Goal: Transaction & Acquisition: Purchase product/service

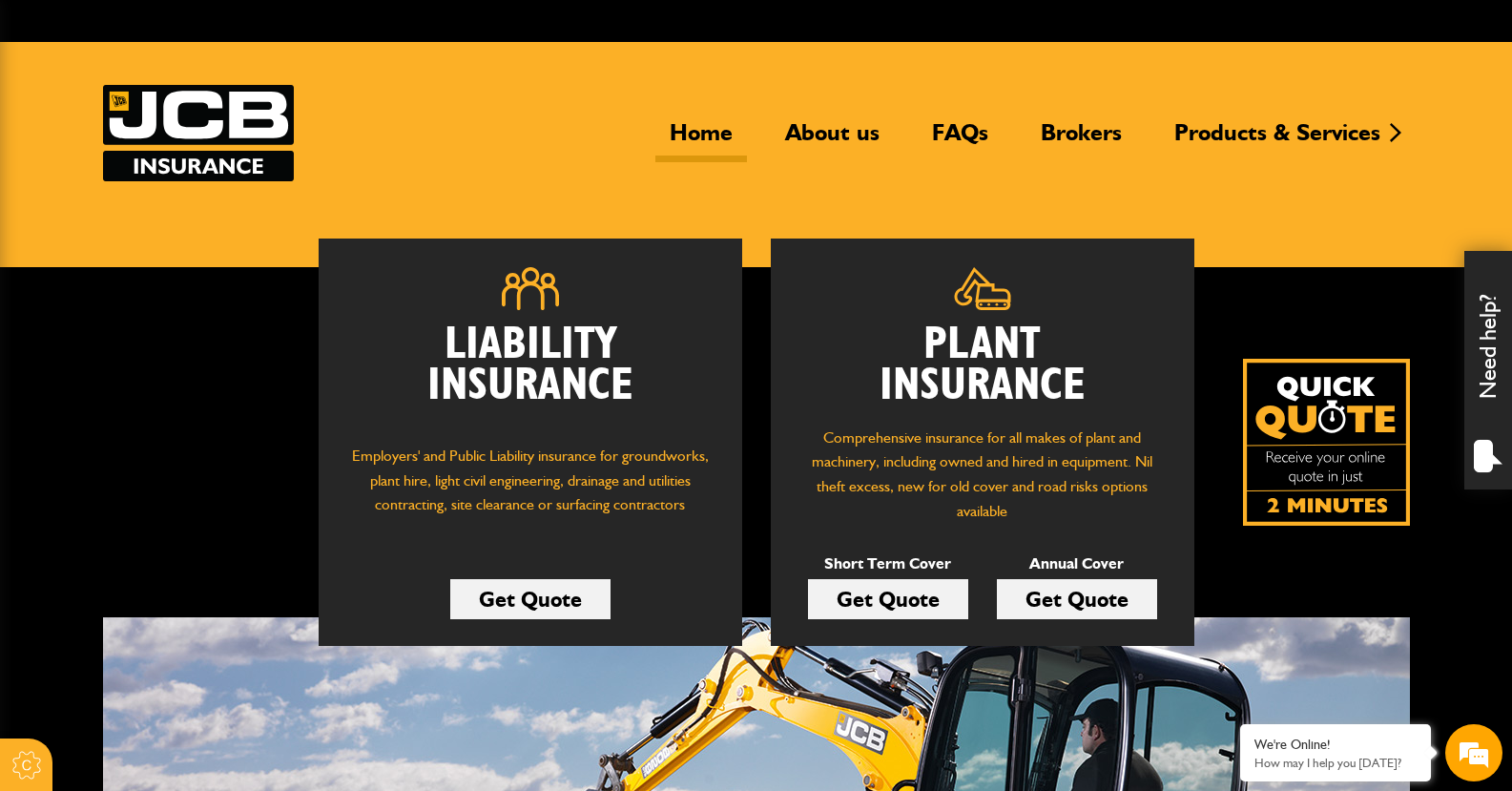
scroll to position [96, 0]
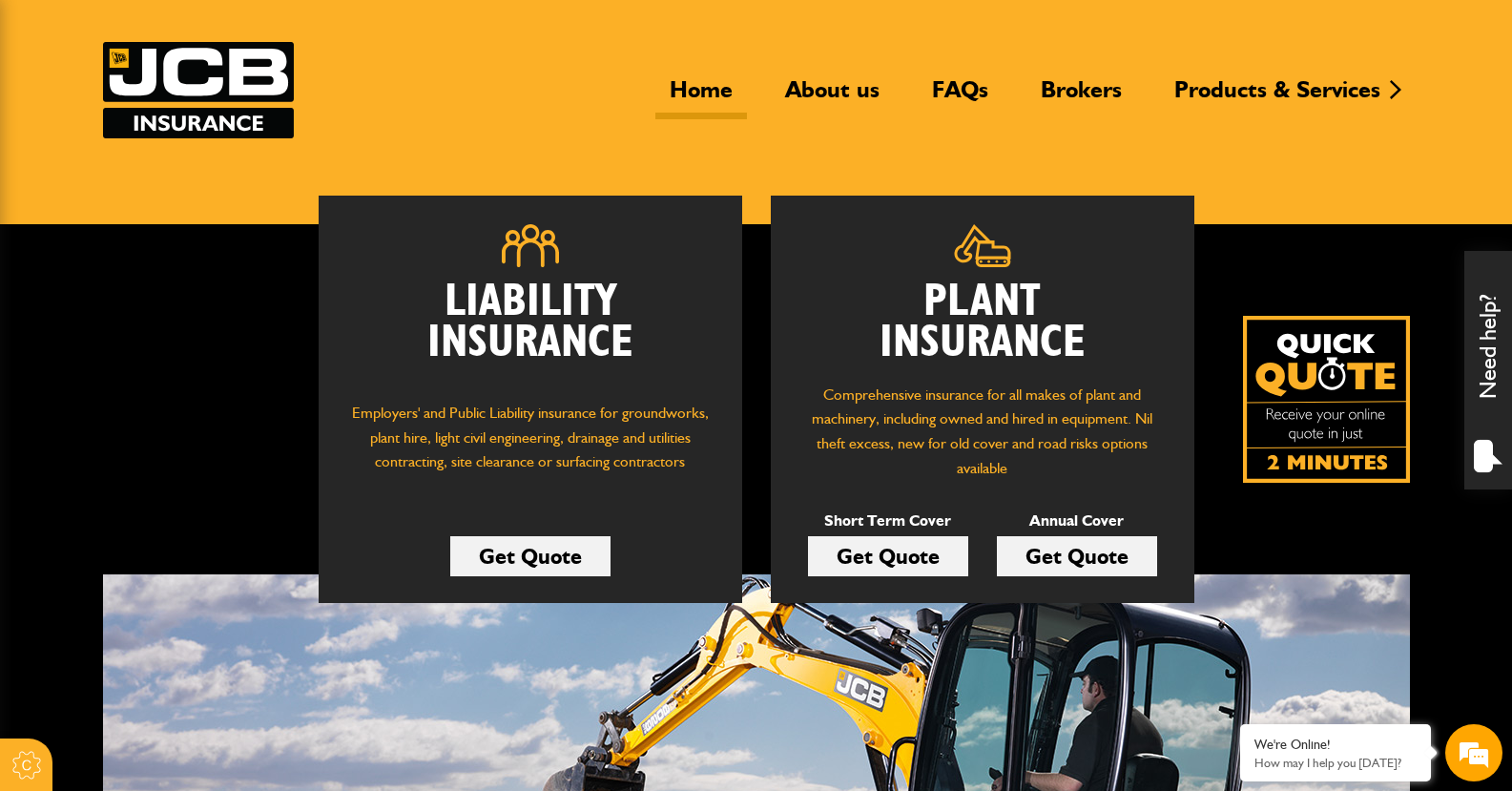
click at [972, 552] on link "Get Quote" at bounding box center [1077, 556] width 160 height 40
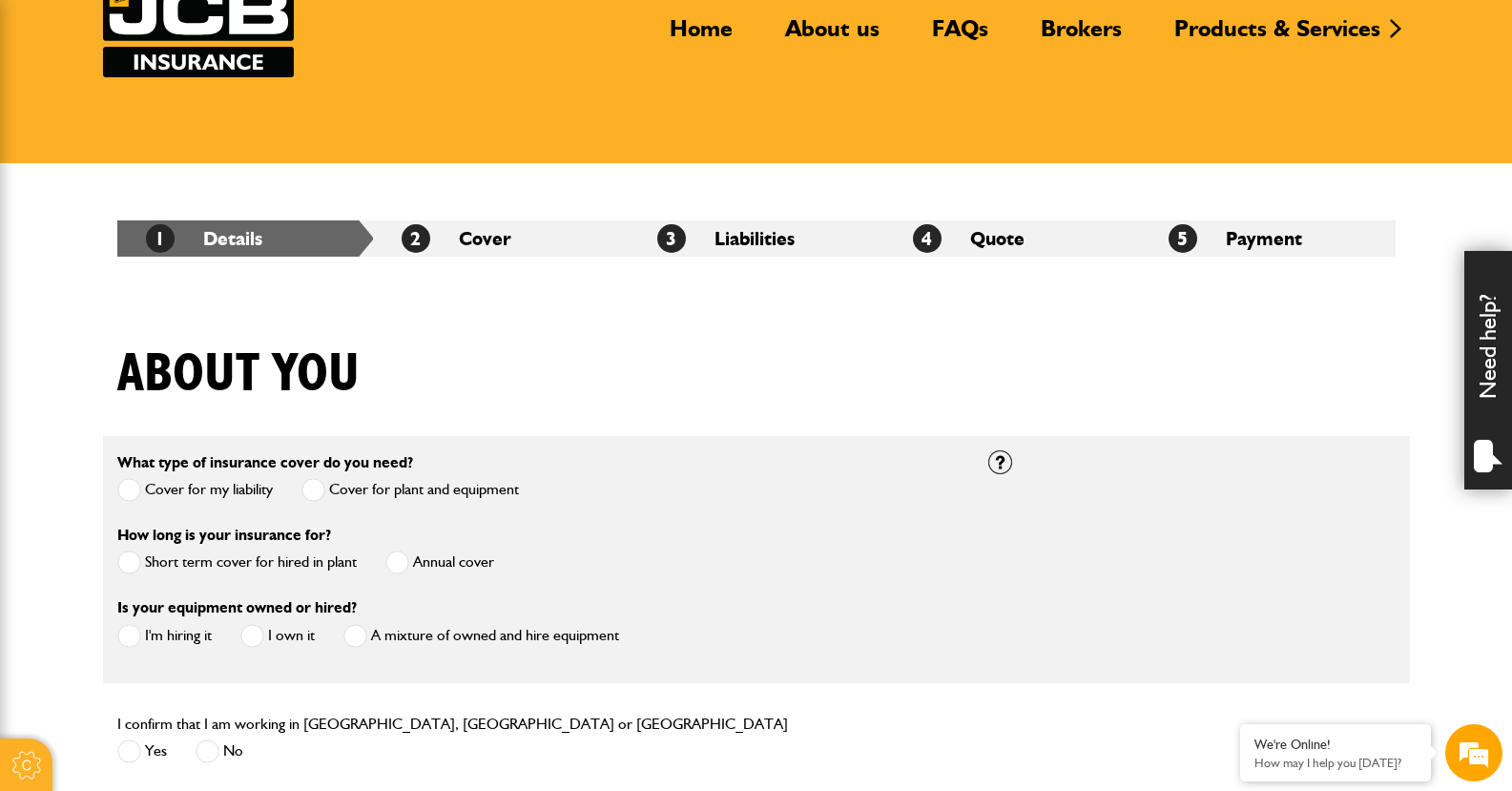
scroll to position [381, 0]
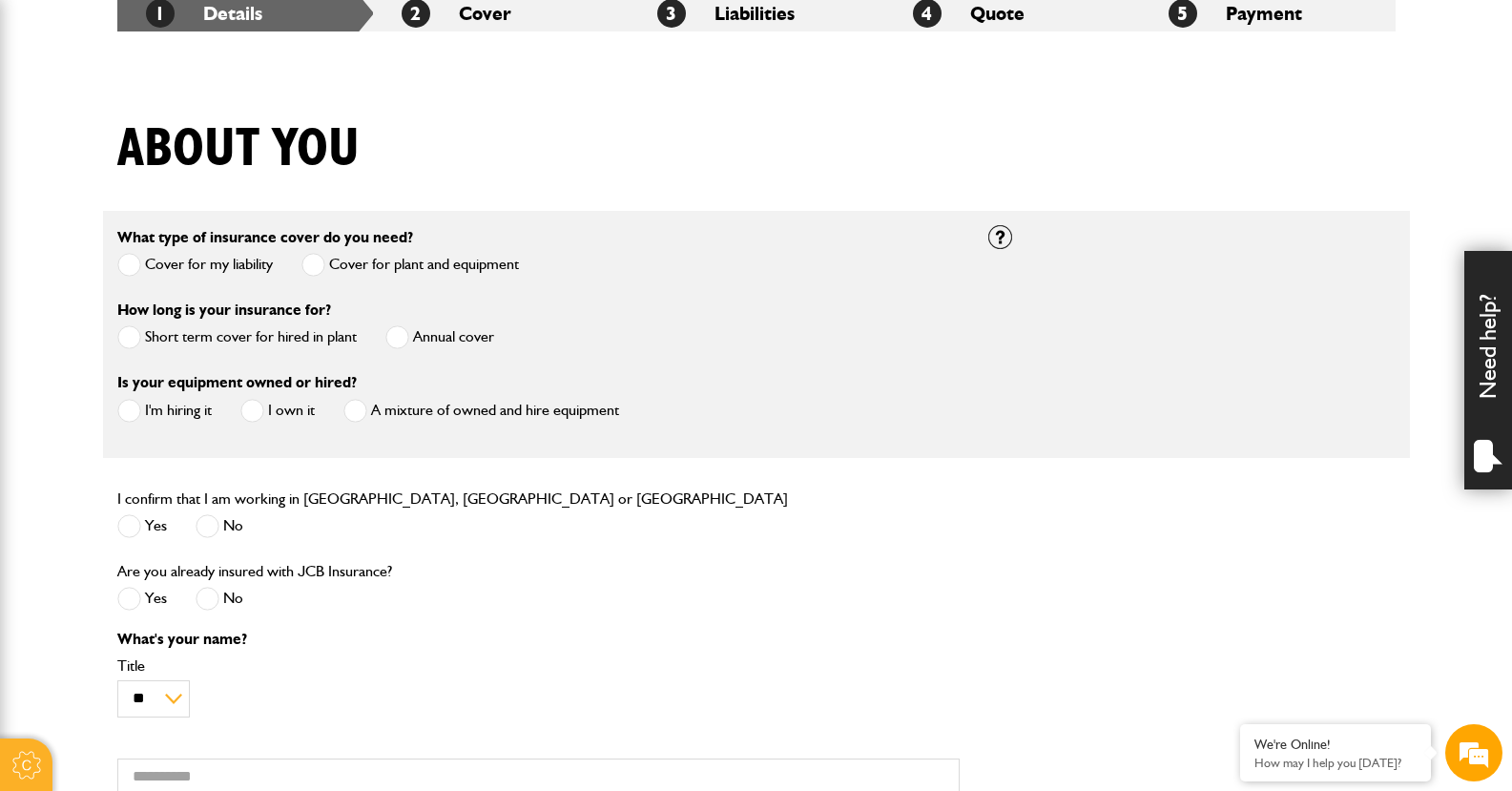
click at [398, 335] on span at bounding box center [397, 337] width 24 height 24
click at [260, 411] on span at bounding box center [252, 410] width 24 height 24
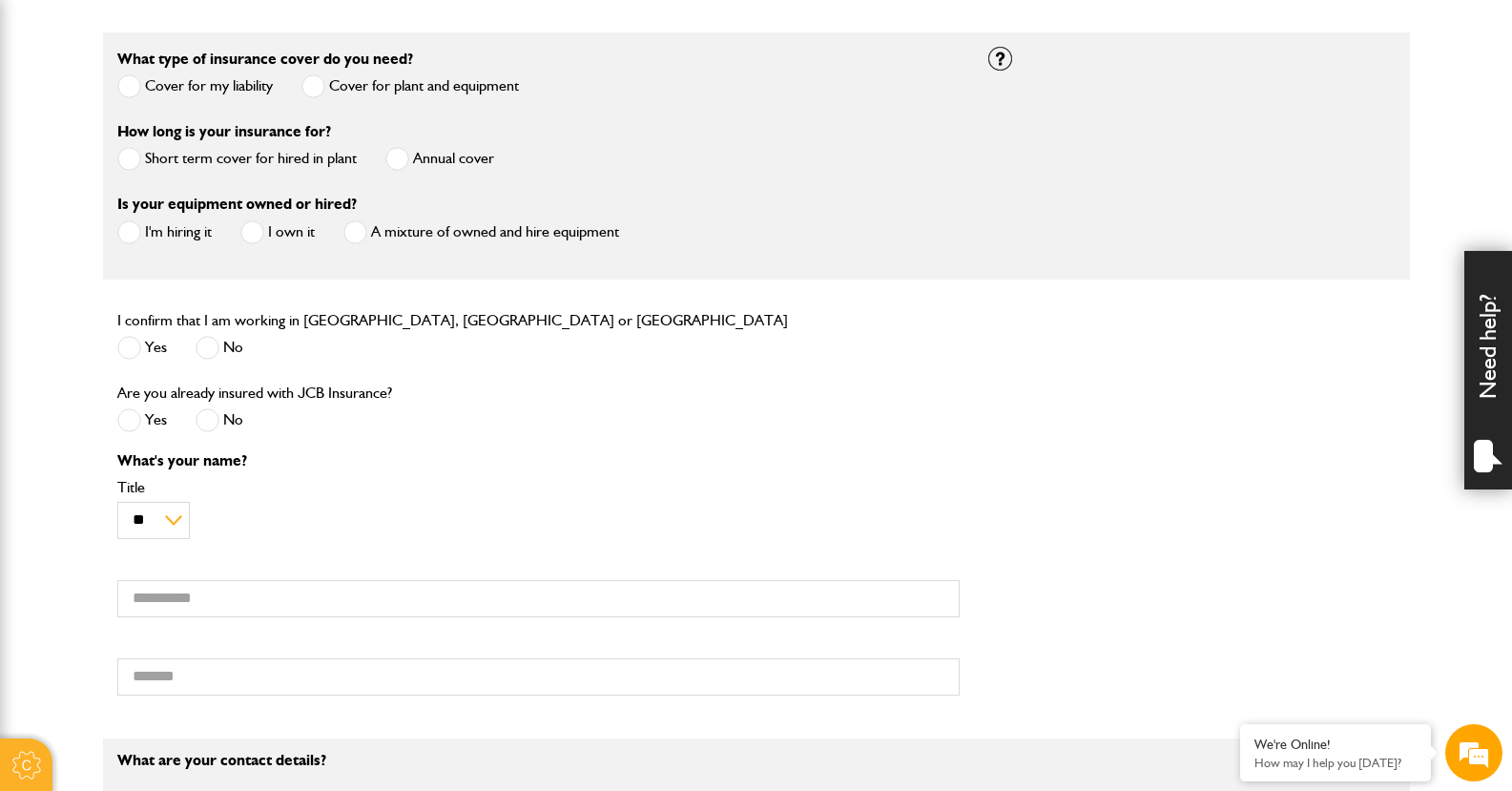
scroll to position [573, 0]
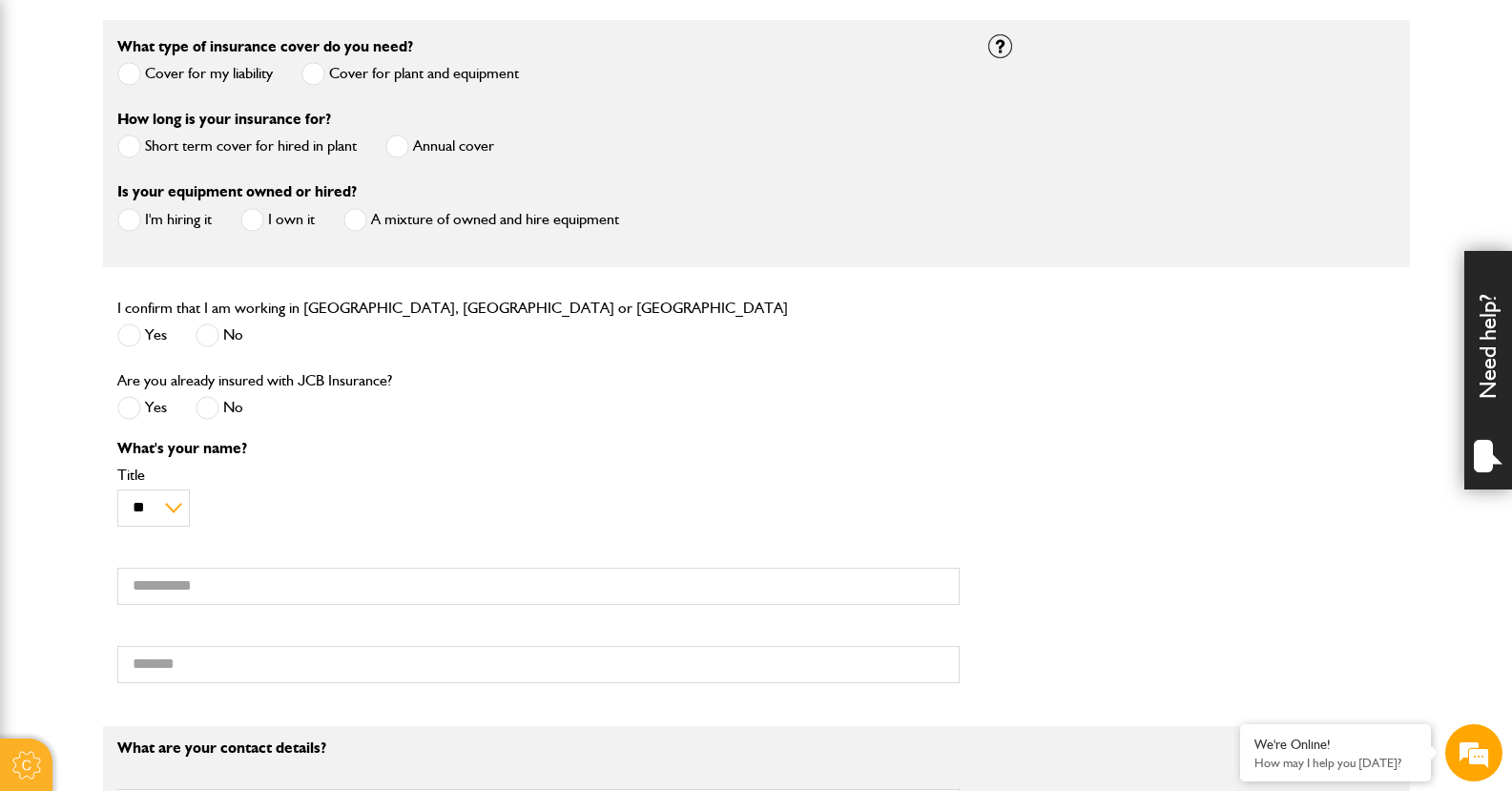
click at [122, 334] on span at bounding box center [128, 335] width 24 height 24
click at [205, 411] on span at bounding box center [207, 407] width 24 height 24
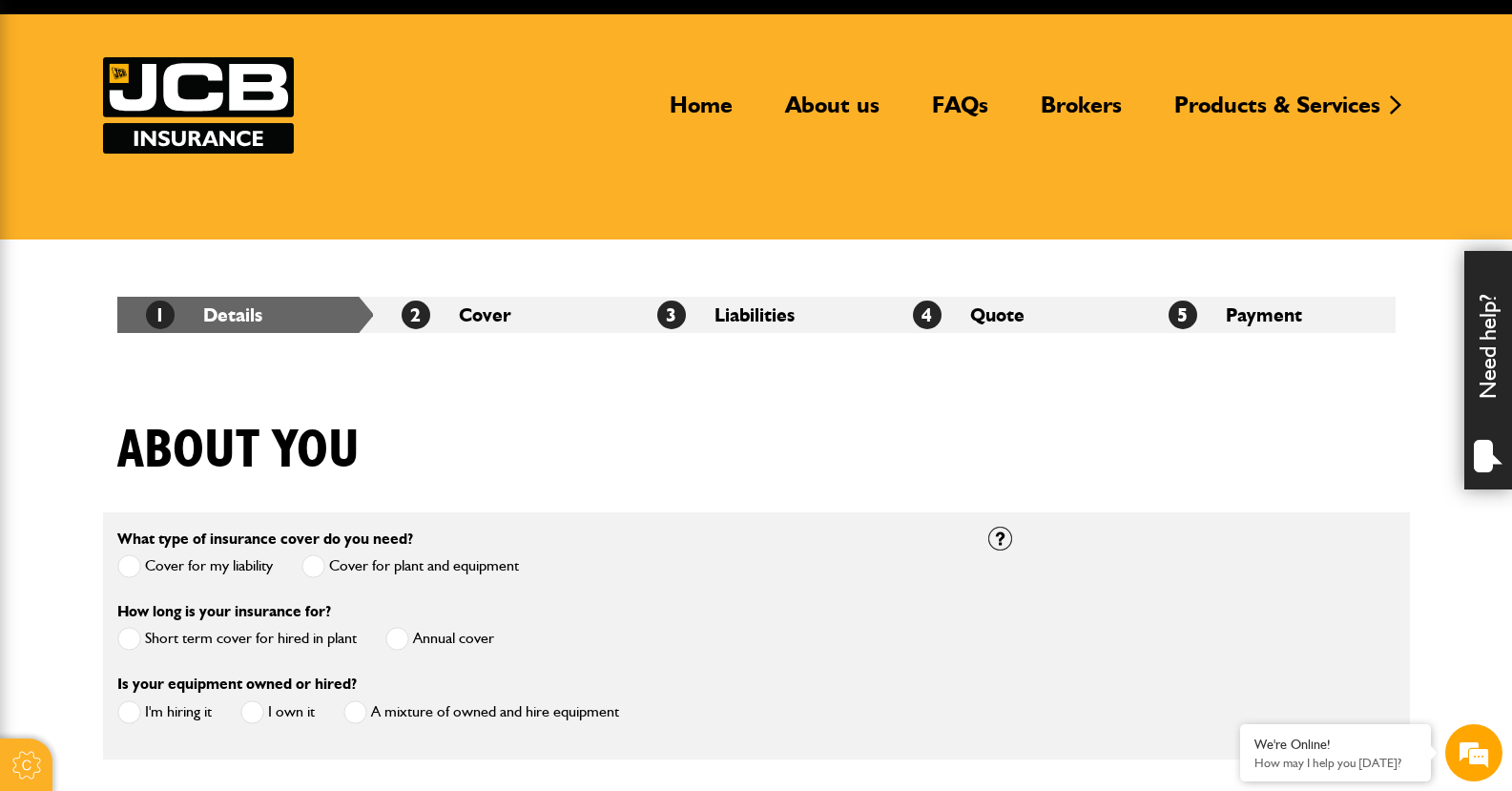
scroll to position [0, 0]
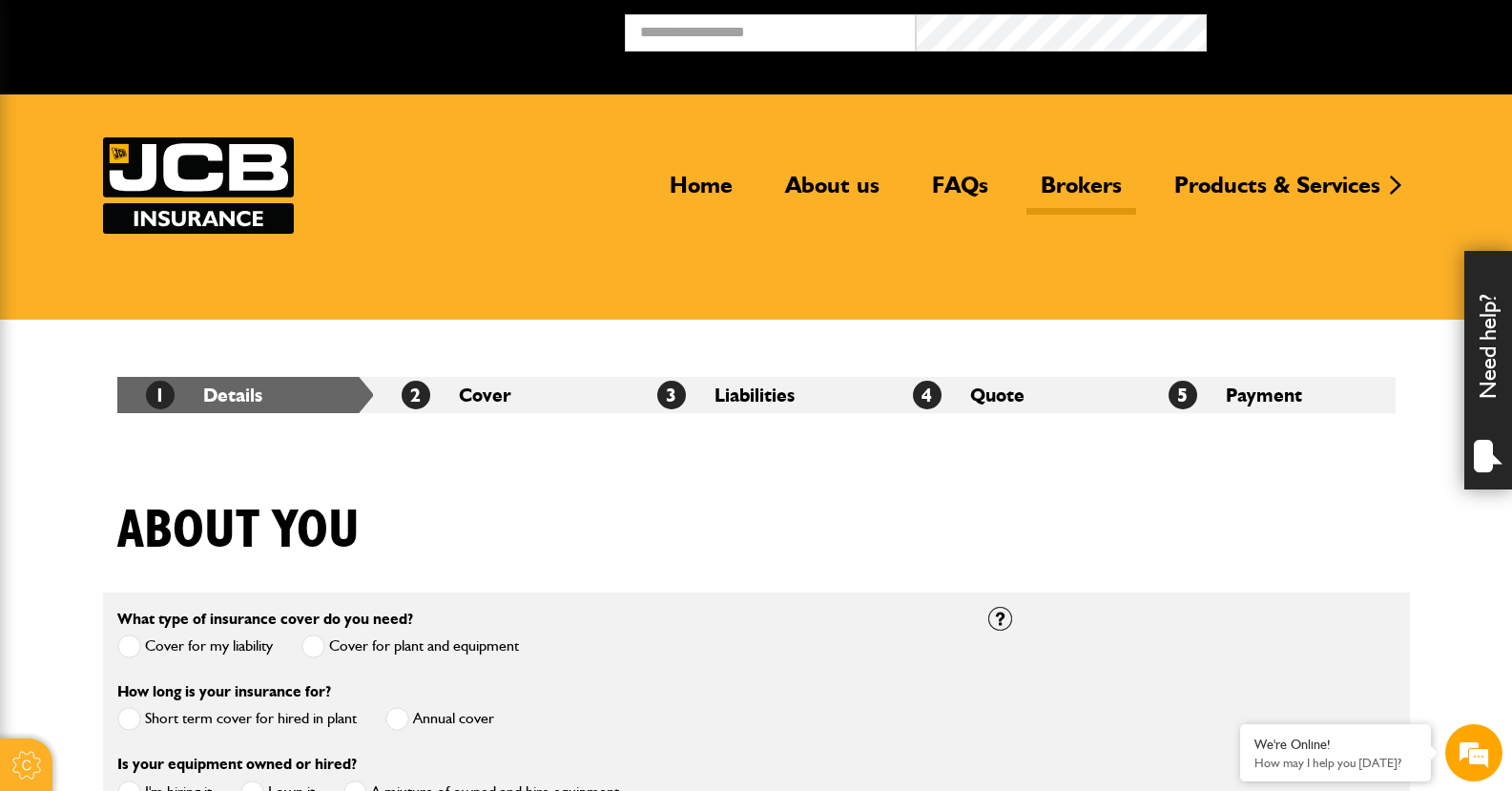
click at [1088, 172] on link "Brokers" at bounding box center [1082, 192] width 110 height 44
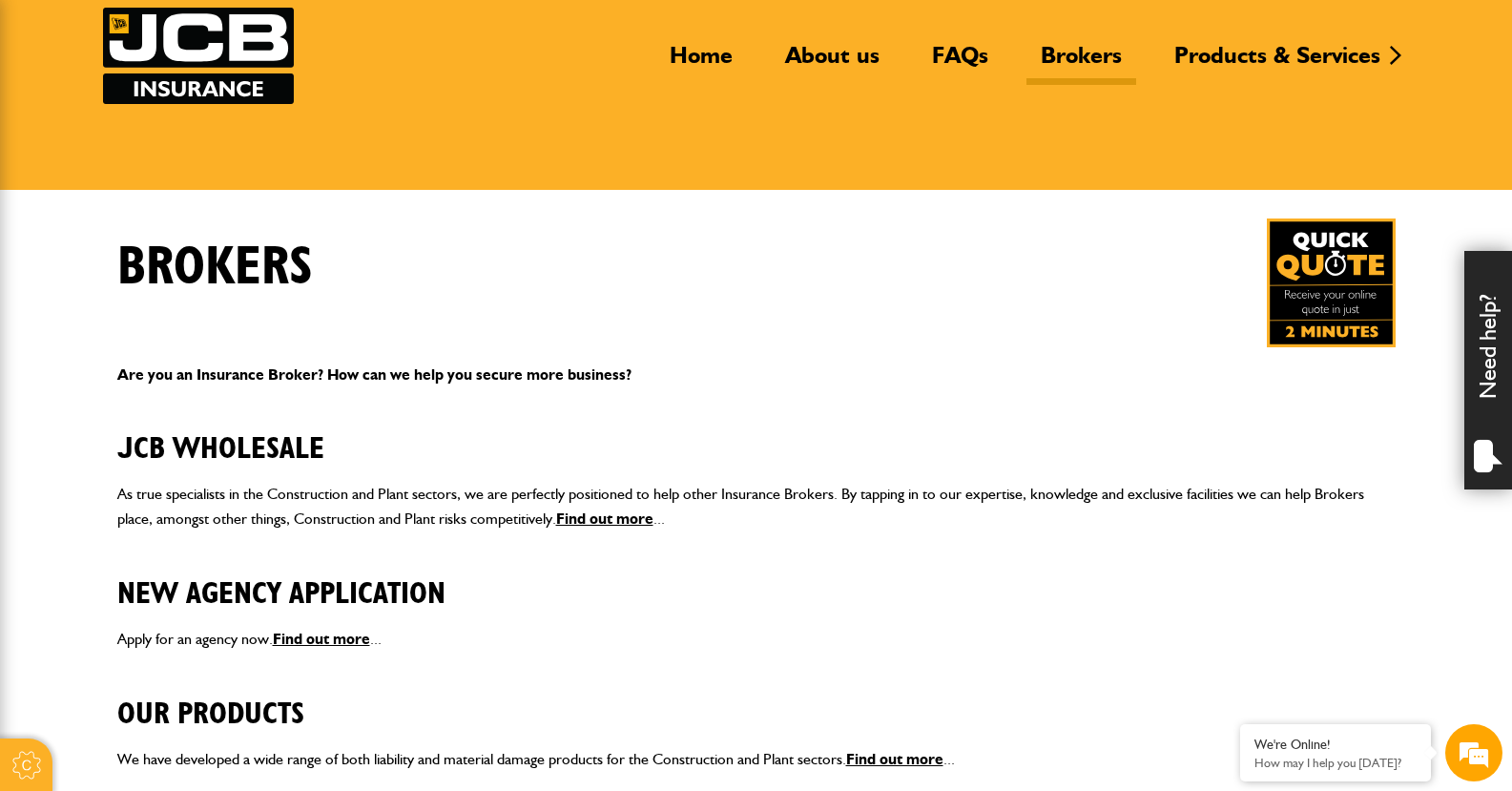
scroll to position [96, 0]
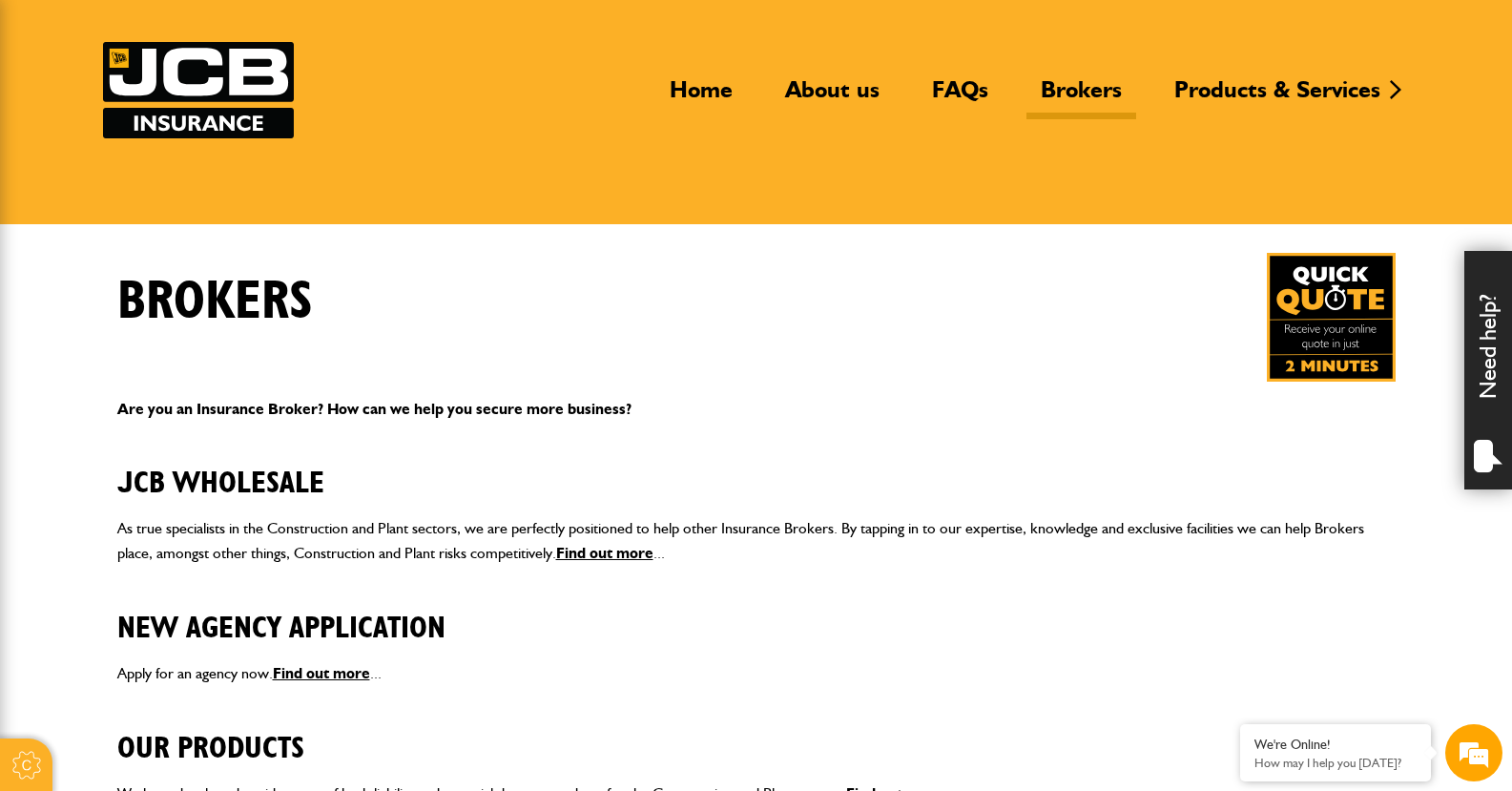
click at [1094, 98] on link "Brokers" at bounding box center [1082, 98] width 110 height 44
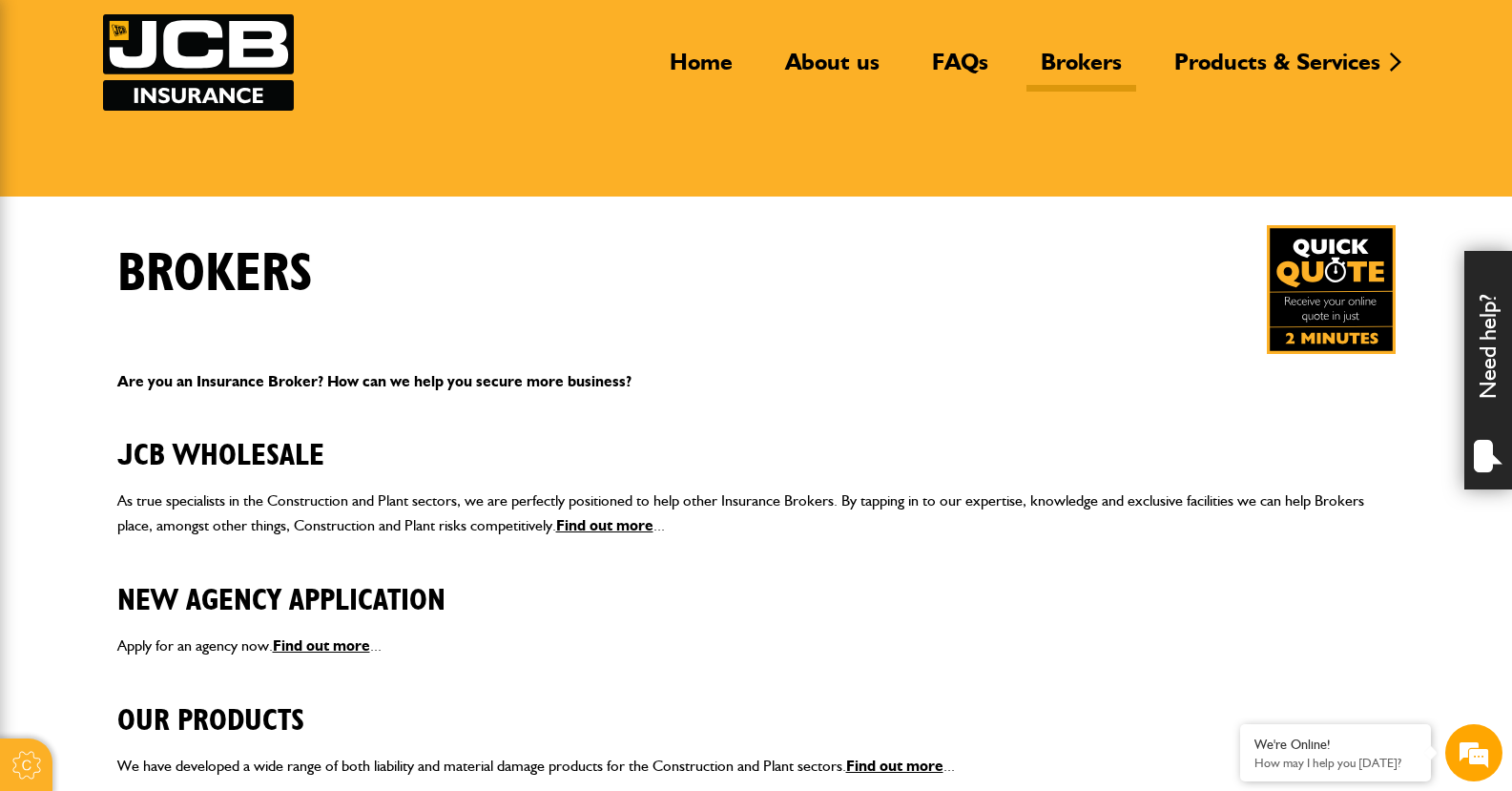
scroll to position [286, 0]
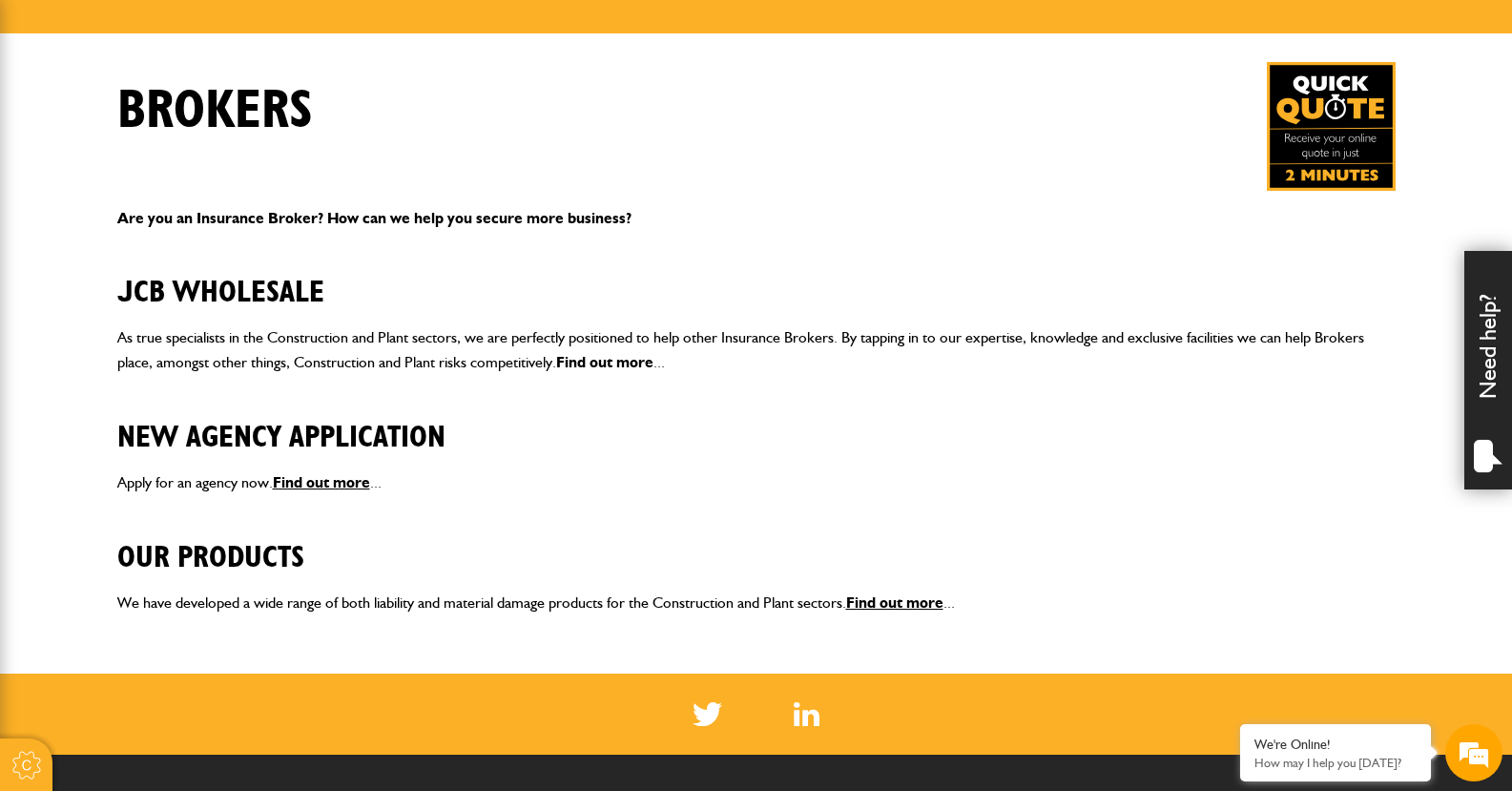
click at [600, 359] on link "Find out more" at bounding box center [606, 361] width 98 height 18
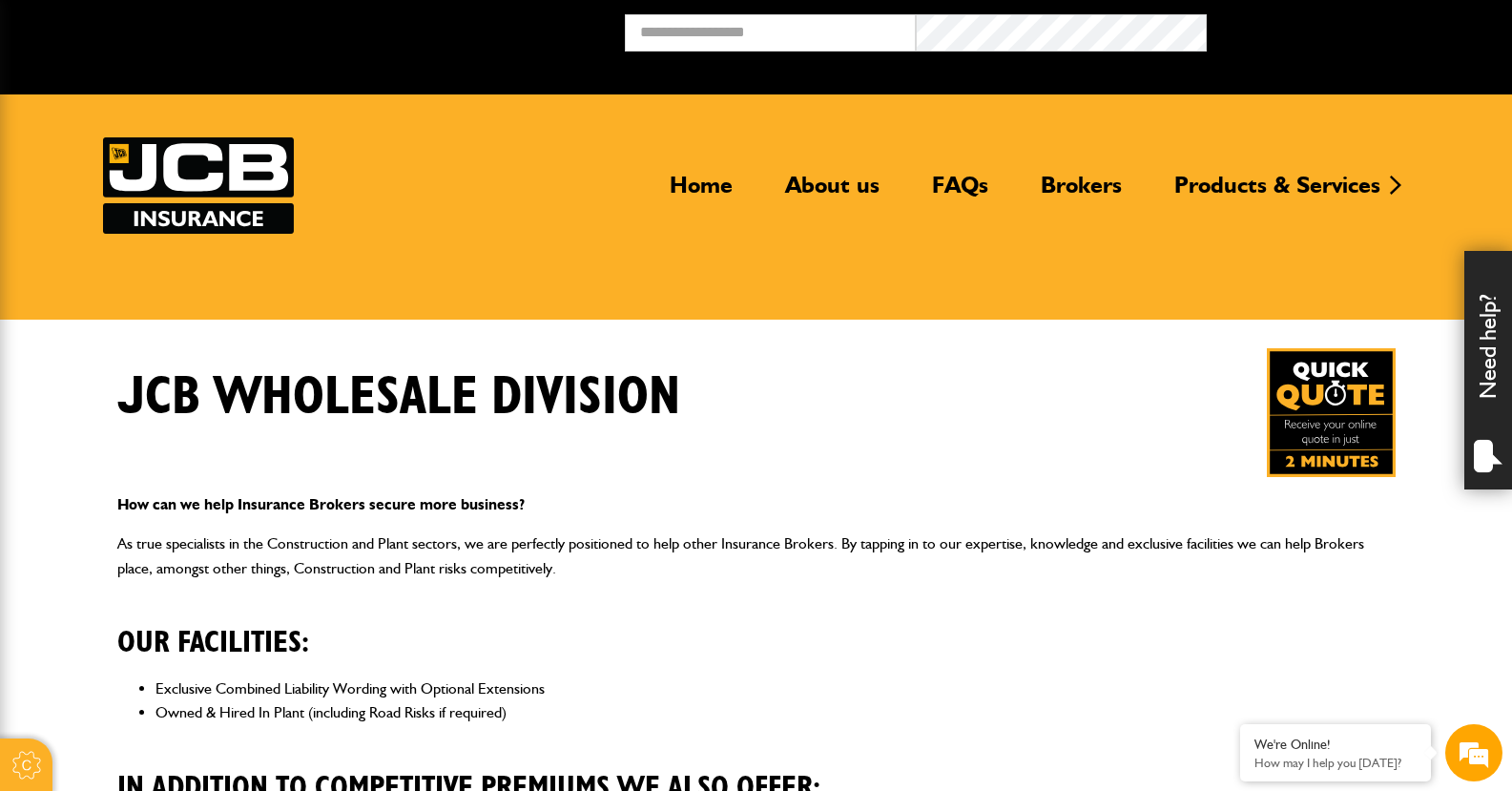
click at [1330, 388] on img at bounding box center [1332, 412] width 128 height 128
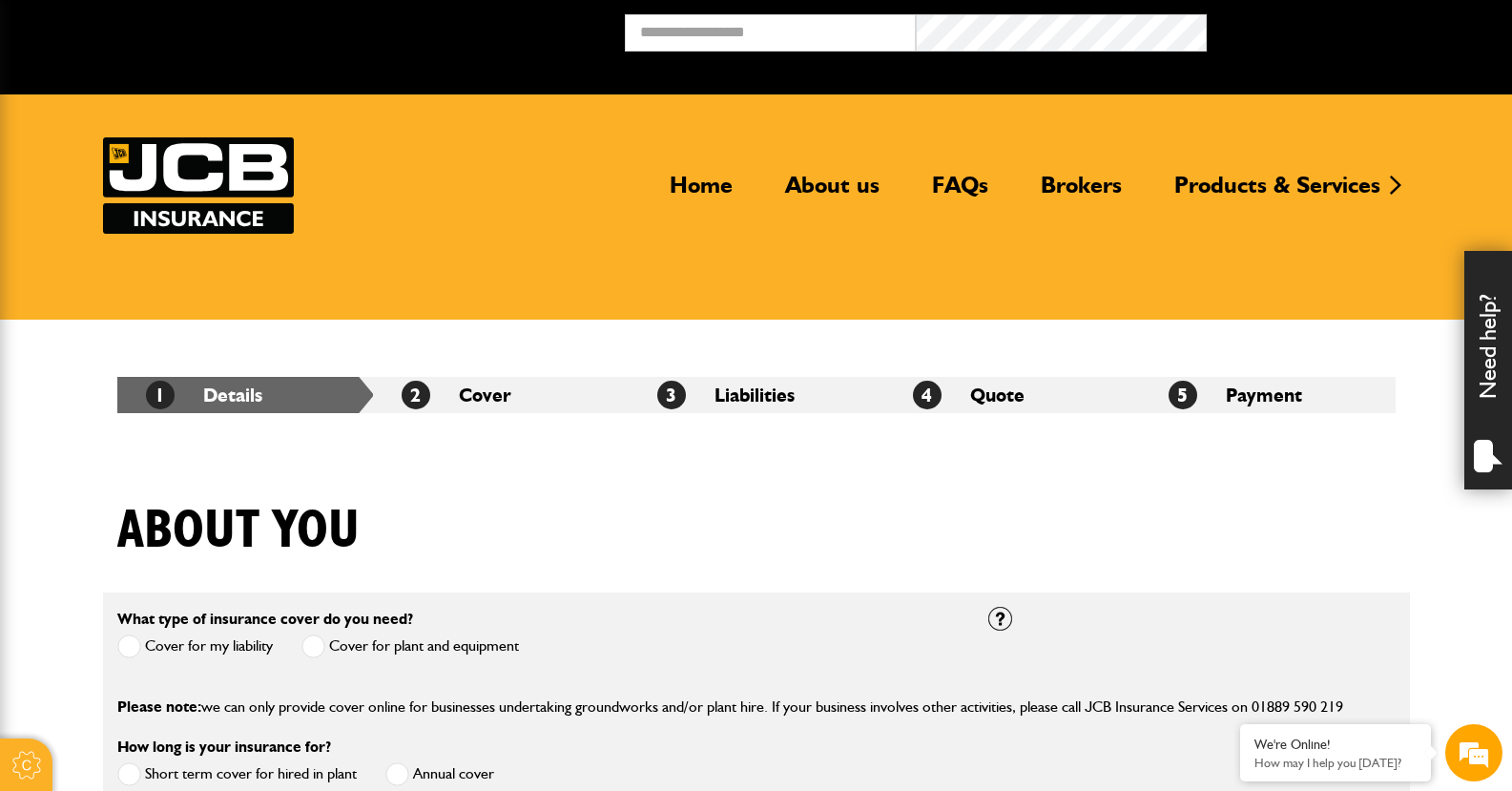
scroll to position [381, 0]
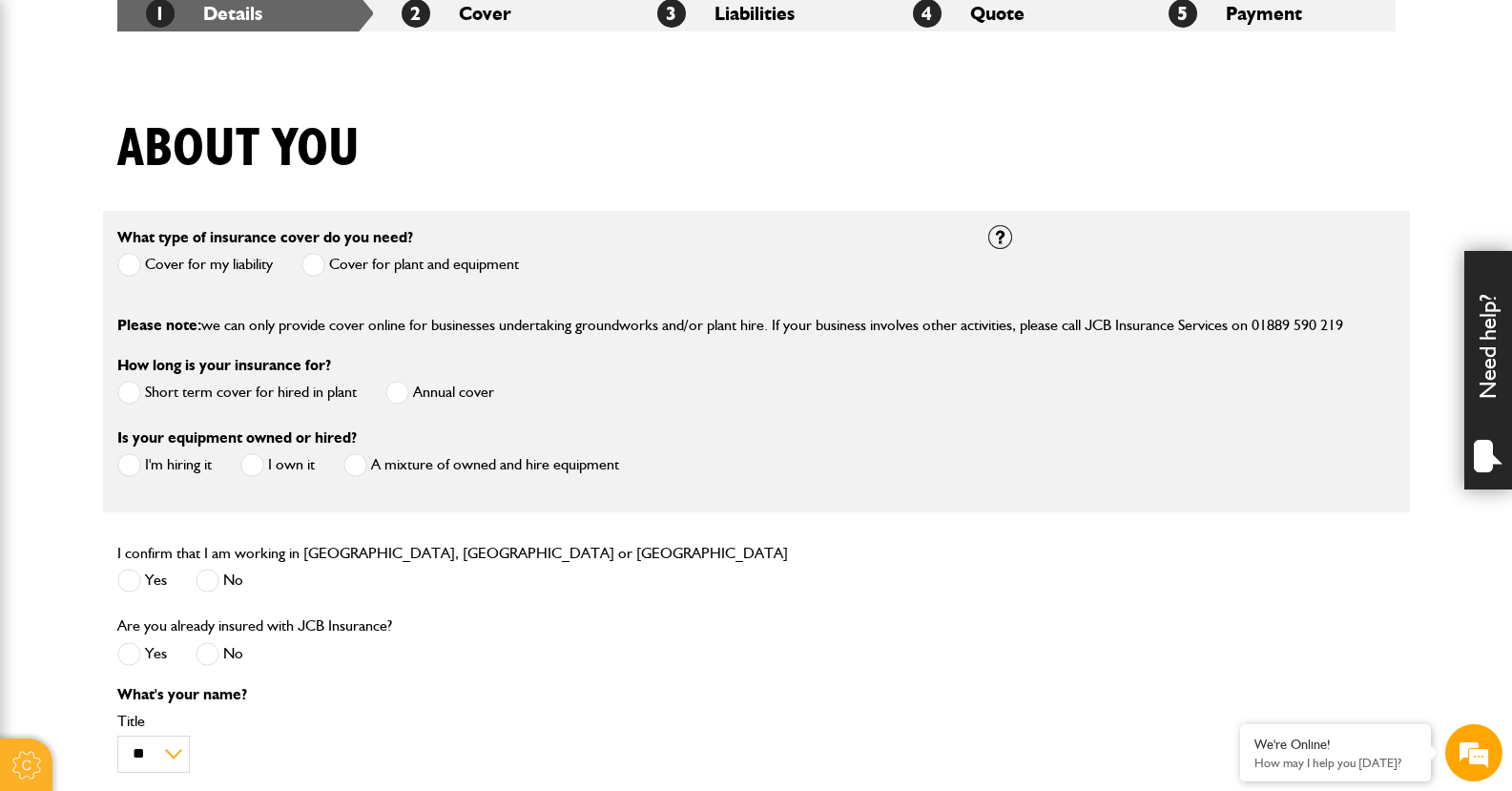
click at [323, 260] on span at bounding box center [313, 264] width 24 height 24
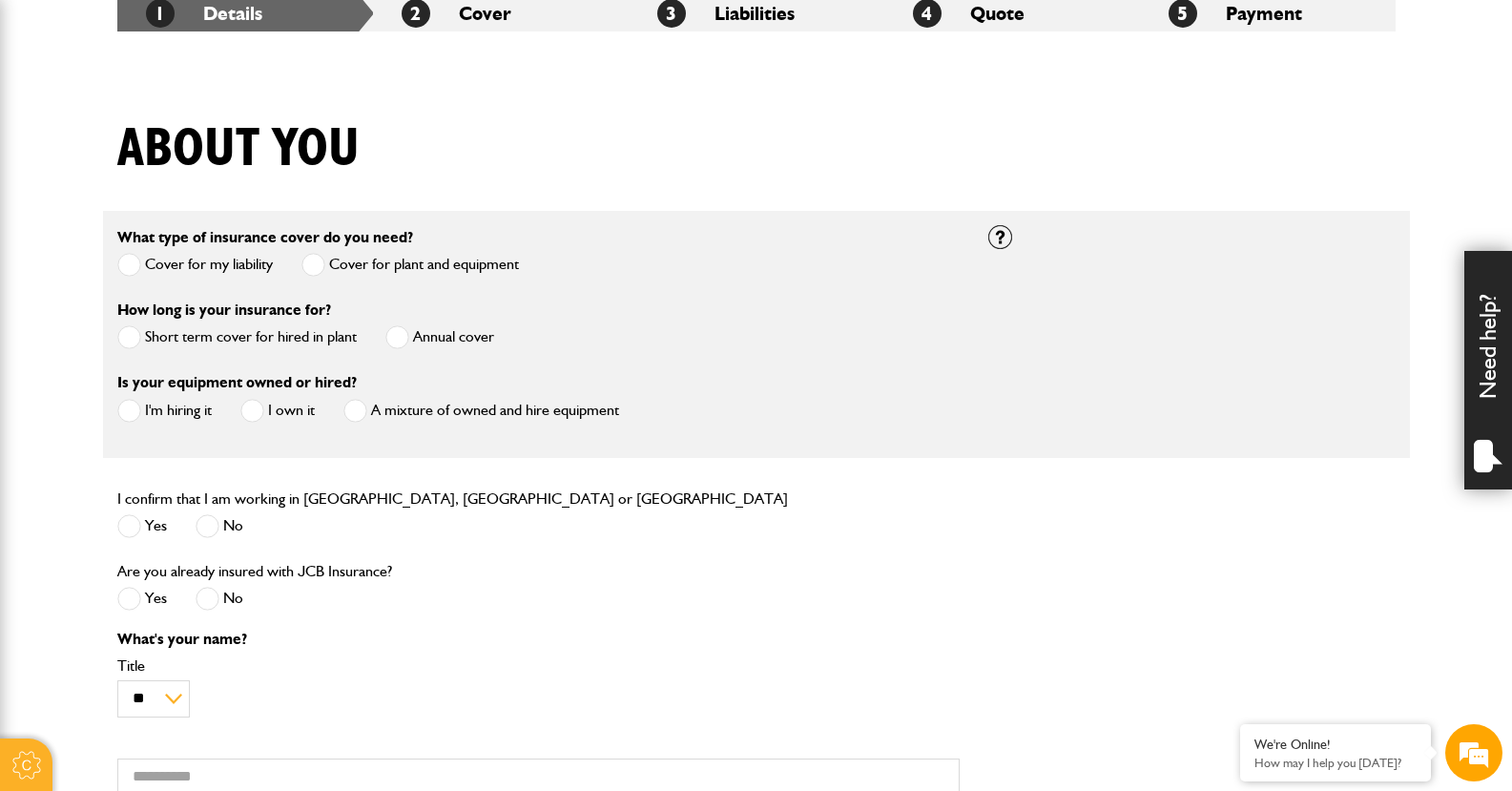
click at [397, 341] on span at bounding box center [397, 337] width 24 height 24
click at [246, 411] on span at bounding box center [252, 410] width 24 height 24
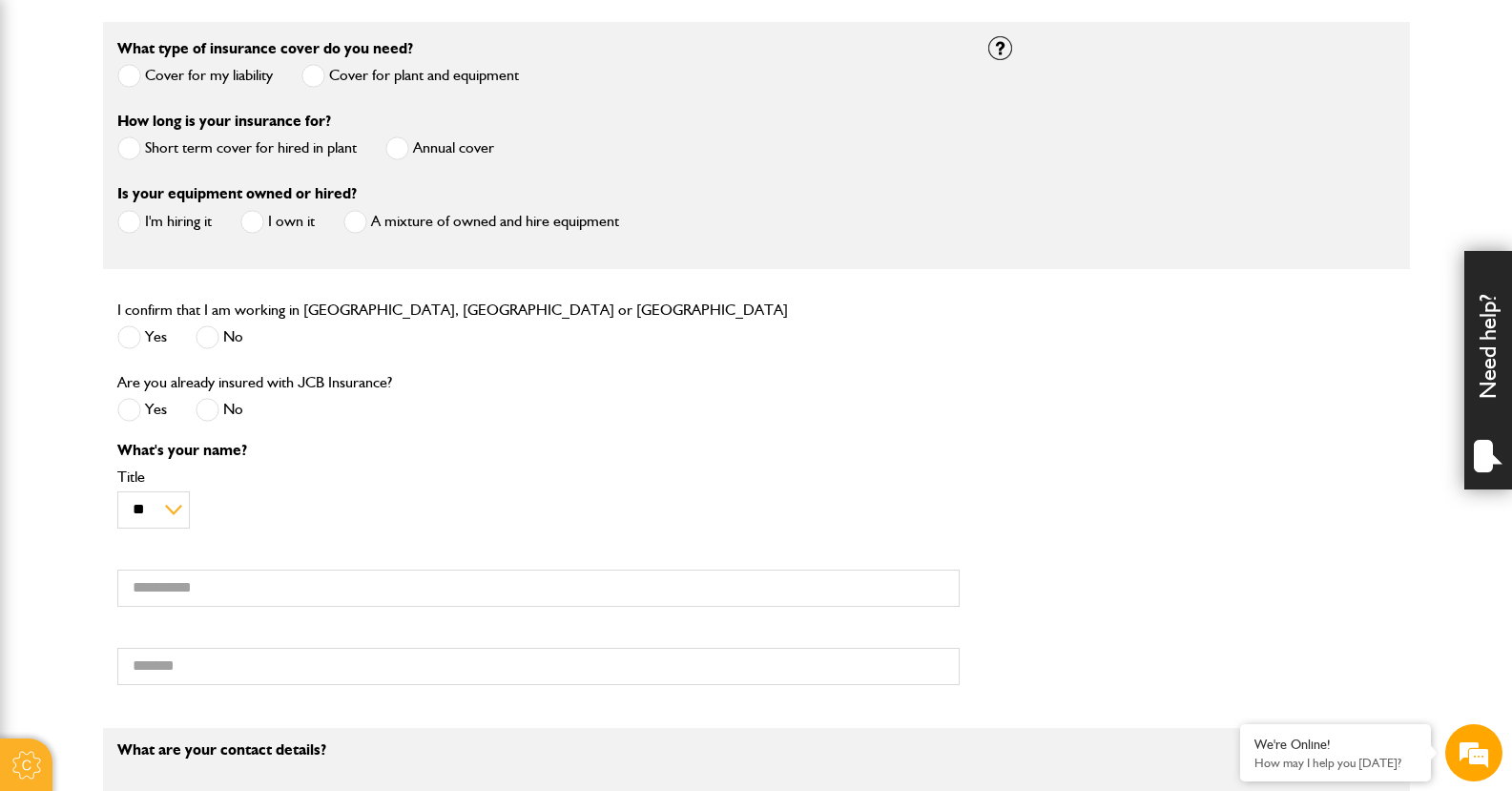
scroll to position [573, 0]
click at [137, 332] on span at bounding box center [128, 335] width 24 height 24
click at [138, 400] on span at bounding box center [128, 407] width 24 height 24
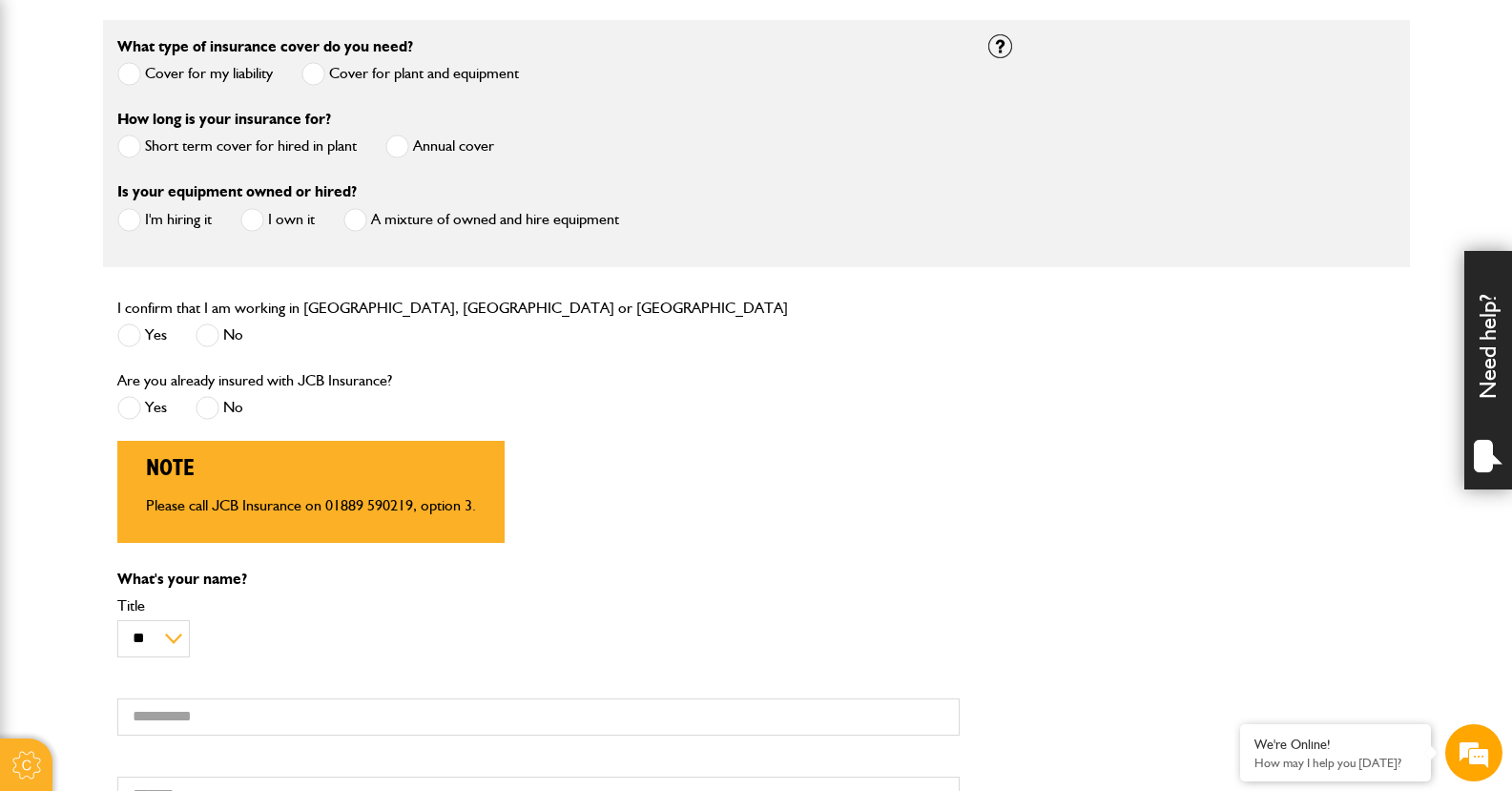
click at [208, 412] on span at bounding box center [207, 407] width 24 height 24
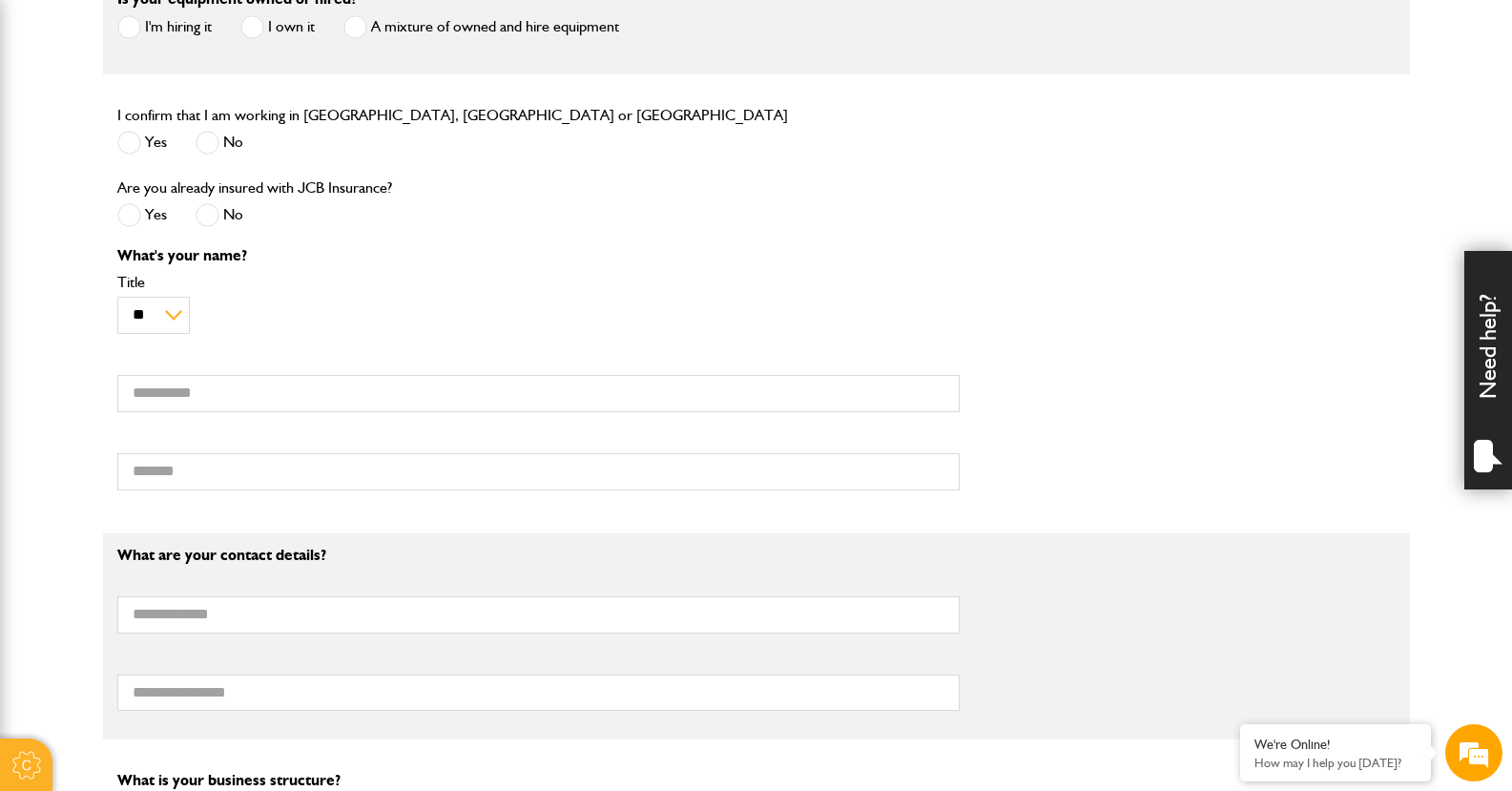
scroll to position [763, 0]
click at [175, 321] on select "** *** **** ** ** **" at bounding box center [153, 317] width 73 height 37
select select "*"
click at [117, 302] on select "** *** **** ** ** **" at bounding box center [153, 317] width 73 height 37
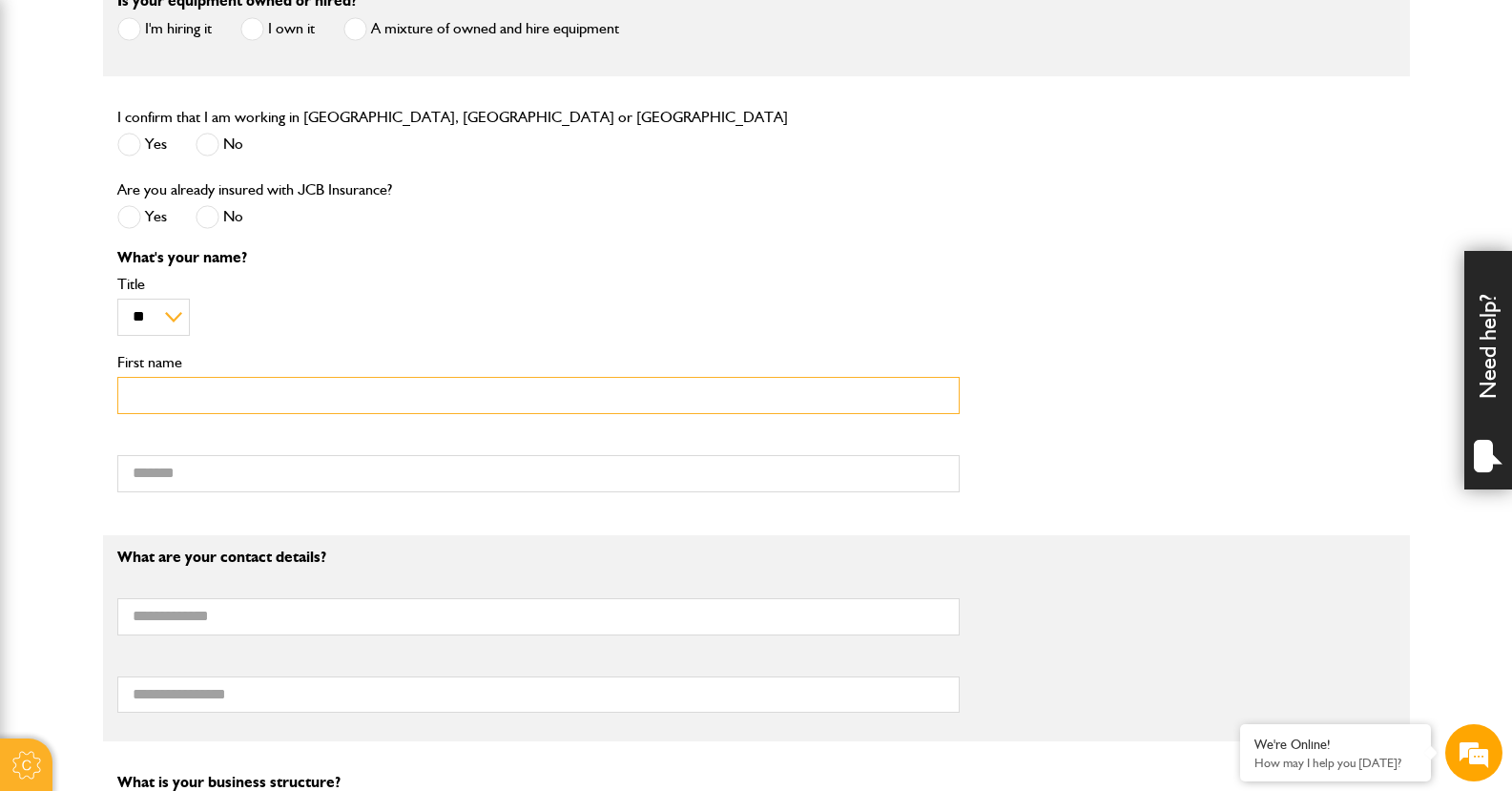
click at [181, 402] on input "First name" at bounding box center [538, 395] width 842 height 37
type input "******"
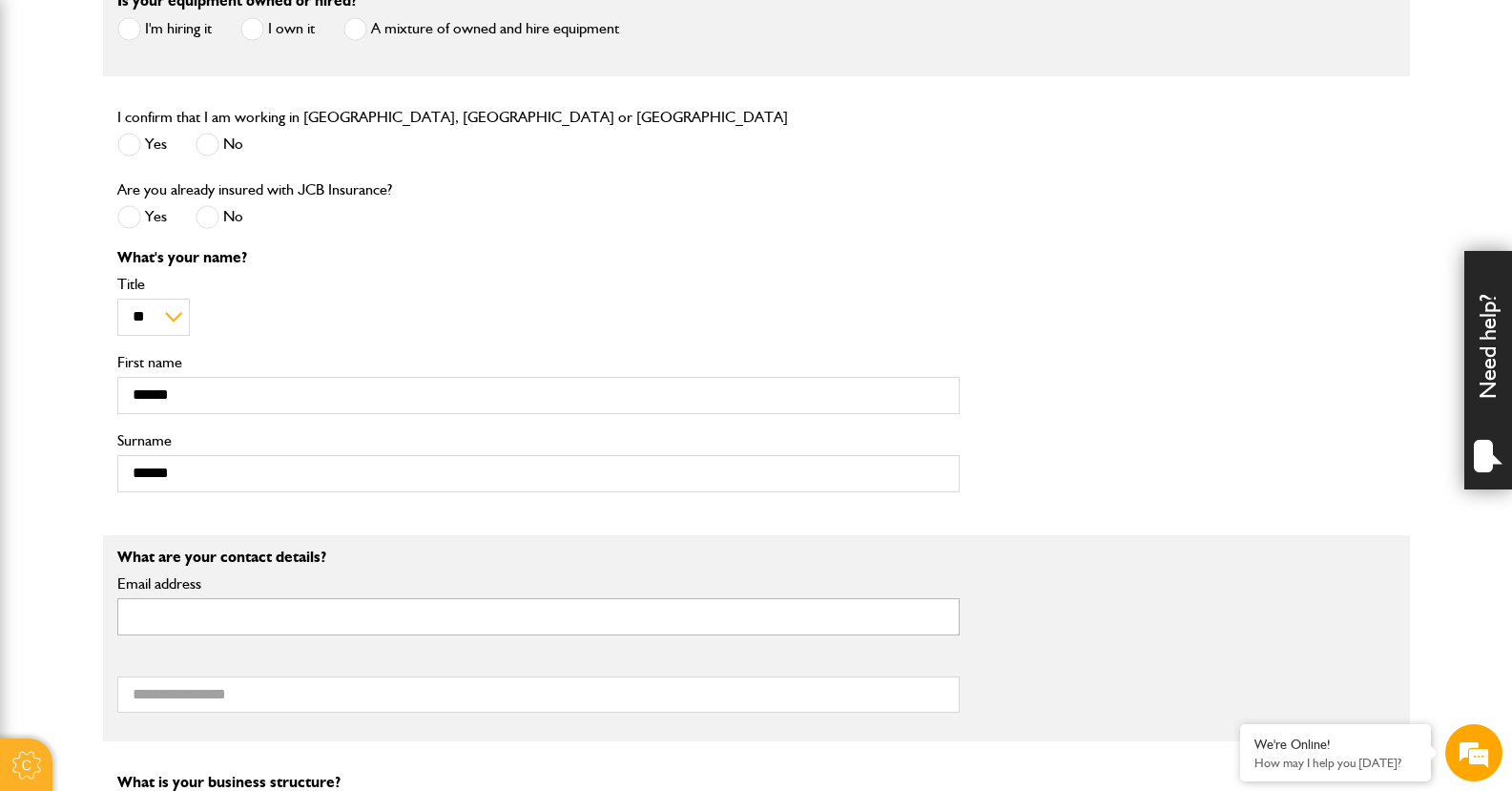
type input "**********"
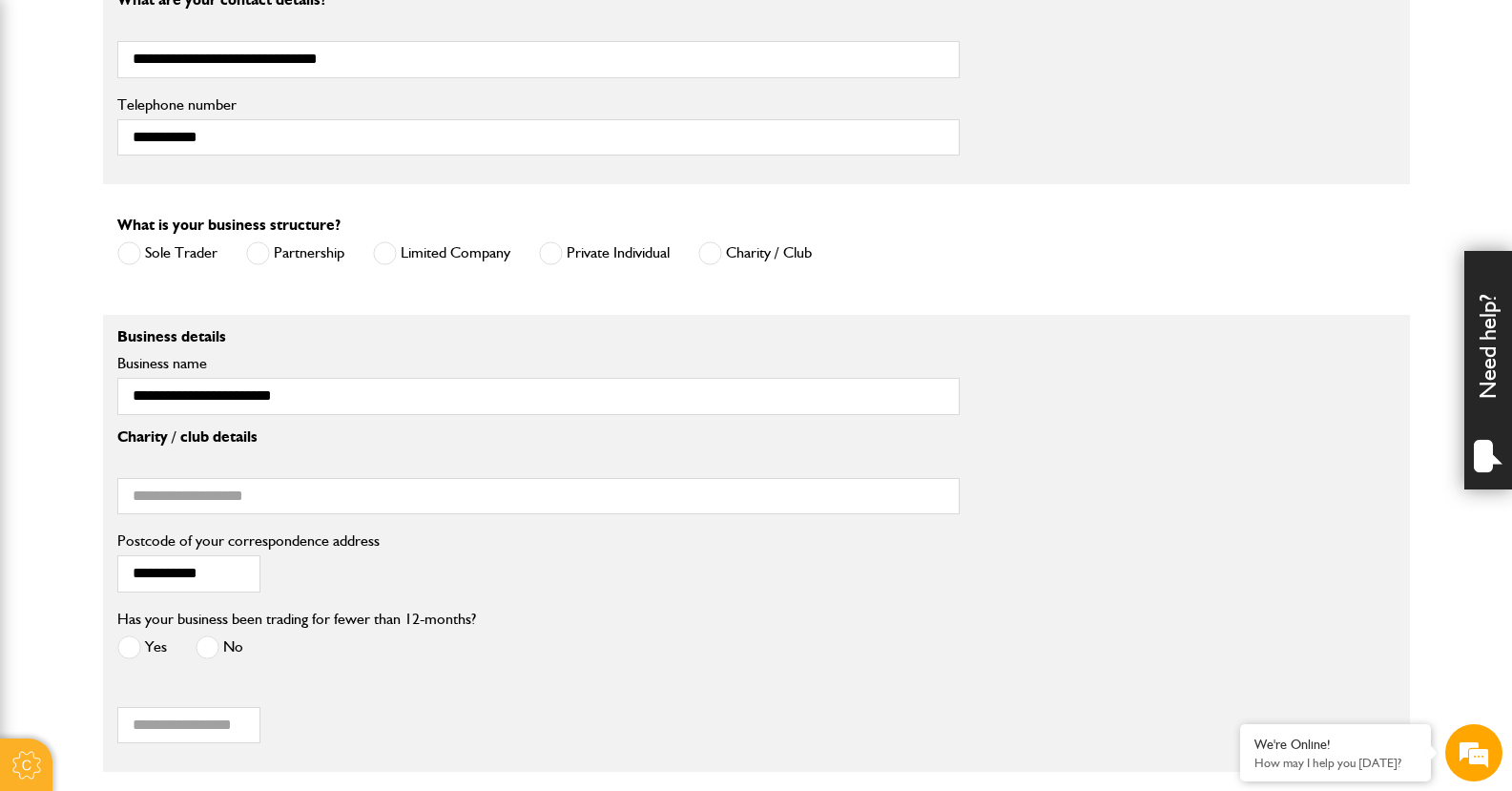
scroll to position [1335, 0]
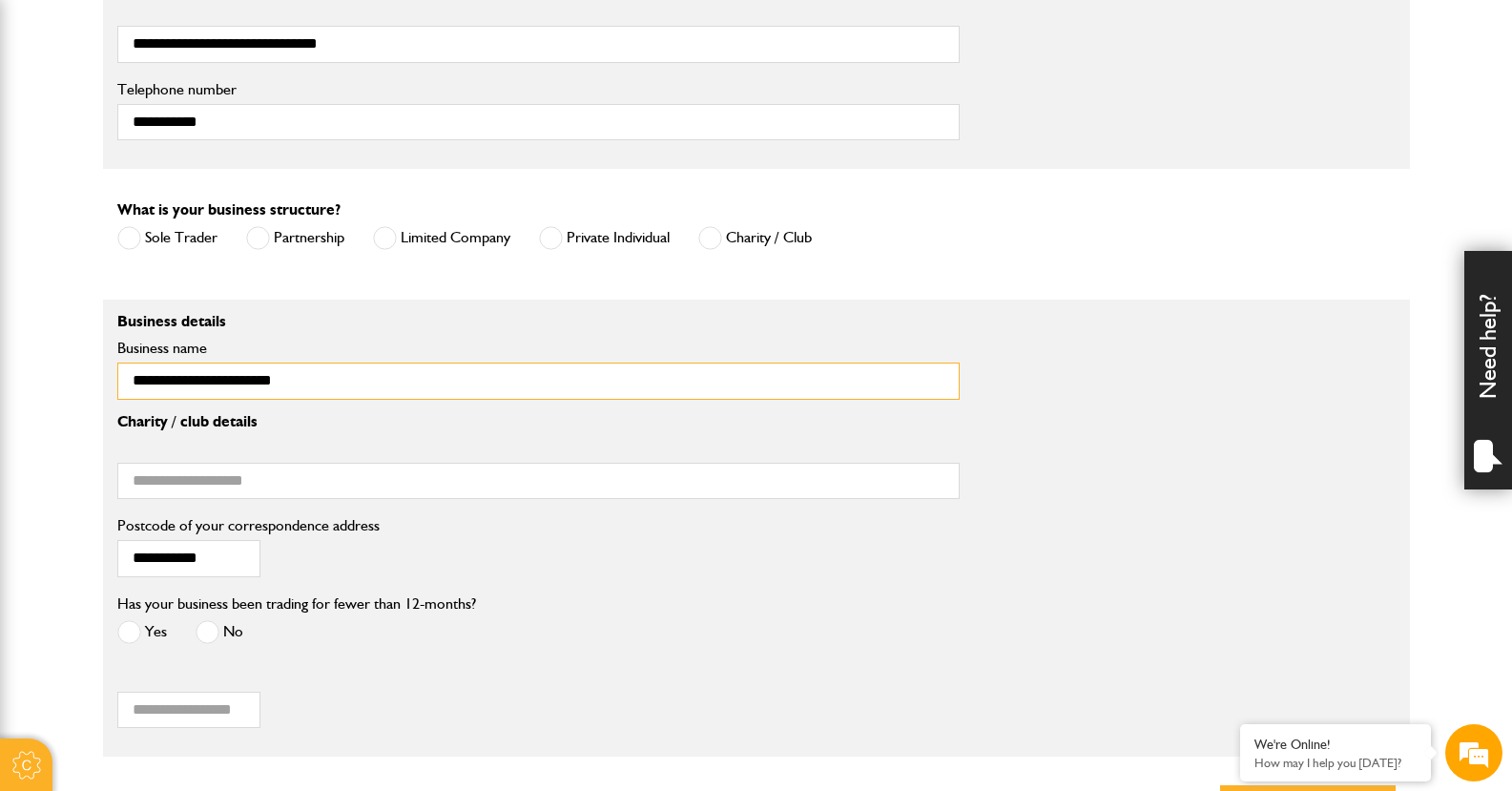
drag, startPoint x: 383, startPoint y: 378, endPoint x: -91, endPoint y: 346, distance: 475.1
click at [0, 346] on html "Cookie Options You can control which cookies we use with the form below. Please…" at bounding box center [756, 41] width 1512 height 2752
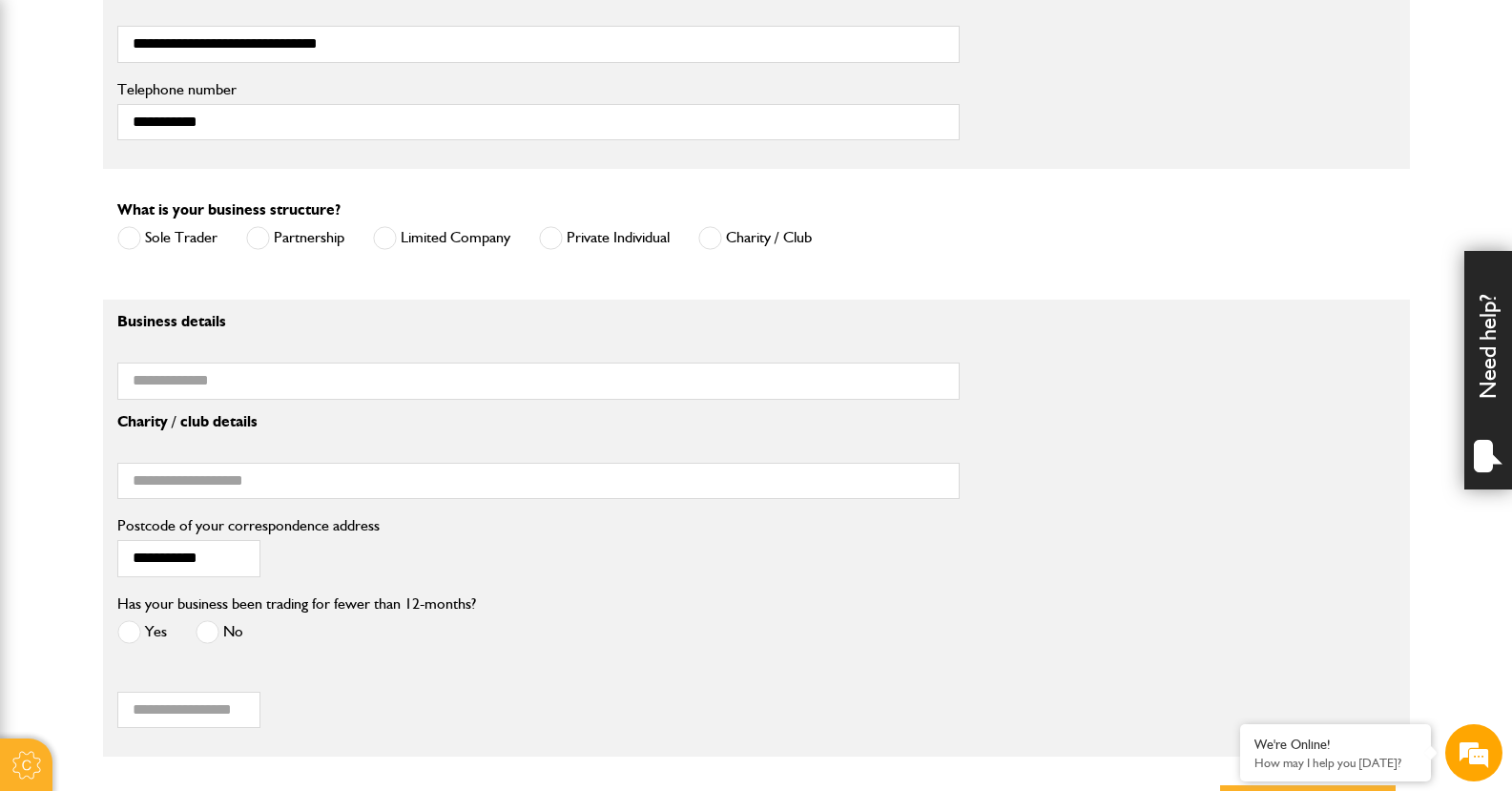
click at [393, 237] on span at bounding box center [384, 237] width 24 height 24
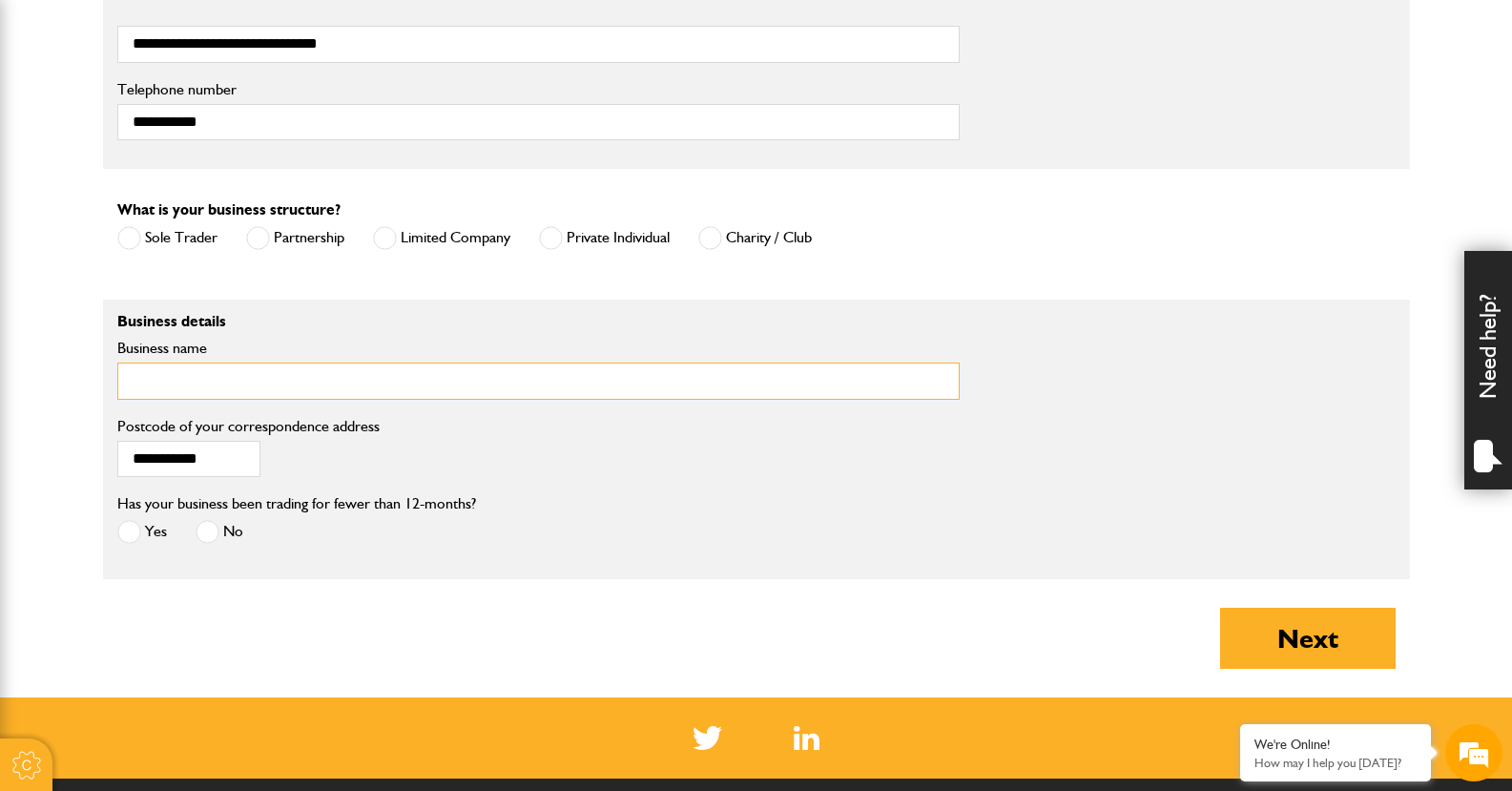
click at [185, 384] on input "Business name" at bounding box center [538, 380] width 842 height 37
type input "**********"
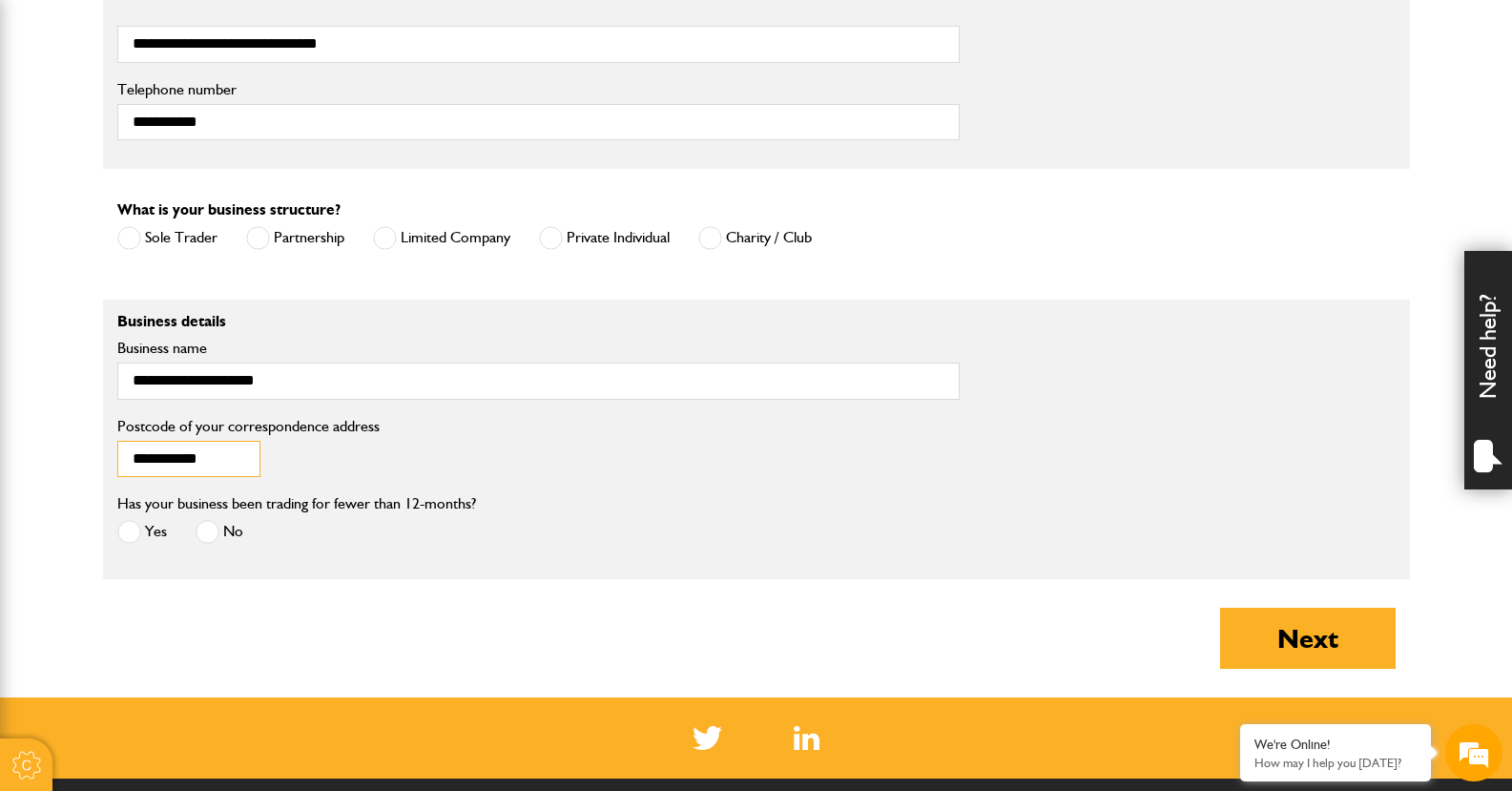
drag, startPoint x: 246, startPoint y: 460, endPoint x: 84, endPoint y: 462, distance: 162.0
drag, startPoint x: 712, startPoint y: 237, endPoint x: 723, endPoint y: 255, distance: 21.1
click at [712, 237] on span at bounding box center [710, 237] width 24 height 24
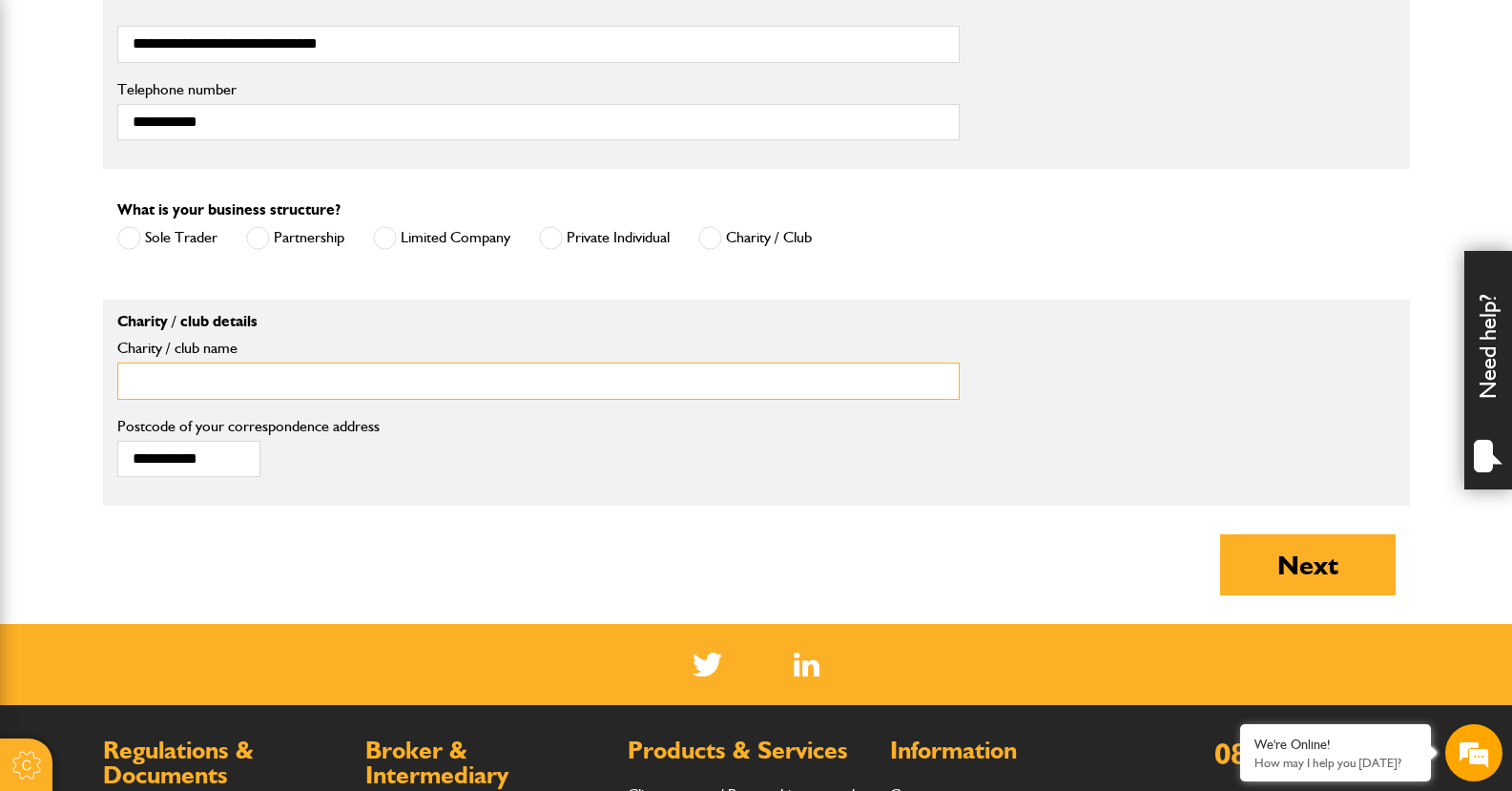
click at [195, 376] on input "Charity / club name" at bounding box center [538, 380] width 842 height 37
click at [188, 385] on input "**********" at bounding box center [538, 380] width 842 height 37
type input "**********"
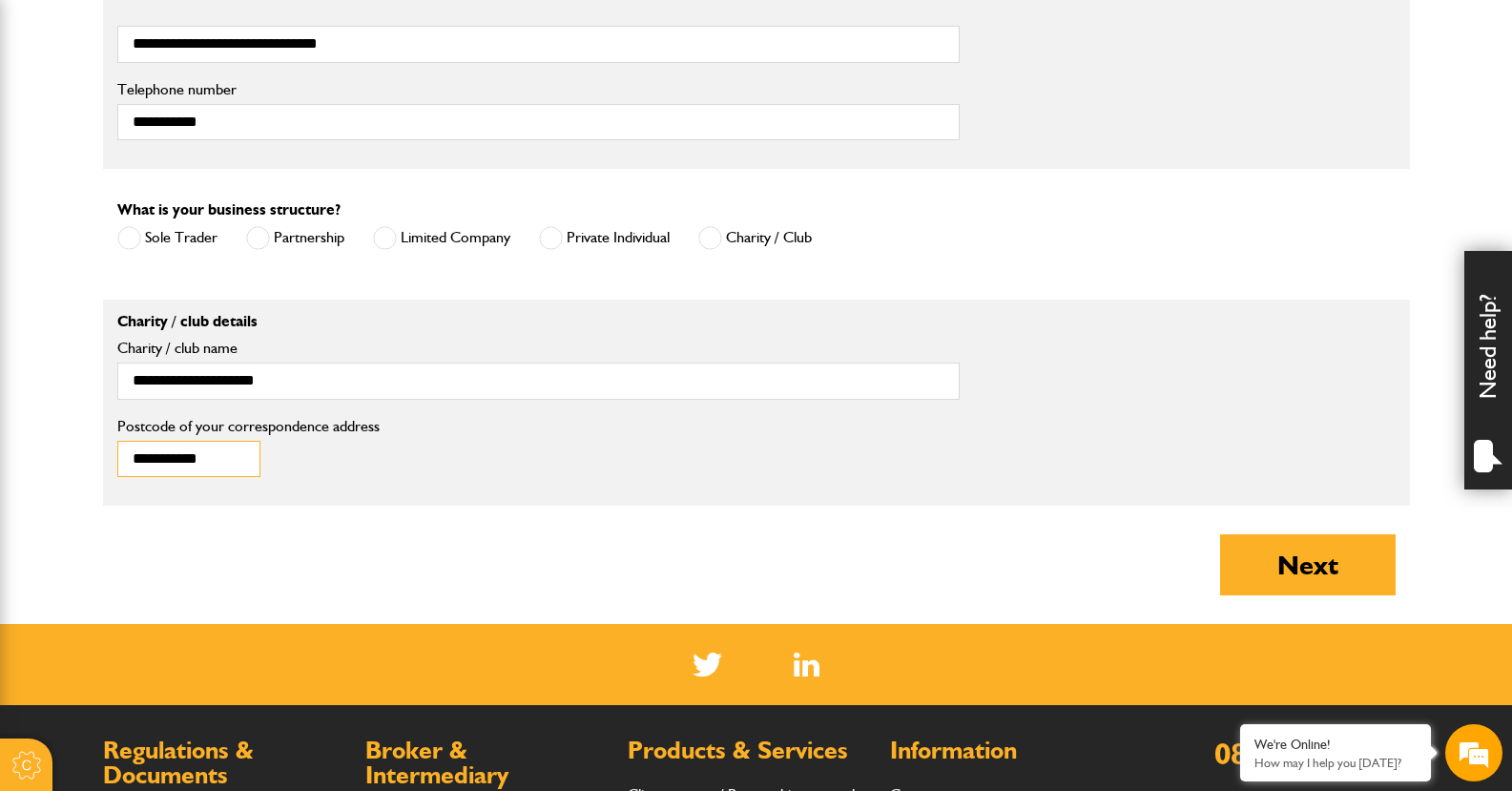
drag, startPoint x: 245, startPoint y: 469, endPoint x: 103, endPoint y: 465, distance: 142.1
click at [103, 465] on div "**********" at bounding box center [212, 453] width 218 height 79
click at [173, 463] on input "Postcode of your correspondence address" at bounding box center [188, 459] width 143 height 37
type input "********"
click at [1326, 557] on button "Next" at bounding box center [1308, 565] width 175 height 61
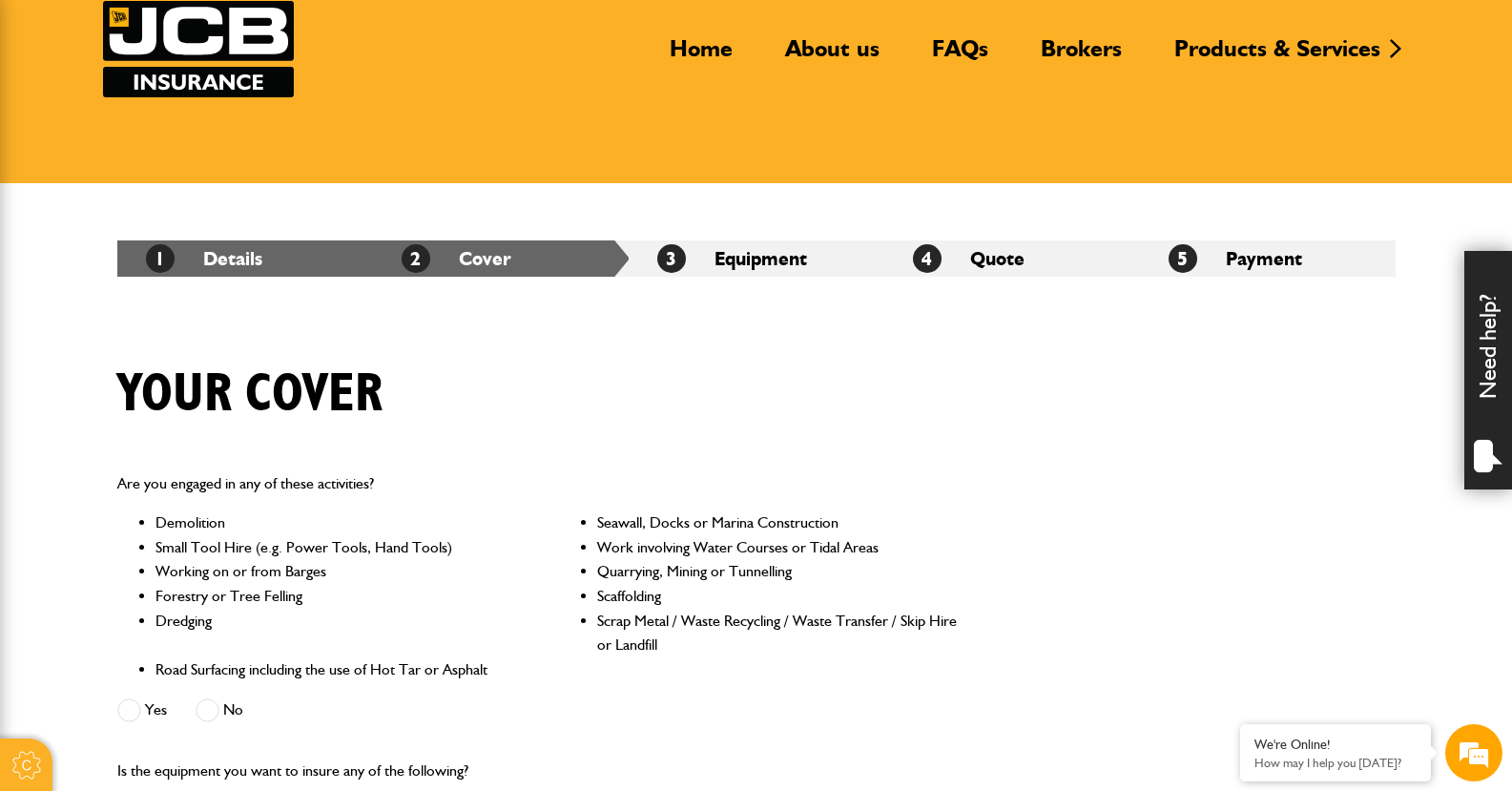
scroll to position [381, 0]
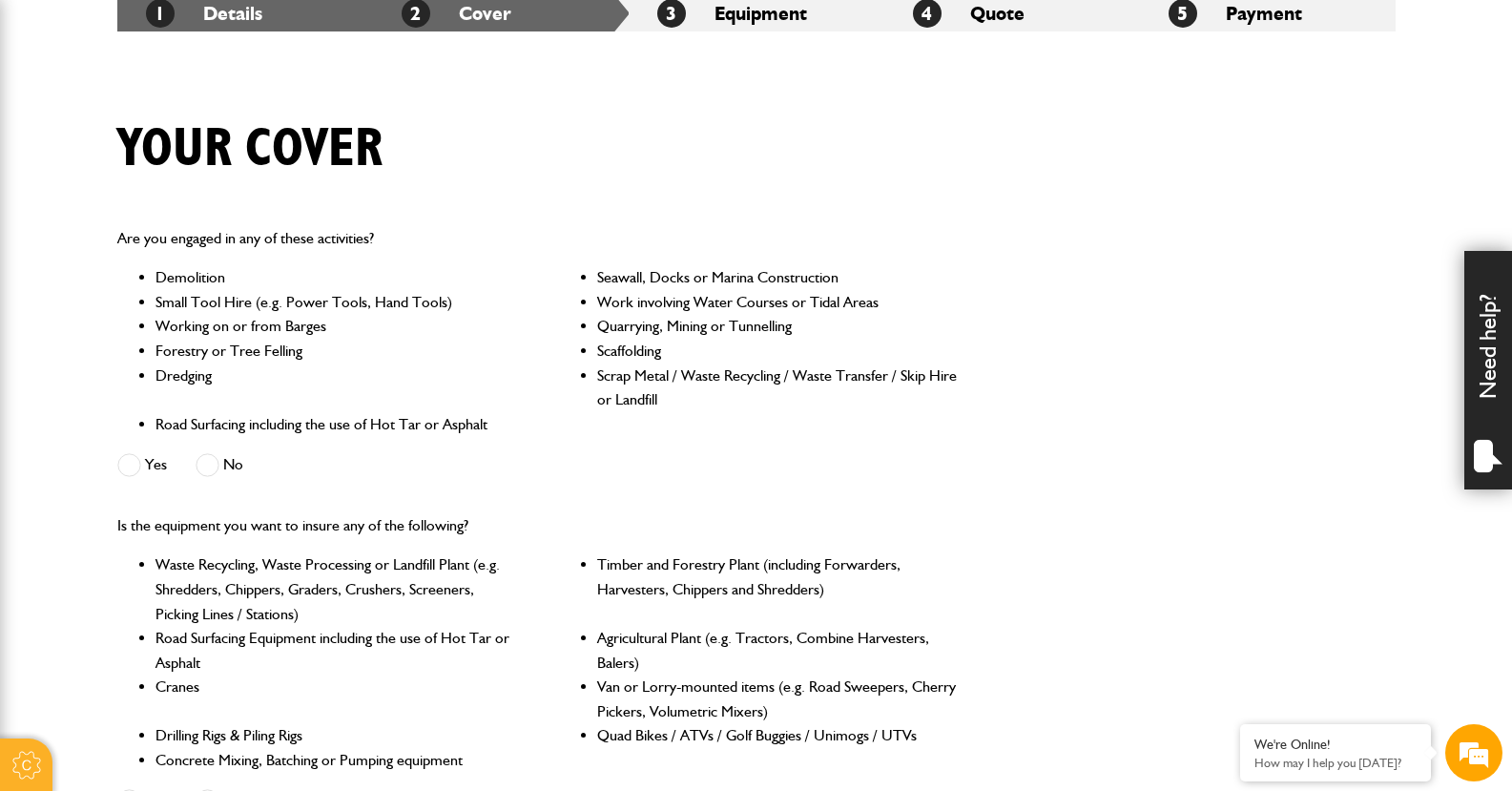
click at [216, 463] on span at bounding box center [207, 464] width 24 height 24
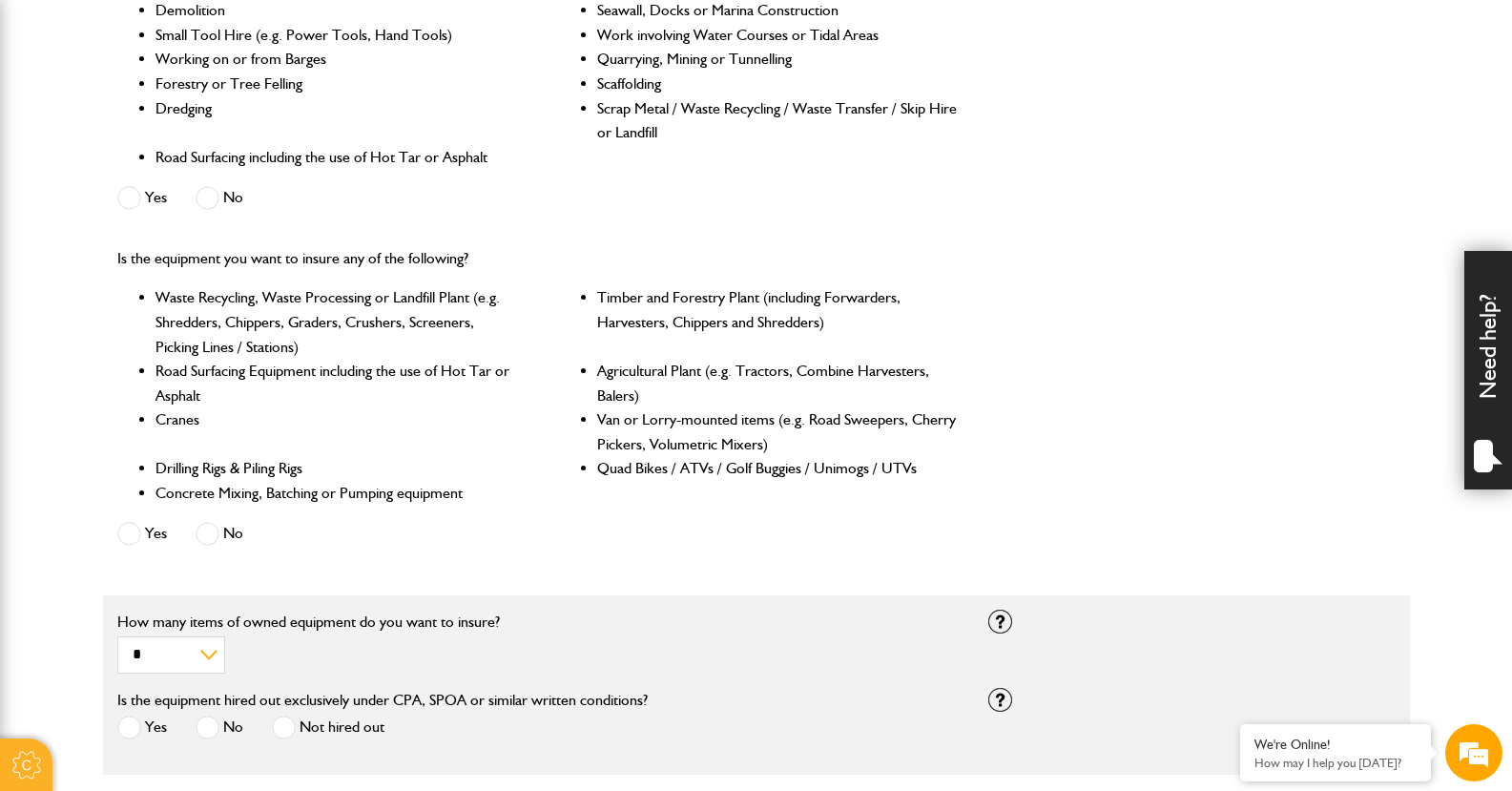
scroll to position [763, 0]
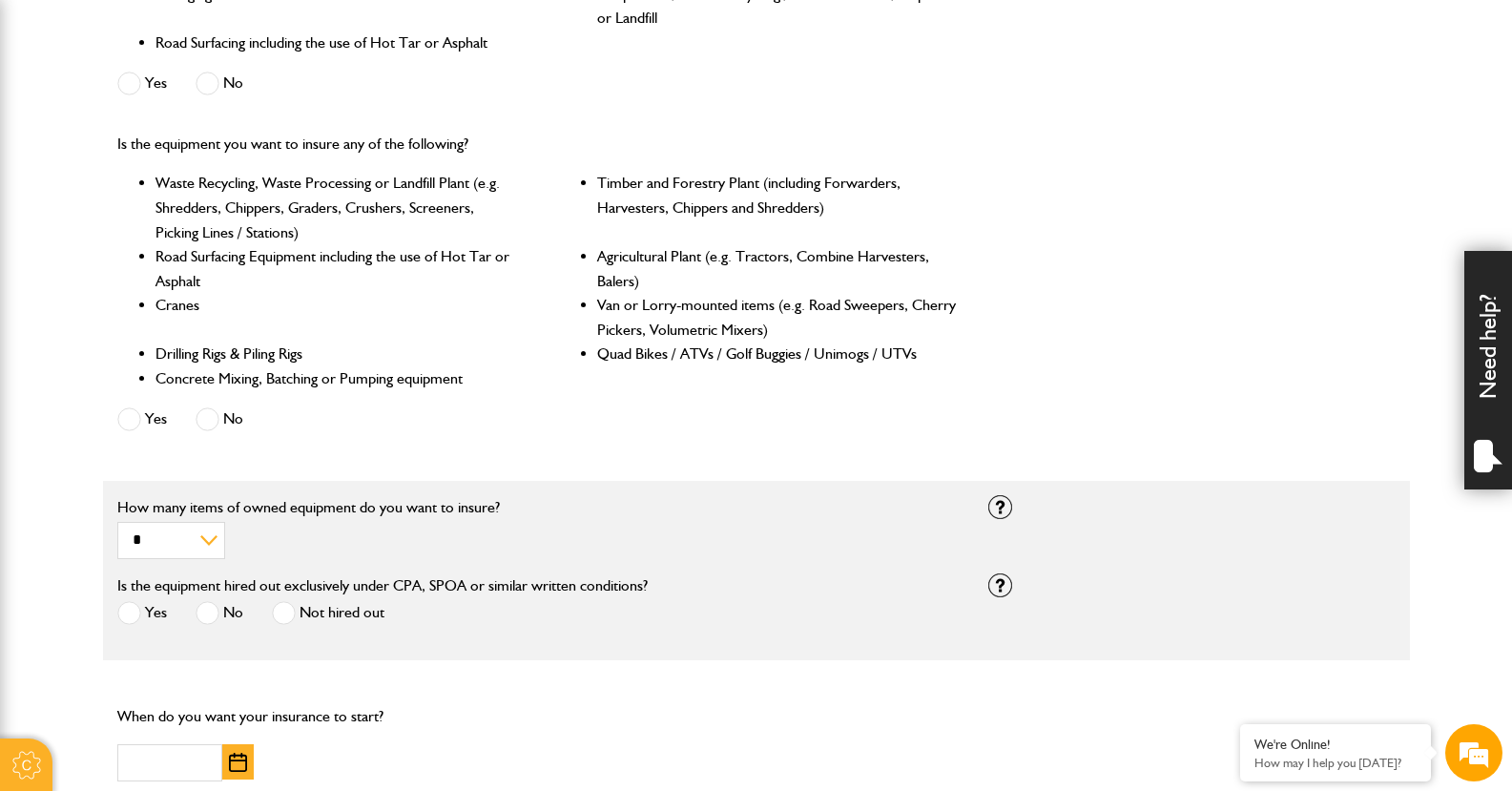
click at [218, 415] on span at bounding box center [207, 418] width 24 height 24
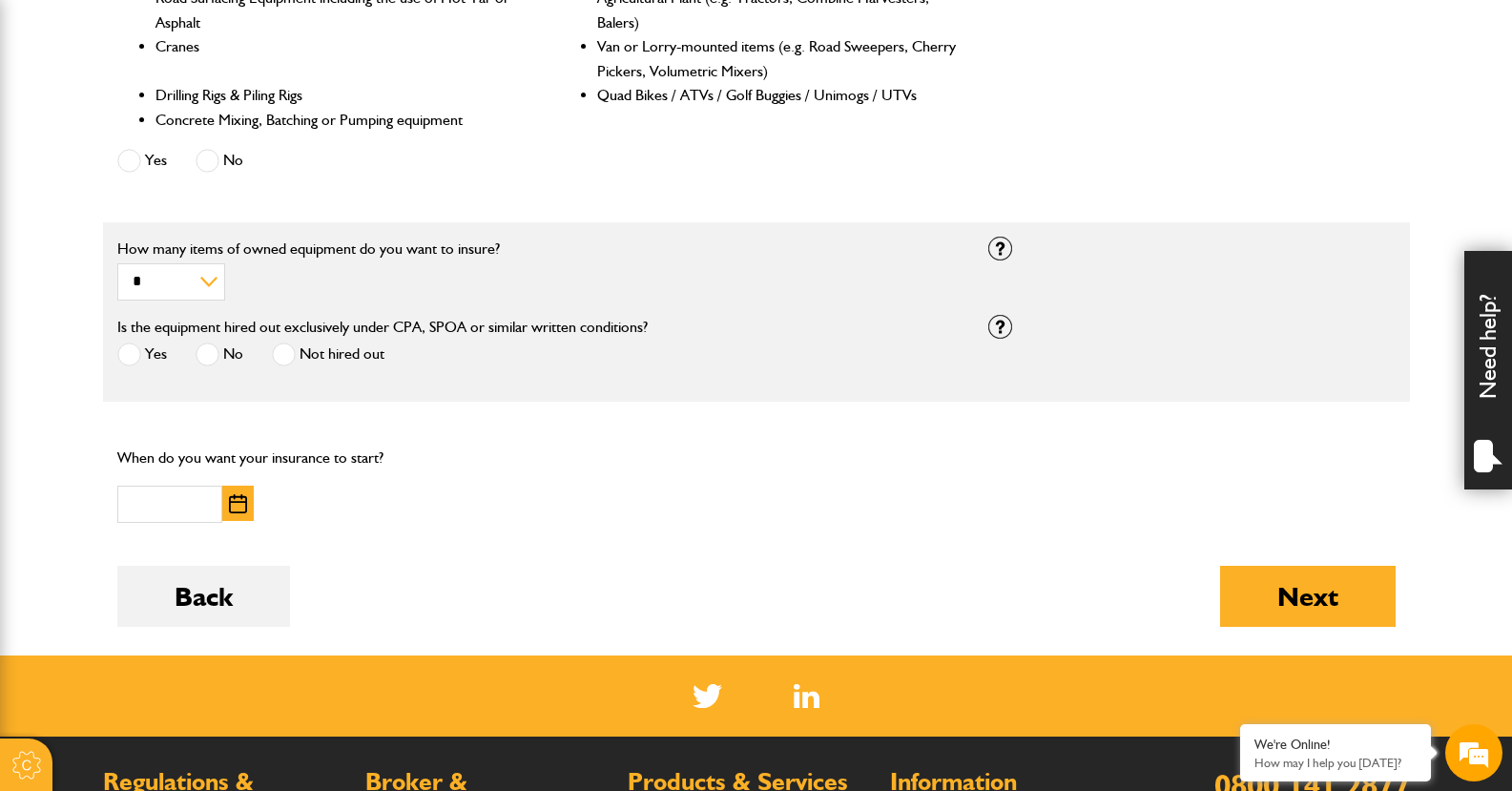
scroll to position [1049, 0]
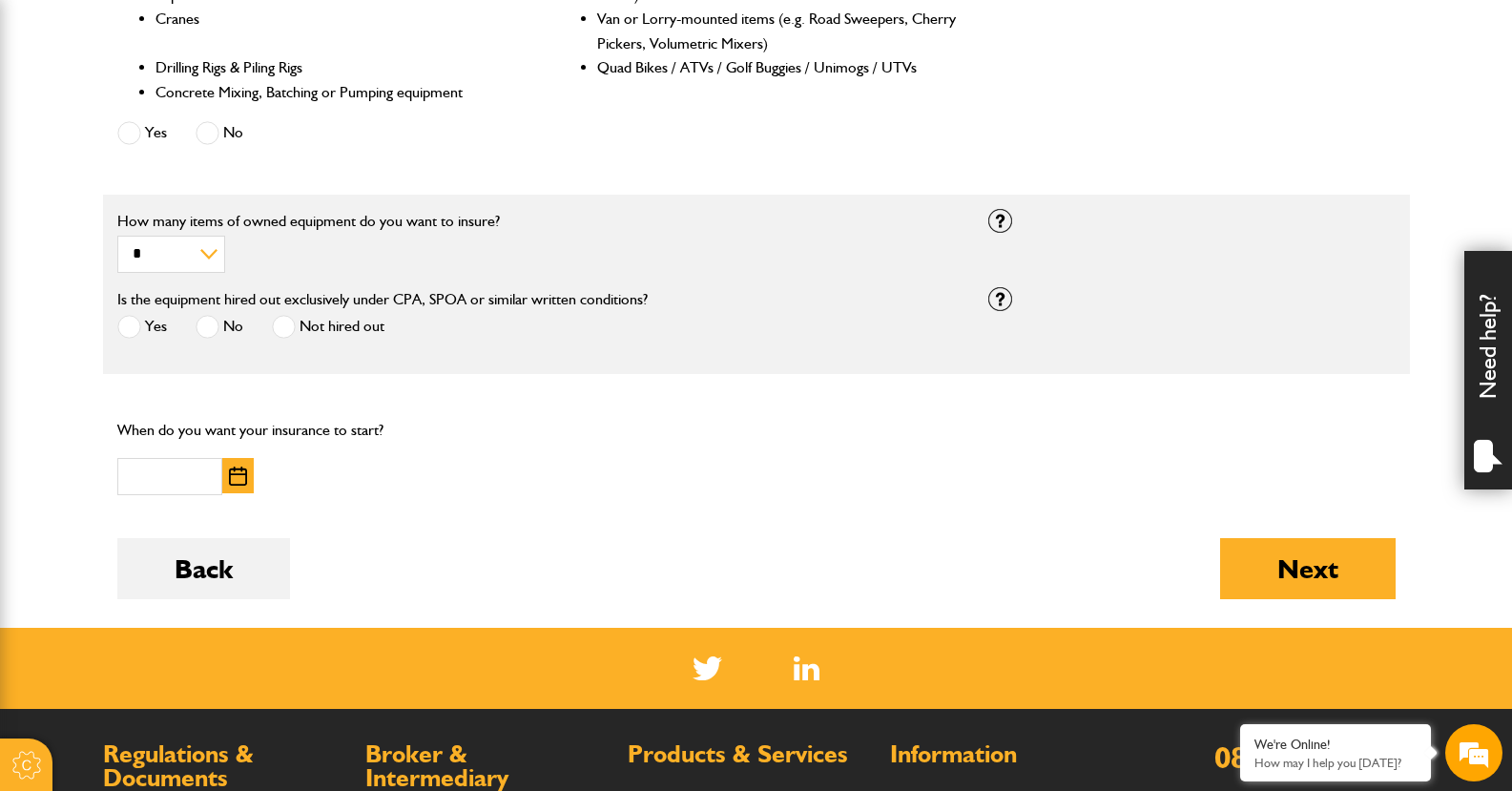
click at [296, 320] on label "Not hired out" at bounding box center [329, 327] width 113 height 24
click at [248, 482] on button "button" at bounding box center [238, 475] width 32 height 35
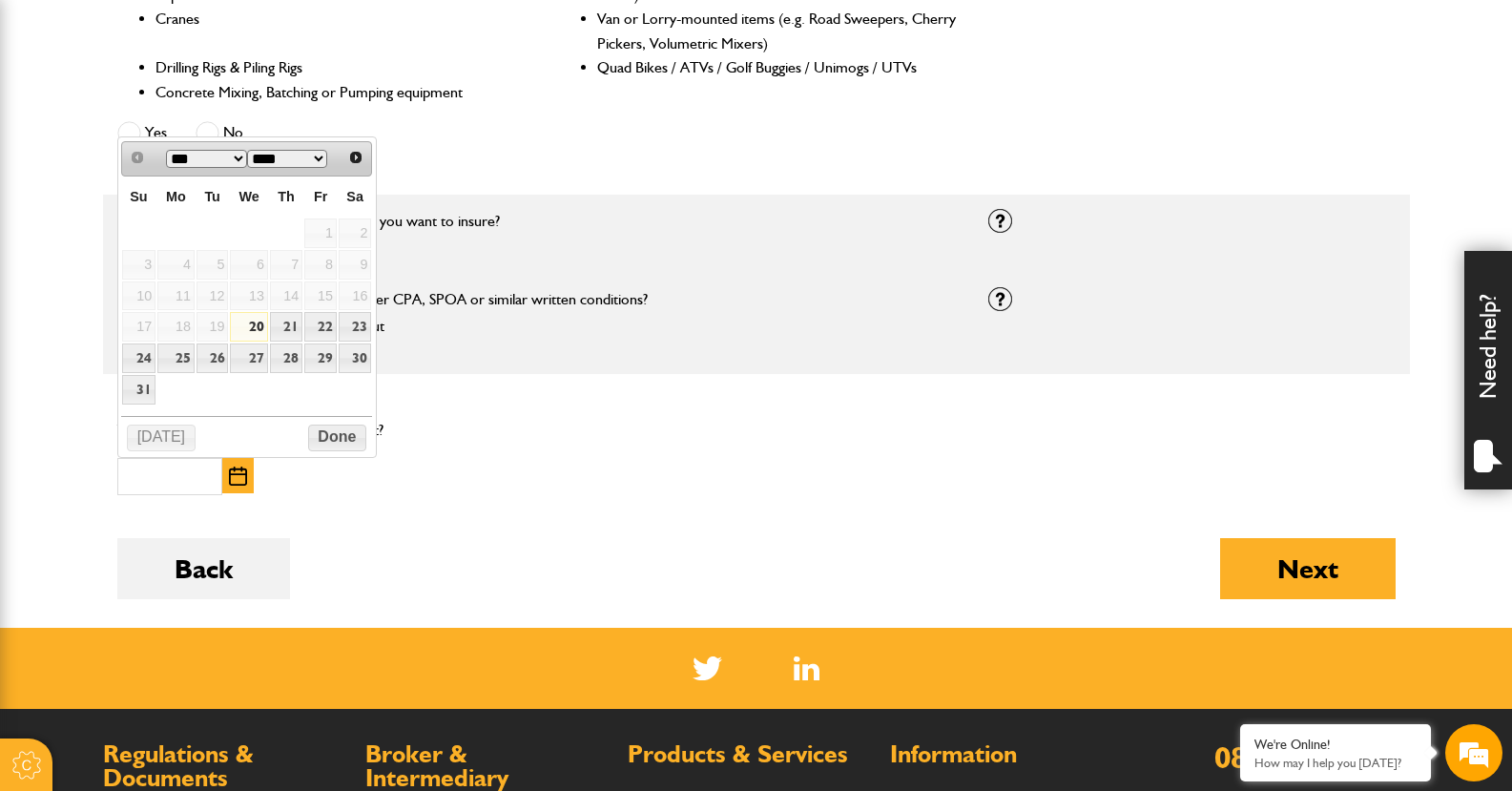
click at [247, 320] on link "20" at bounding box center [248, 327] width 37 height 30
type input "**********"
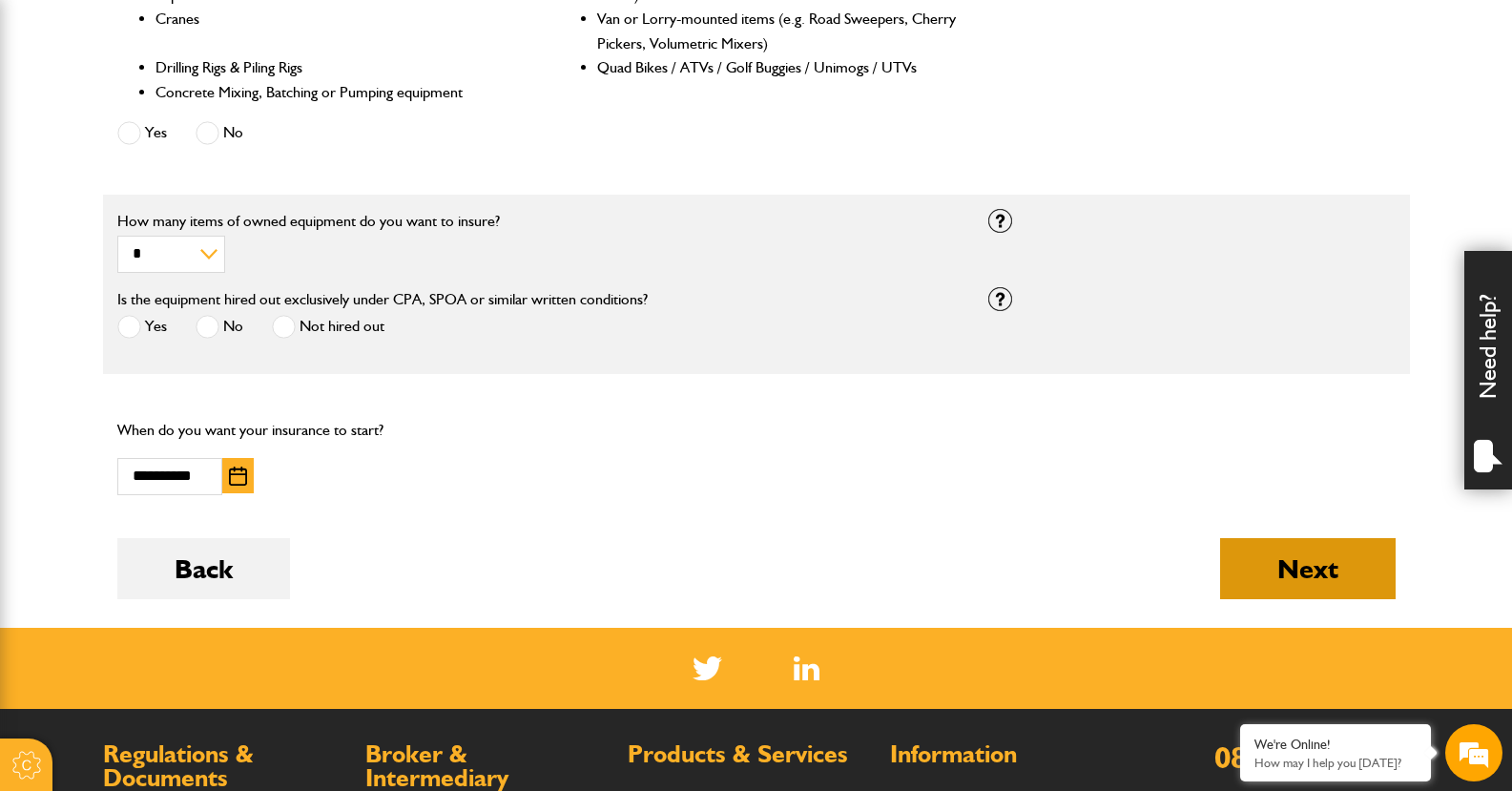
click at [1302, 563] on button "Next" at bounding box center [1308, 569] width 175 height 61
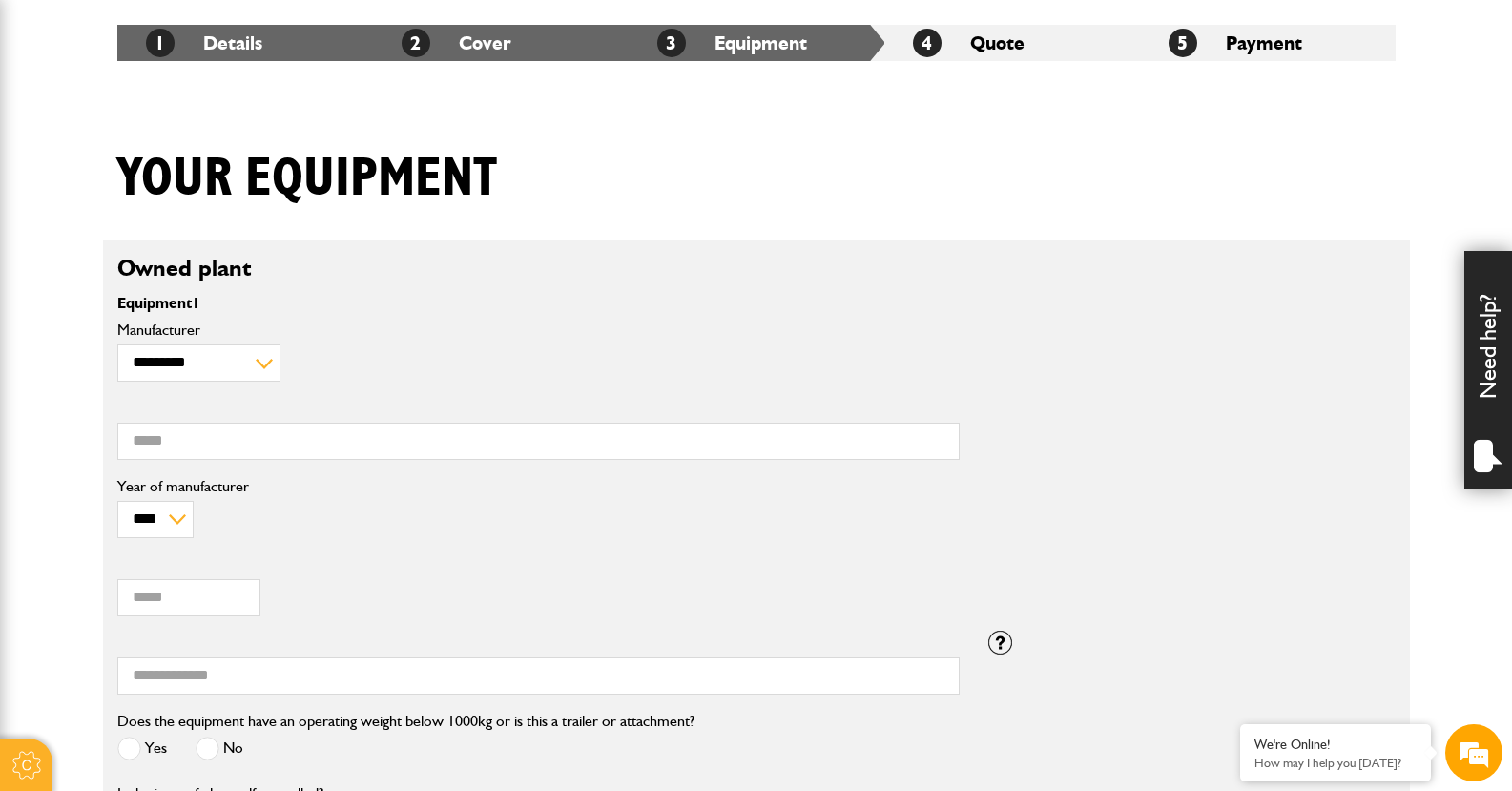
scroll to position [381, 0]
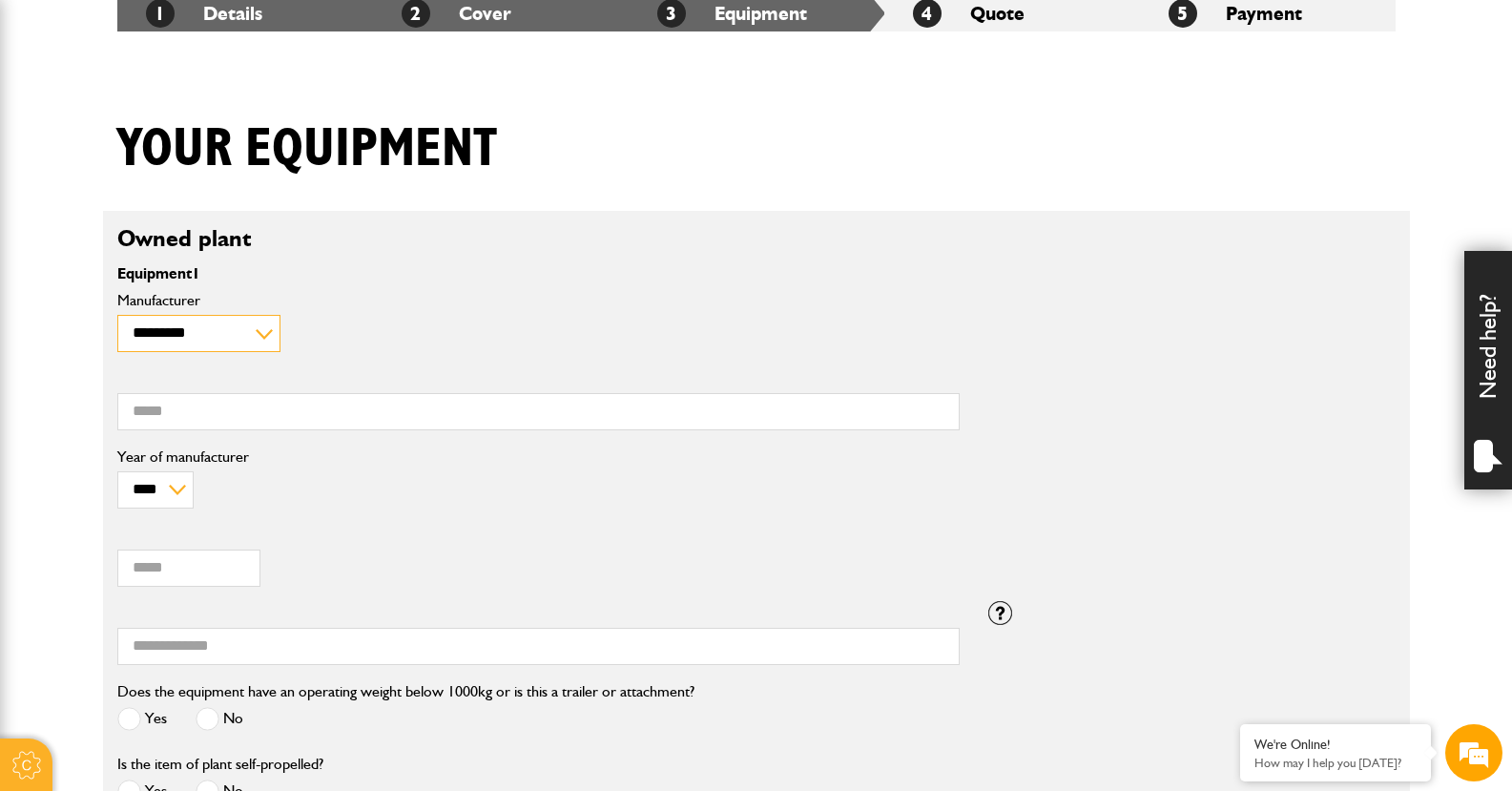
click at [264, 338] on select "**********" at bounding box center [198, 333] width 163 height 37
select select "**"
click at [117, 315] on select "**********" at bounding box center [198, 333] width 163 height 37
click at [178, 403] on input "Model" at bounding box center [538, 411] width 842 height 37
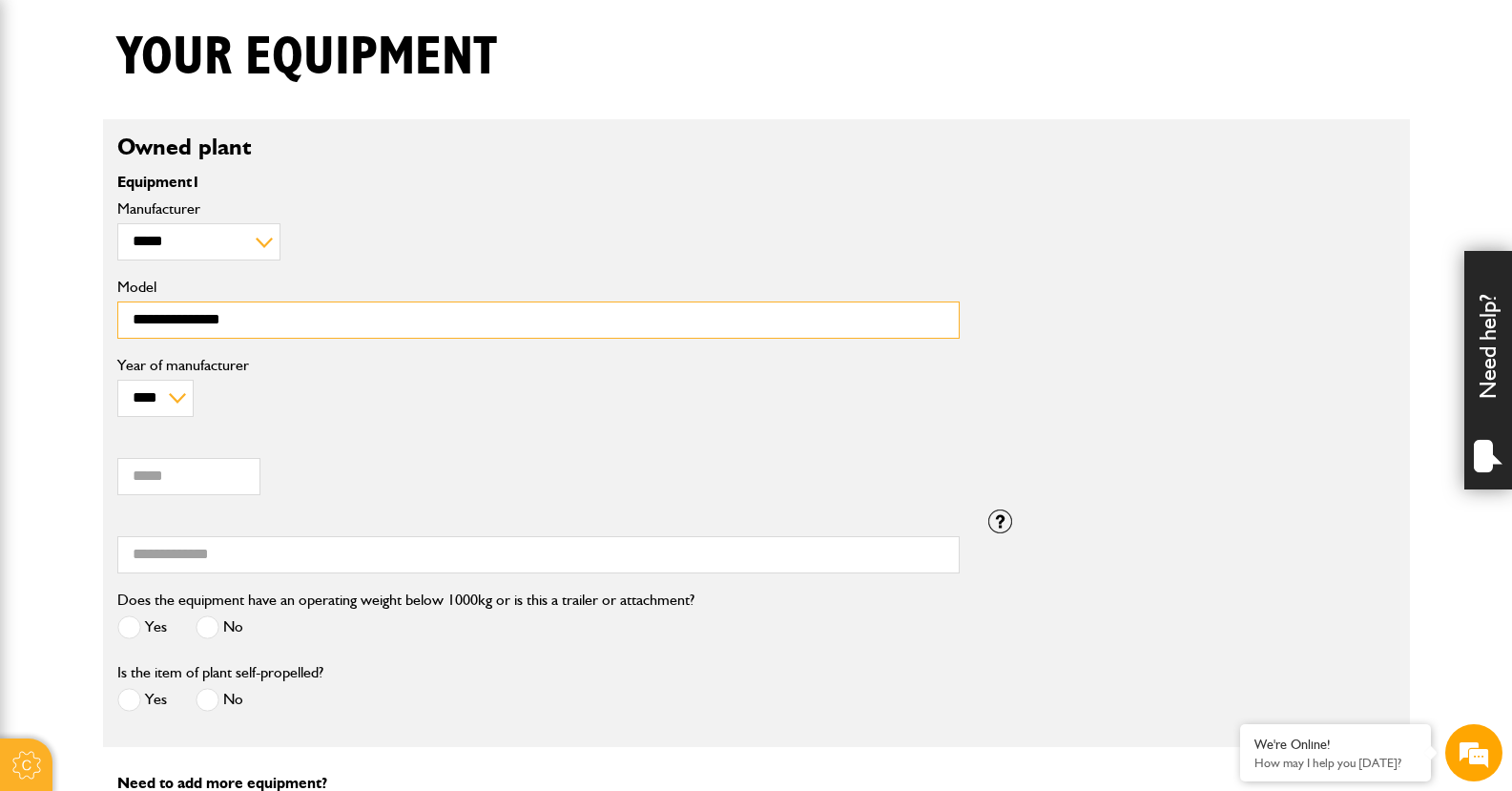
scroll to position [573, 0]
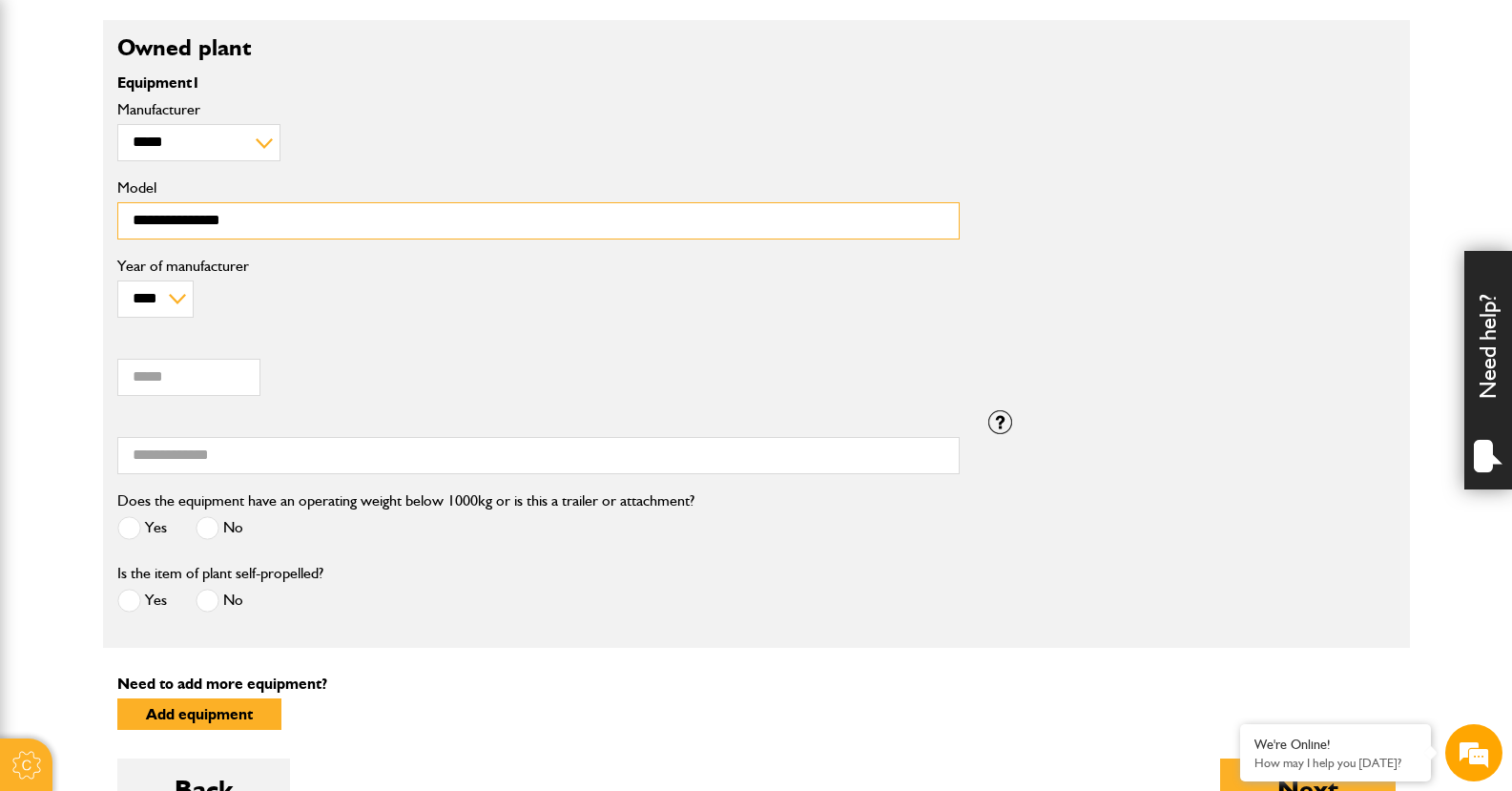
type input "**********"
click at [183, 302] on select "**** **** **** **** **** **** **** **** **** **** **** **** **** **** **** ****…" at bounding box center [155, 299] width 77 height 37
select select "****"
click at [117, 281] on select "**** **** **** **** **** **** **** **** **** **** **** **** **** **** **** ****…" at bounding box center [155, 299] width 77 height 37
click at [195, 373] on input "Value (£)" at bounding box center [188, 376] width 143 height 37
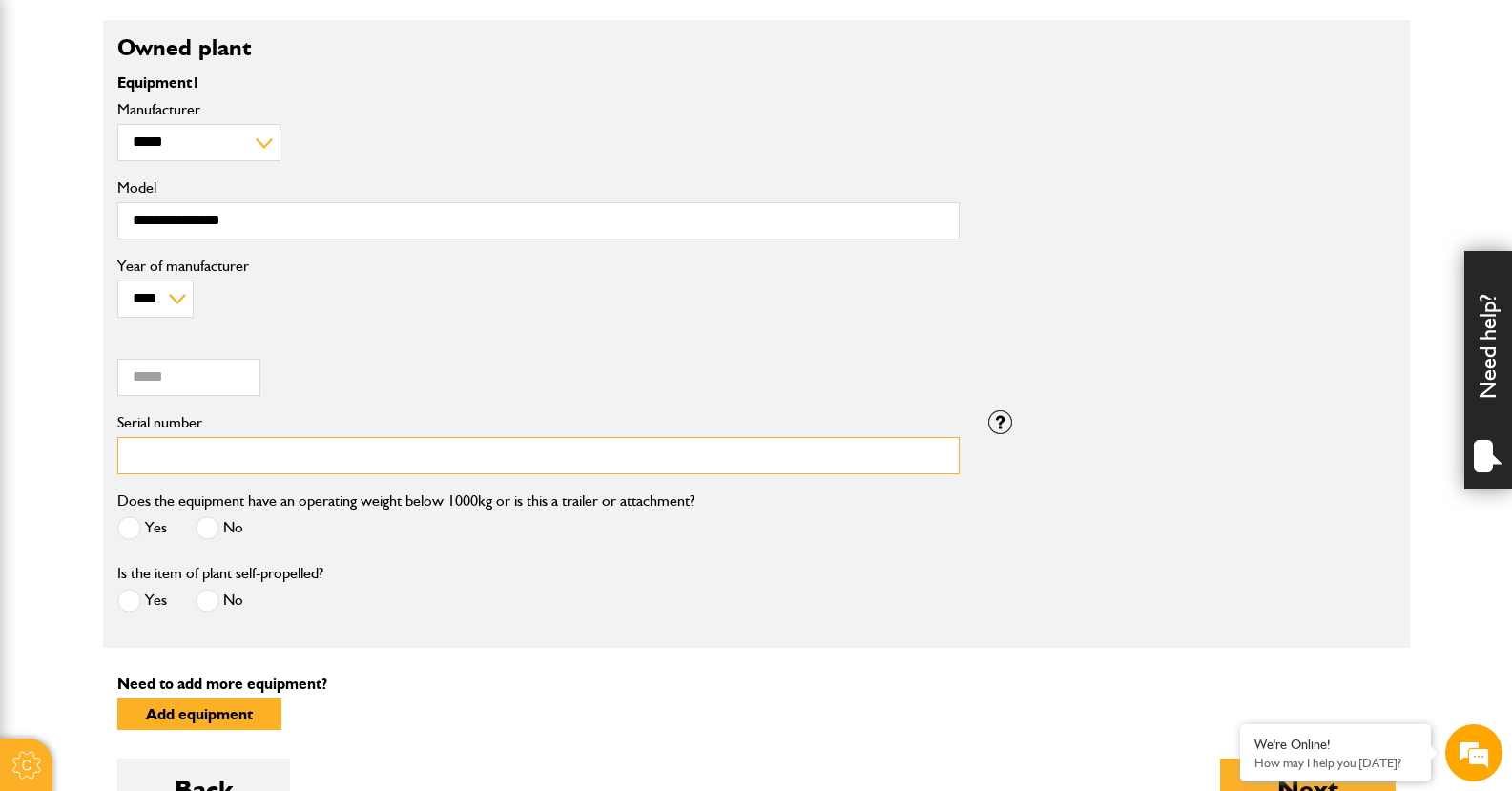
click at [293, 455] on input "Serial number" at bounding box center [538, 455] width 842 height 37
drag, startPoint x: 187, startPoint y: 378, endPoint x: 94, endPoint y: 372, distance: 93.2
click at [94, 372] on body "Cookie Options You can control which cookies we use with the form below. Please…" at bounding box center [756, 408] width 1512 height 1962
type input "*****"
click at [134, 529] on span at bounding box center [128, 528] width 24 height 24
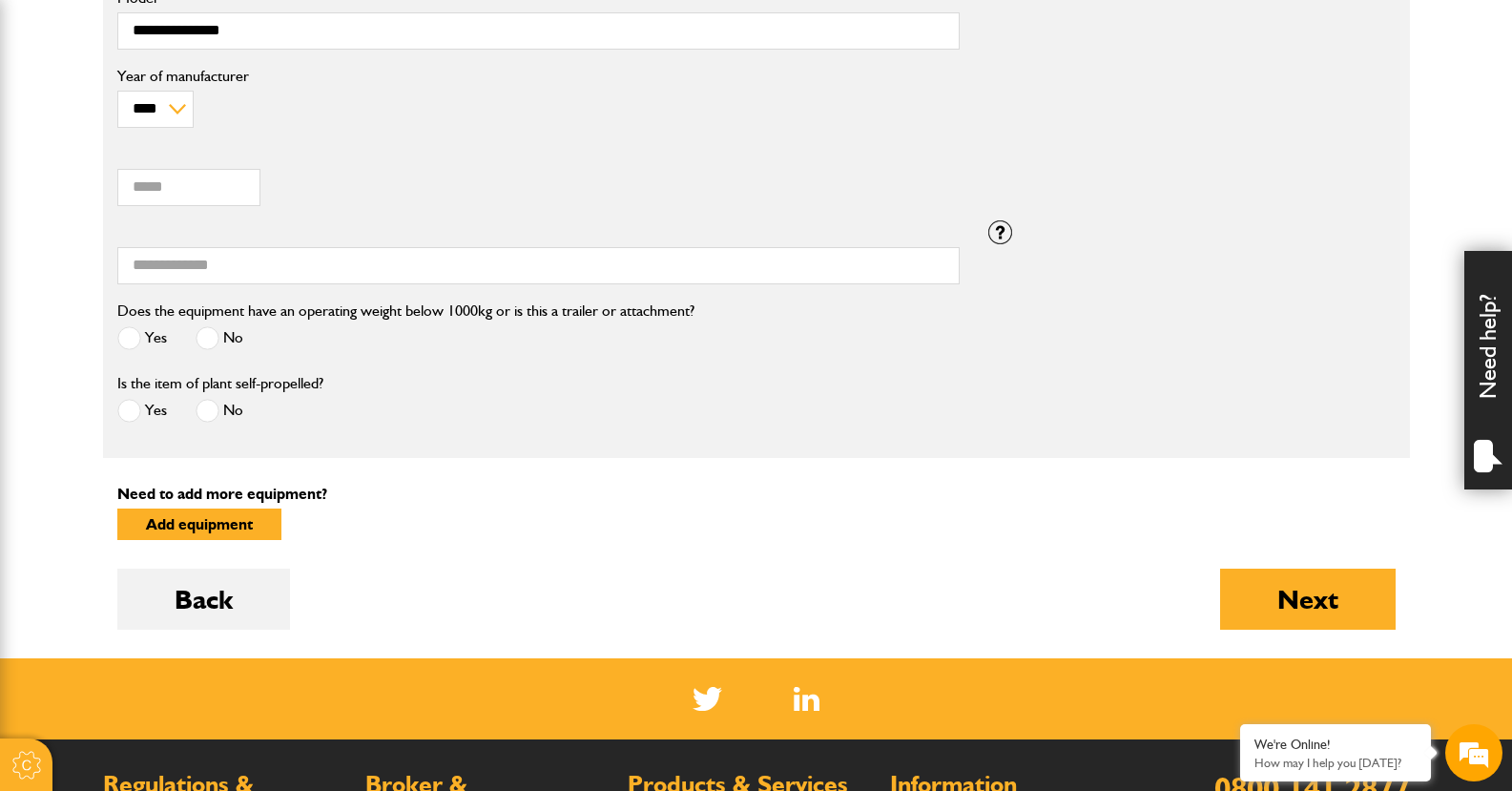
scroll to position [763, 0]
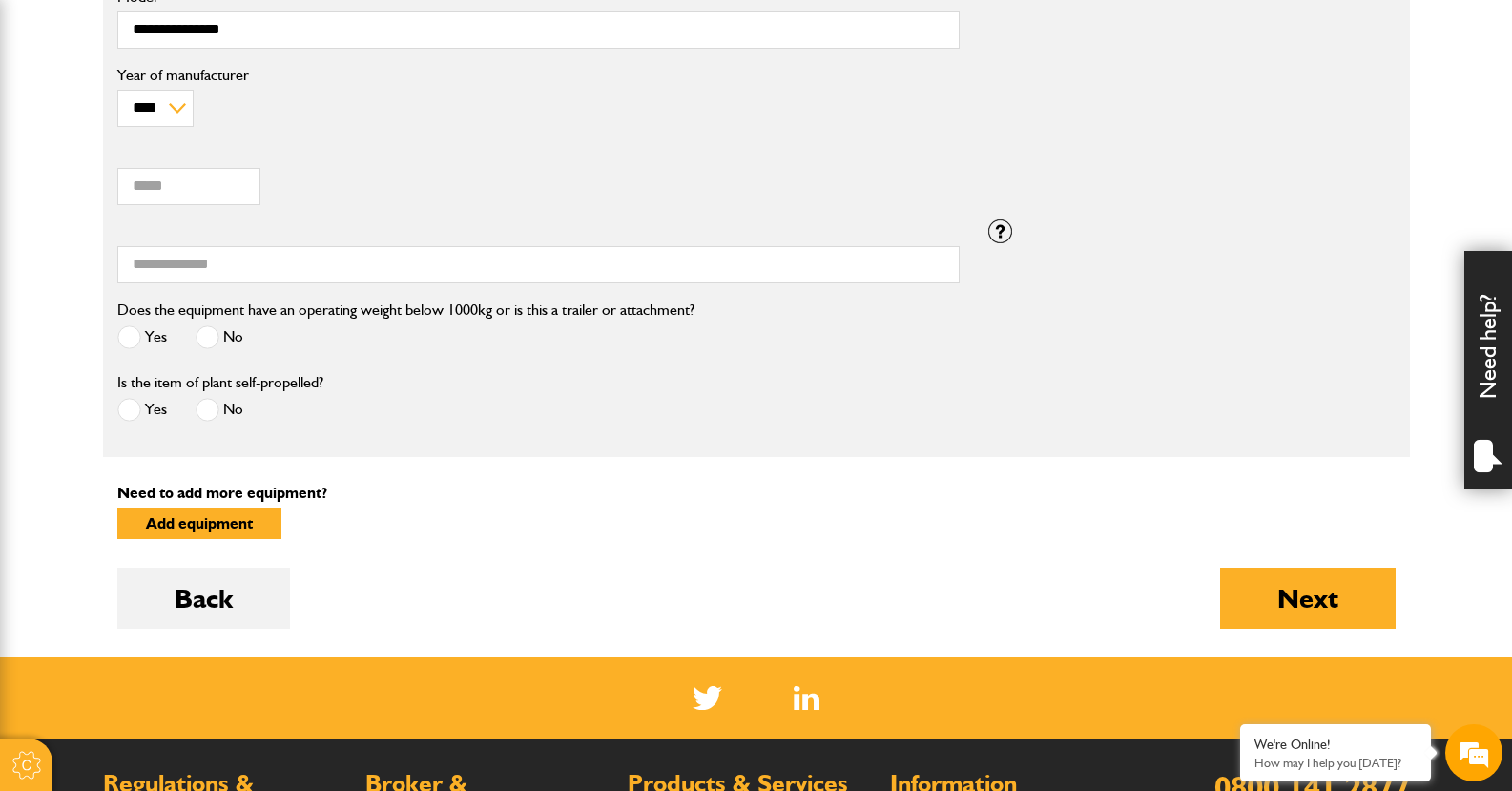
click at [129, 409] on span at bounding box center [128, 409] width 24 height 24
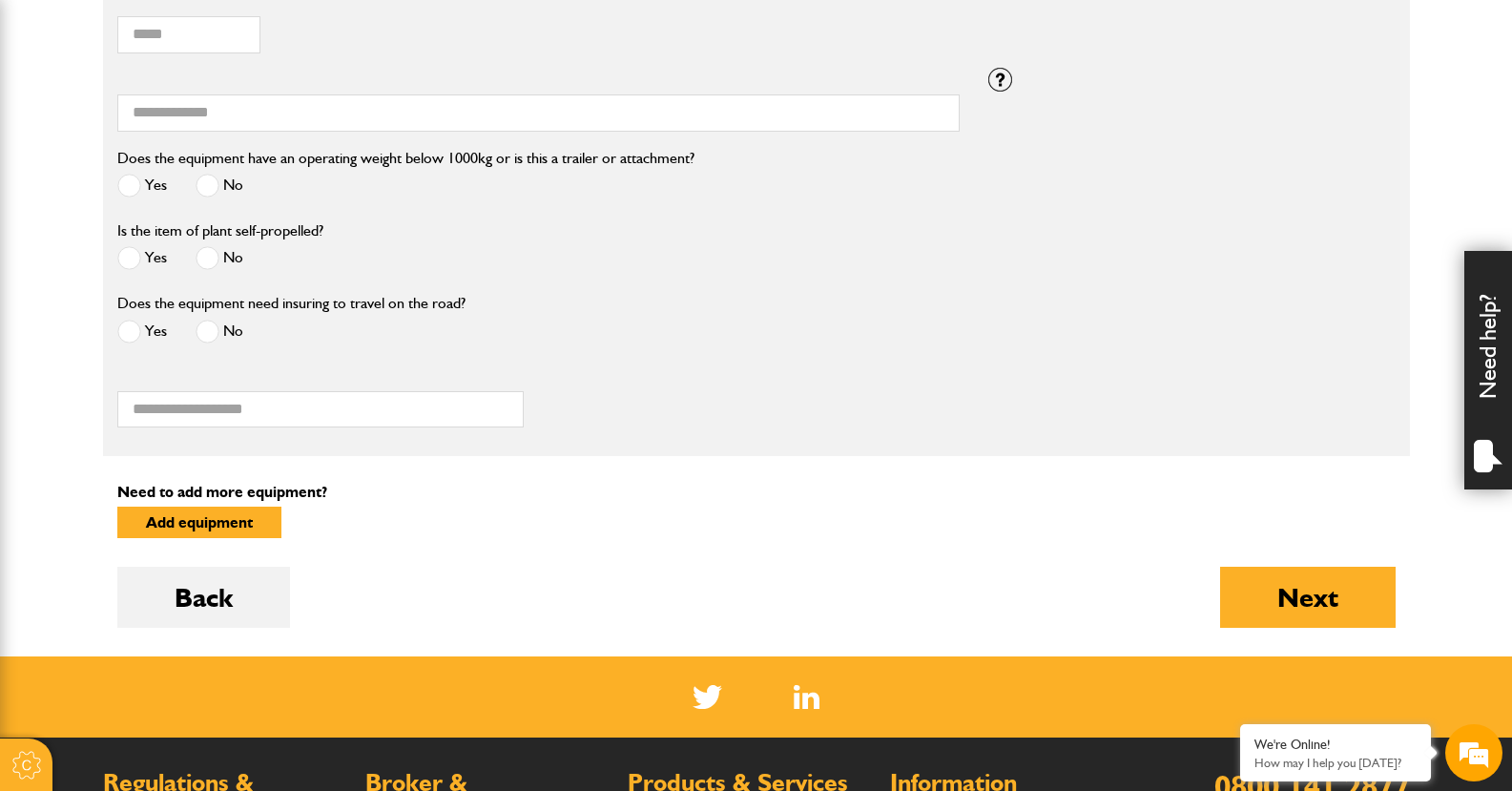
click at [202, 330] on span at bounding box center [207, 331] width 24 height 24
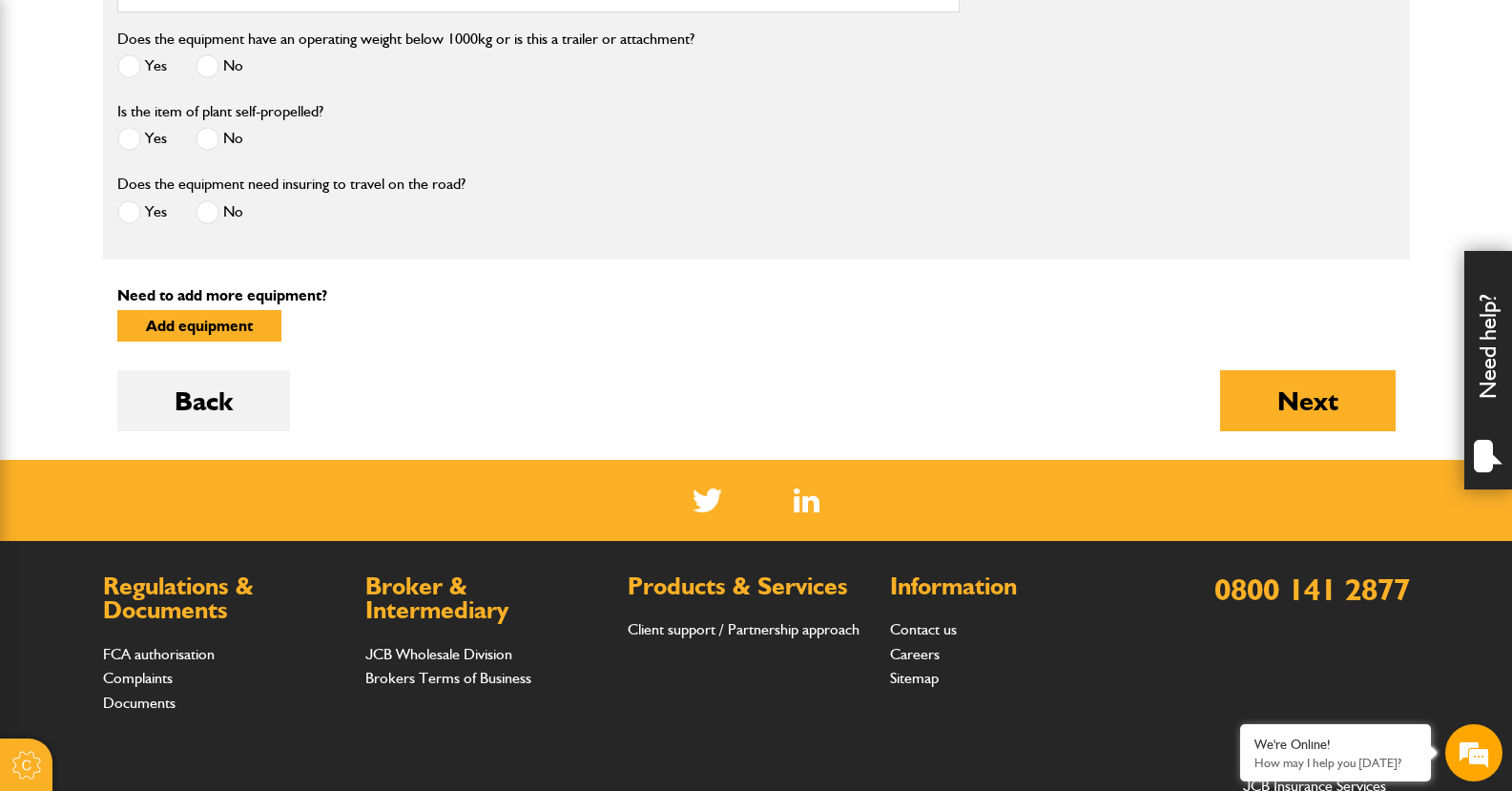
scroll to position [1122, 0]
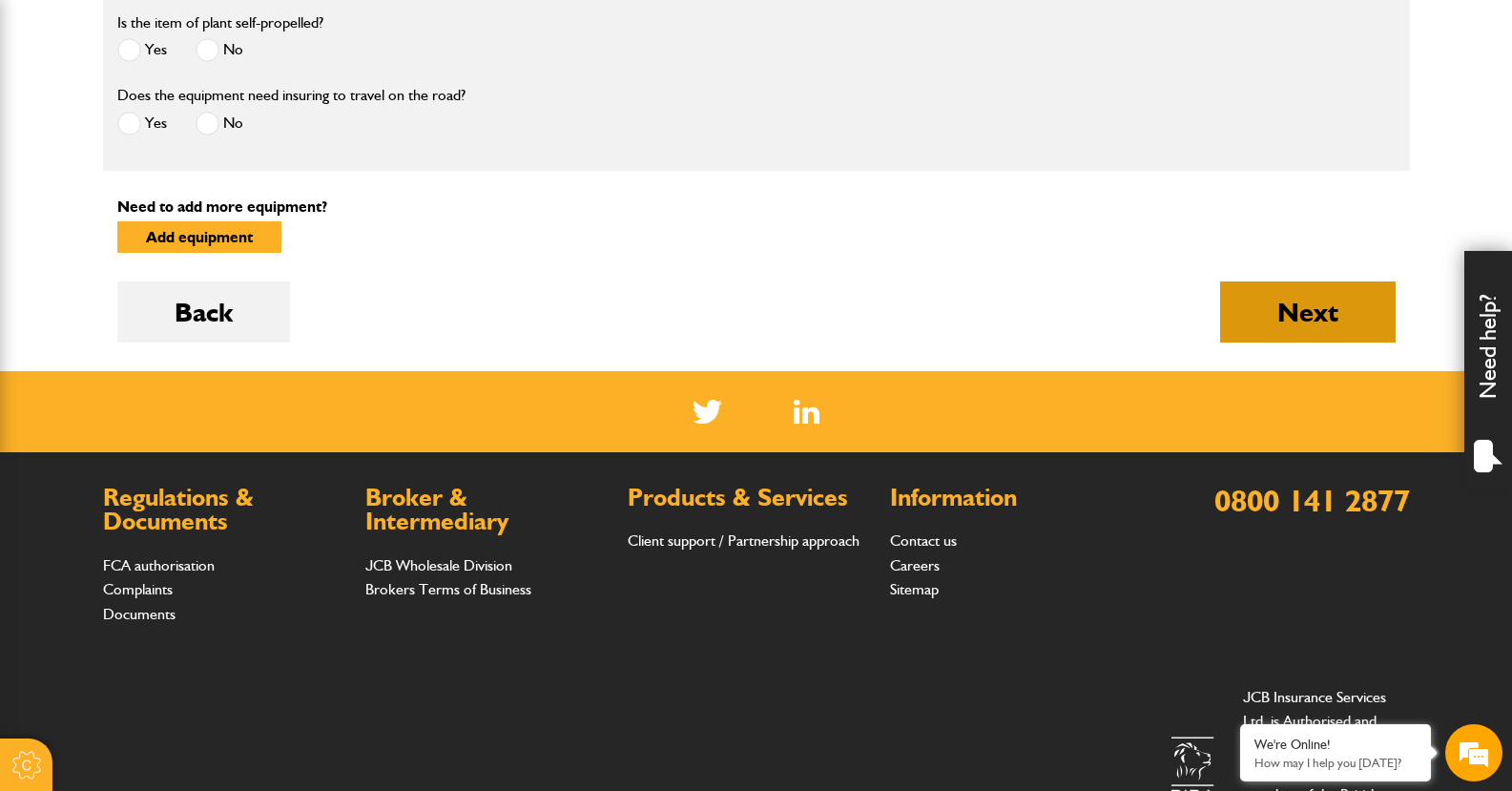
click at [1294, 305] on button "Next" at bounding box center [1308, 312] width 175 height 61
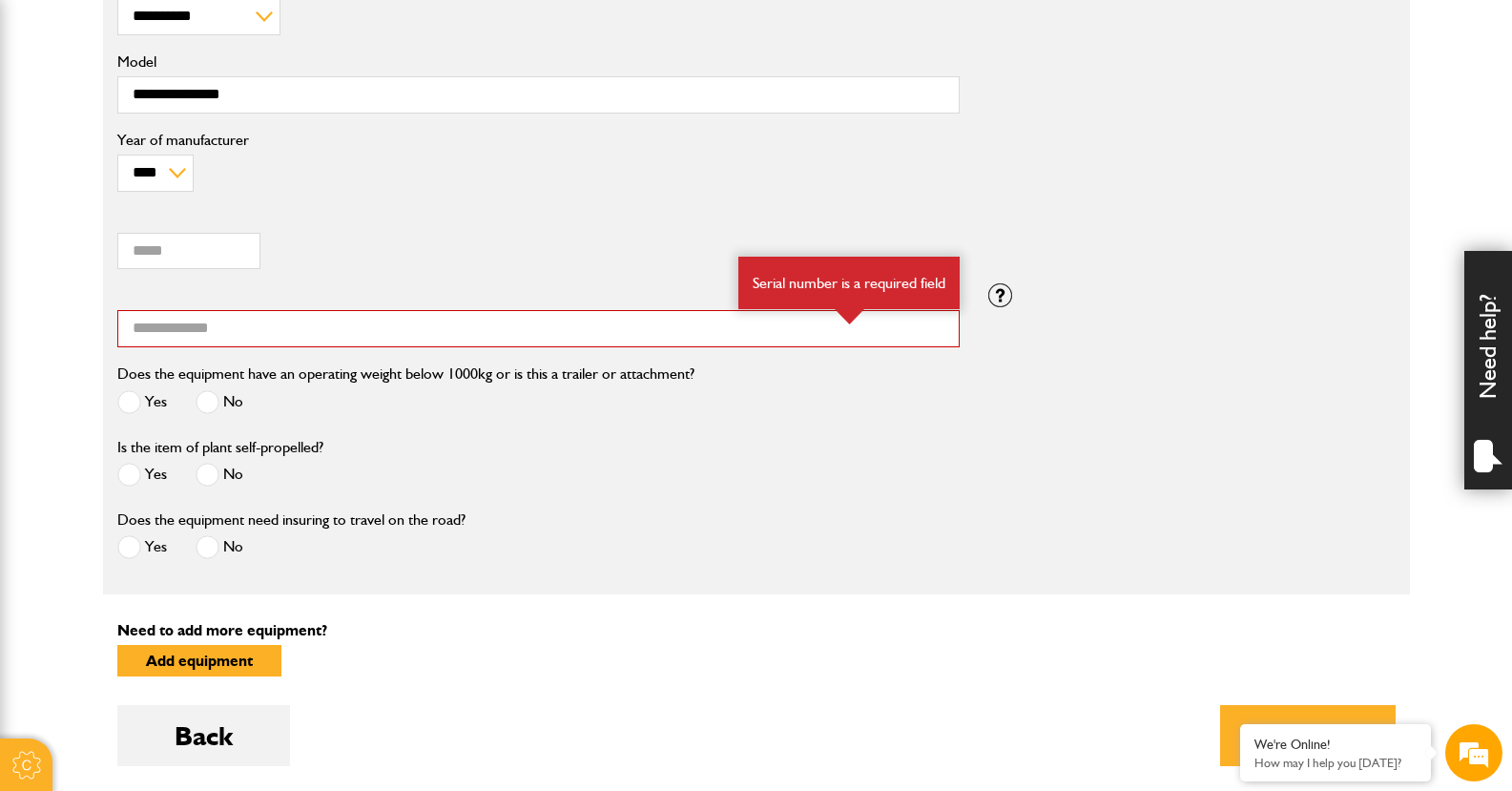
scroll to position [763, 0]
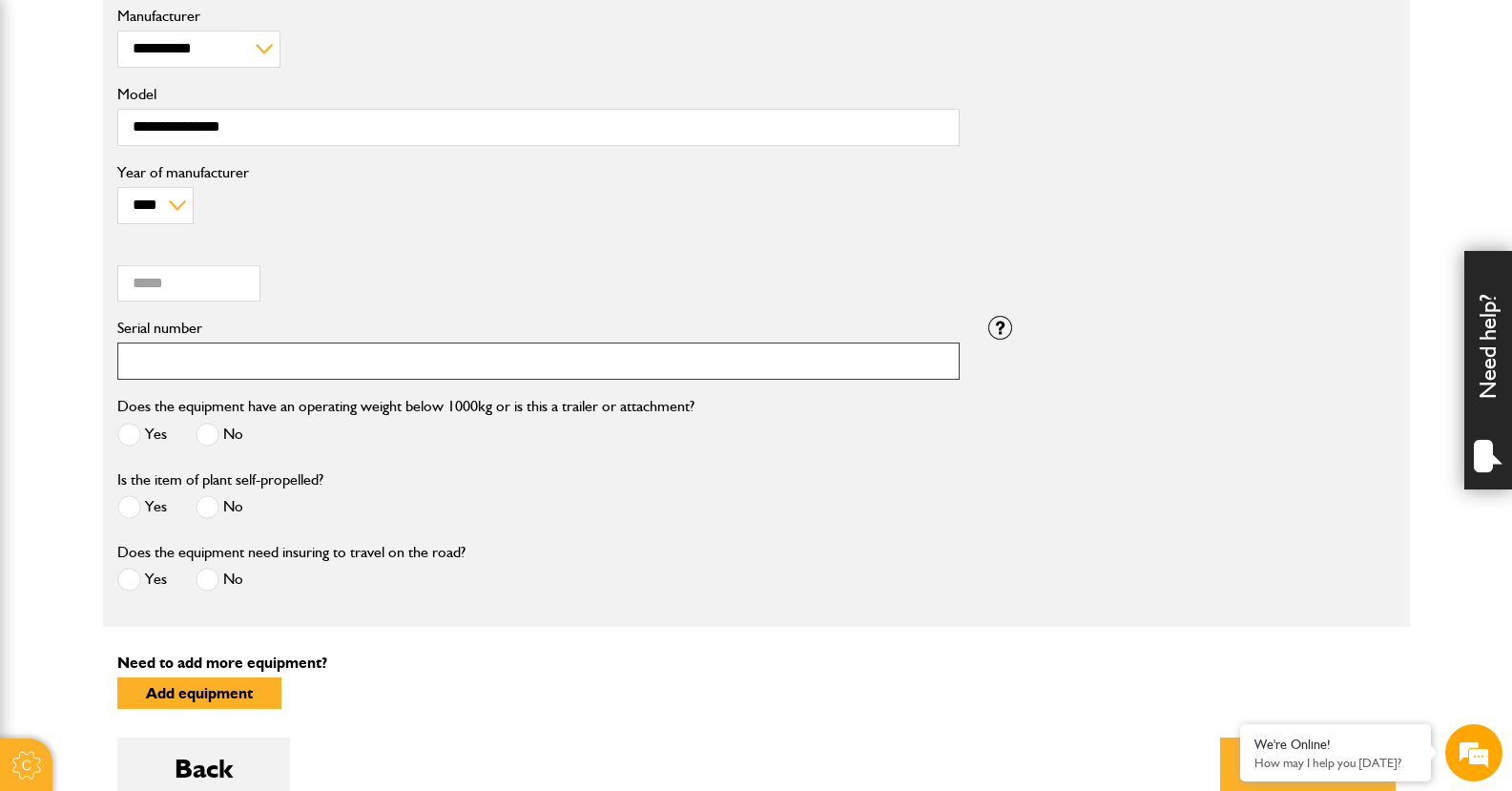
click at [190, 356] on input "Serial number" at bounding box center [538, 361] width 842 height 37
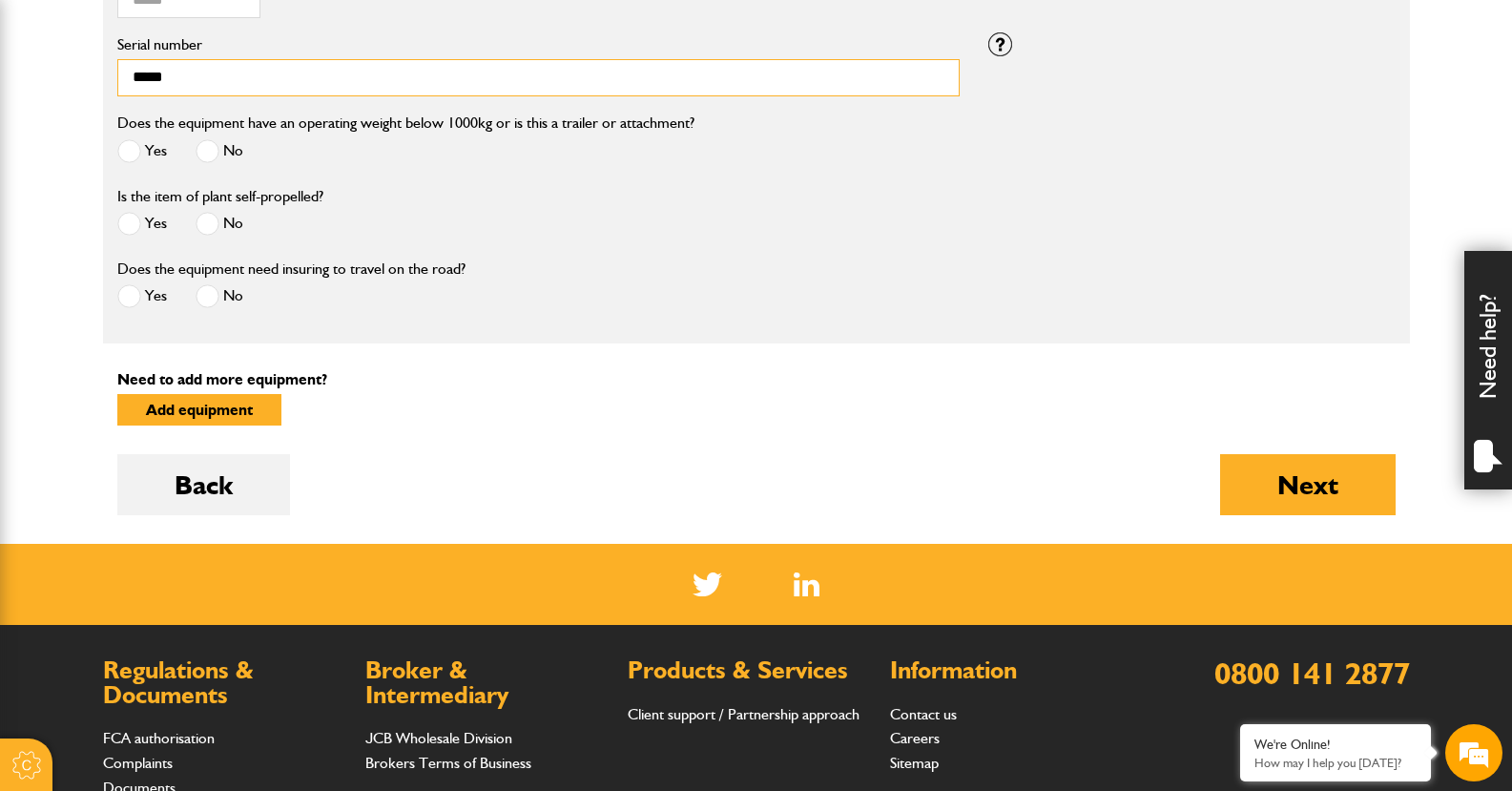
scroll to position [1049, 0]
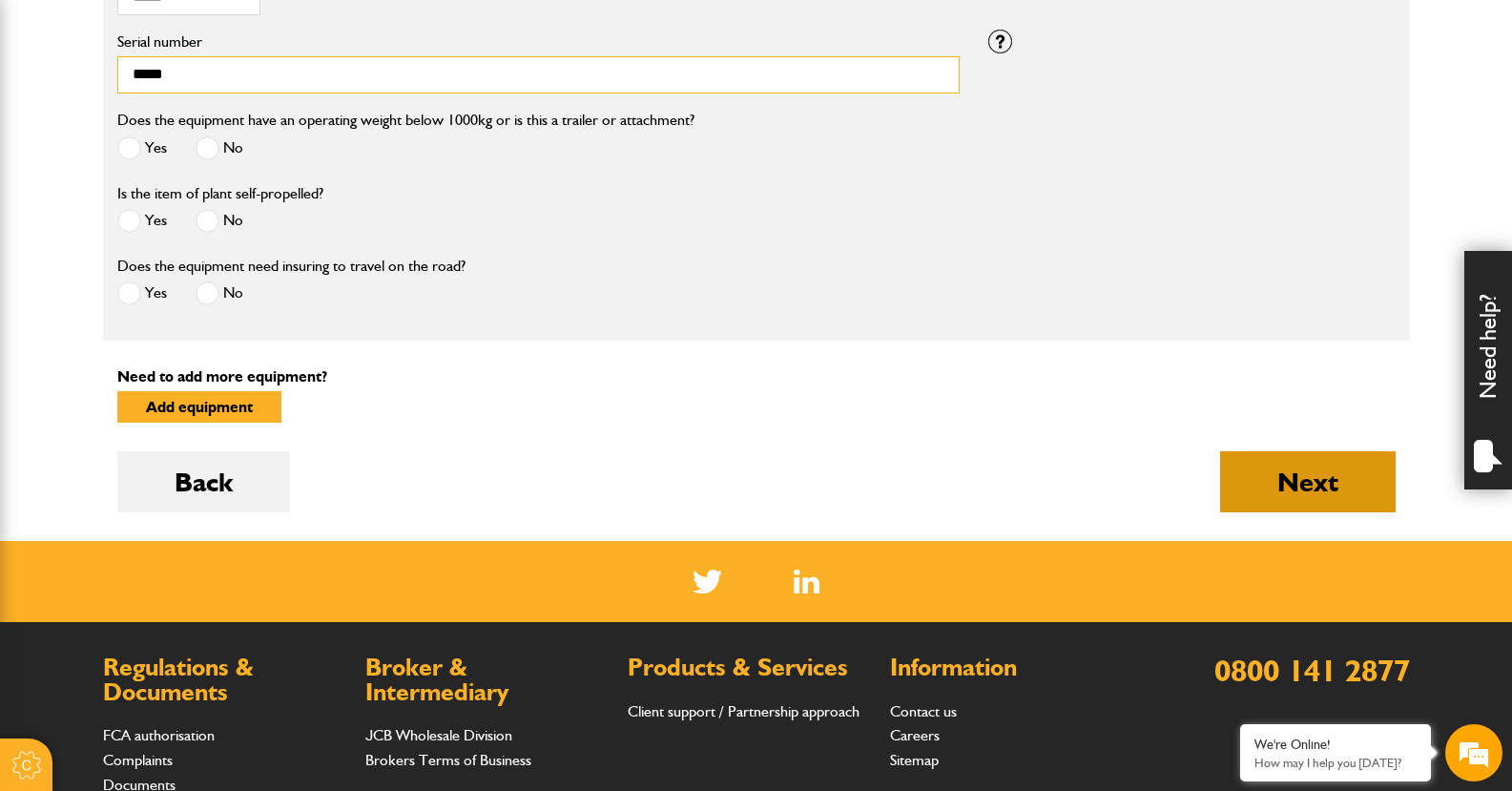
type input "*****"
click at [1325, 486] on button "Next" at bounding box center [1308, 482] width 175 height 61
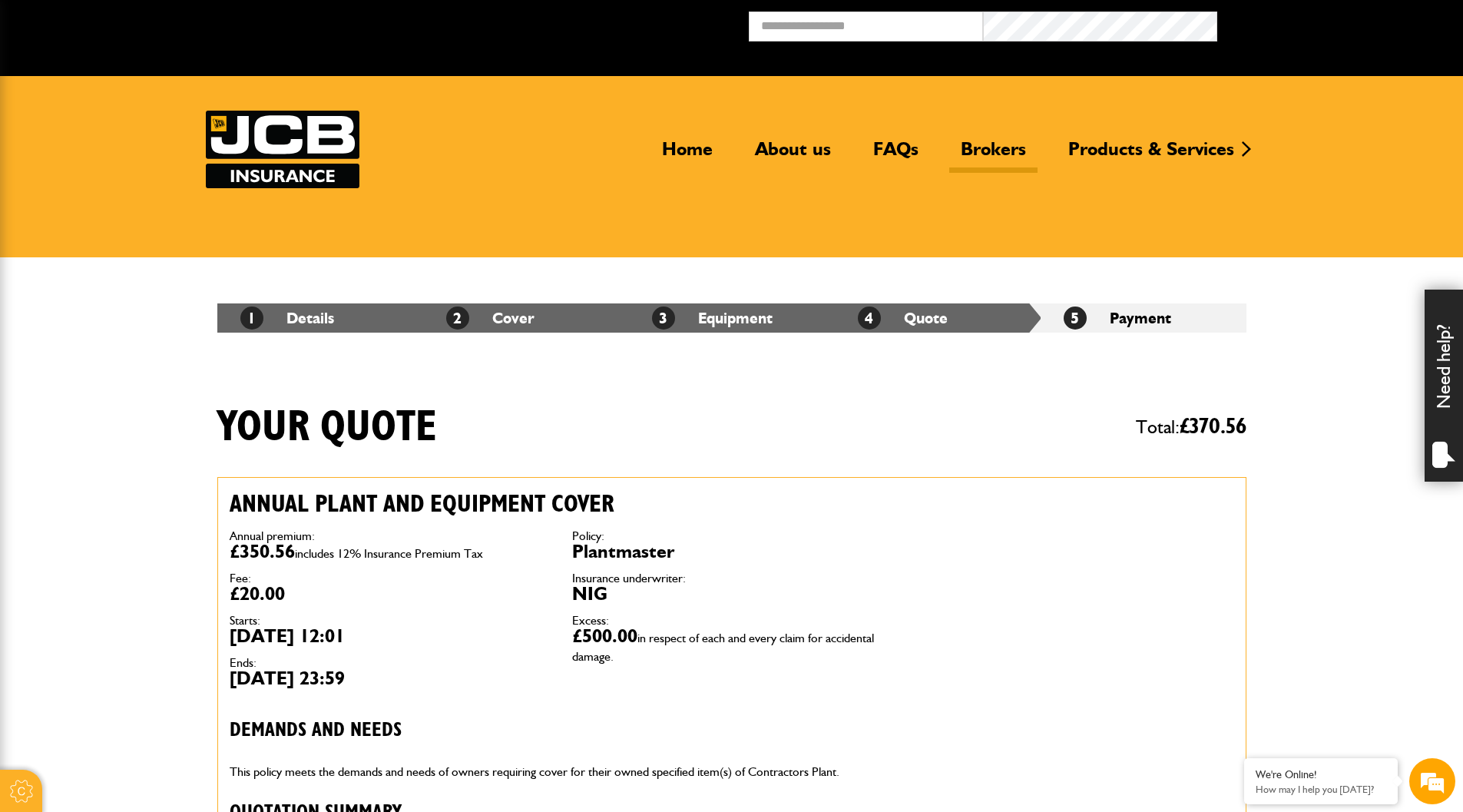
click at [999, 149] on link "Brokers" at bounding box center [993, 155] width 89 height 35
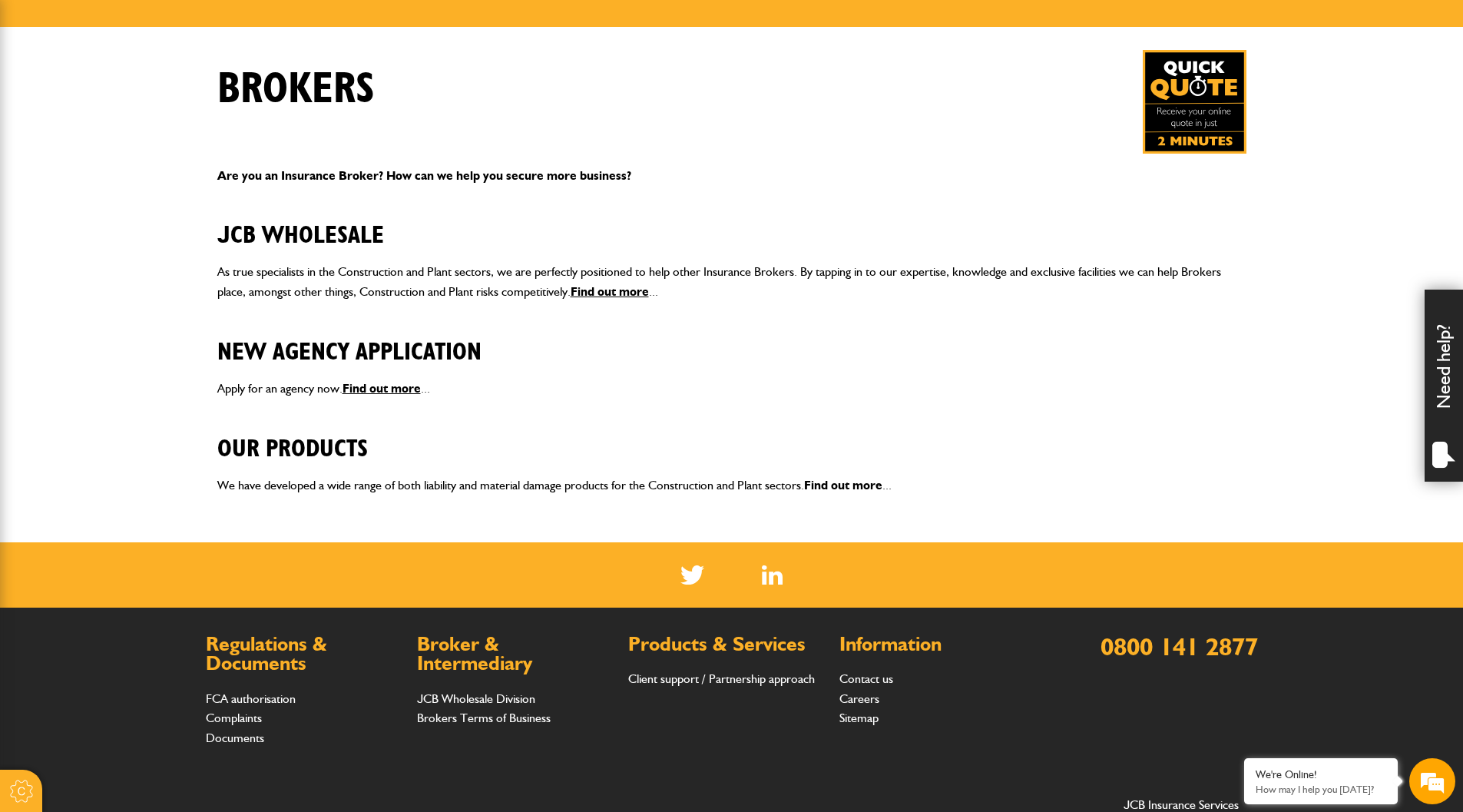
click at [846, 487] on link "Find out more" at bounding box center [844, 484] width 79 height 15
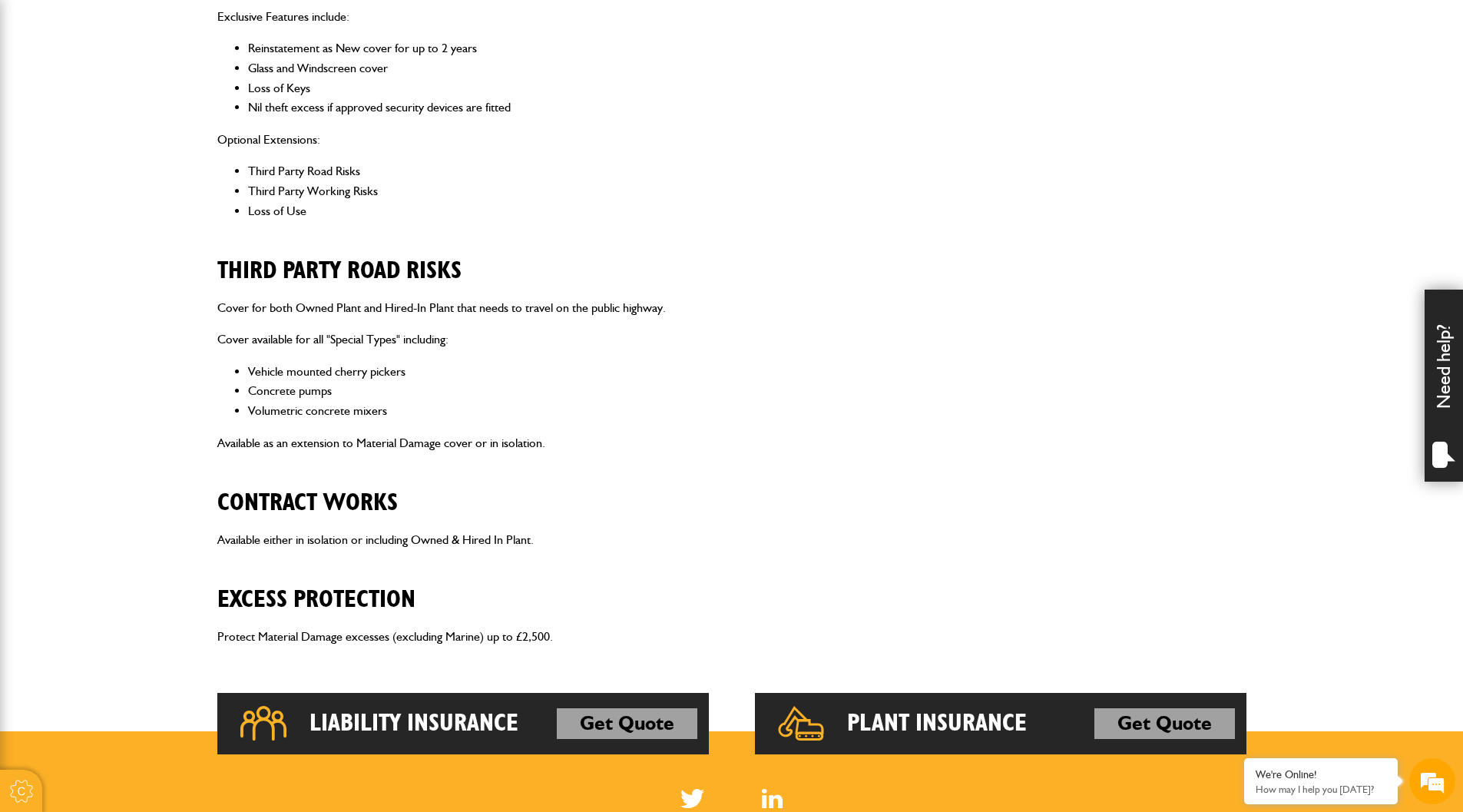
scroll to position [768, 0]
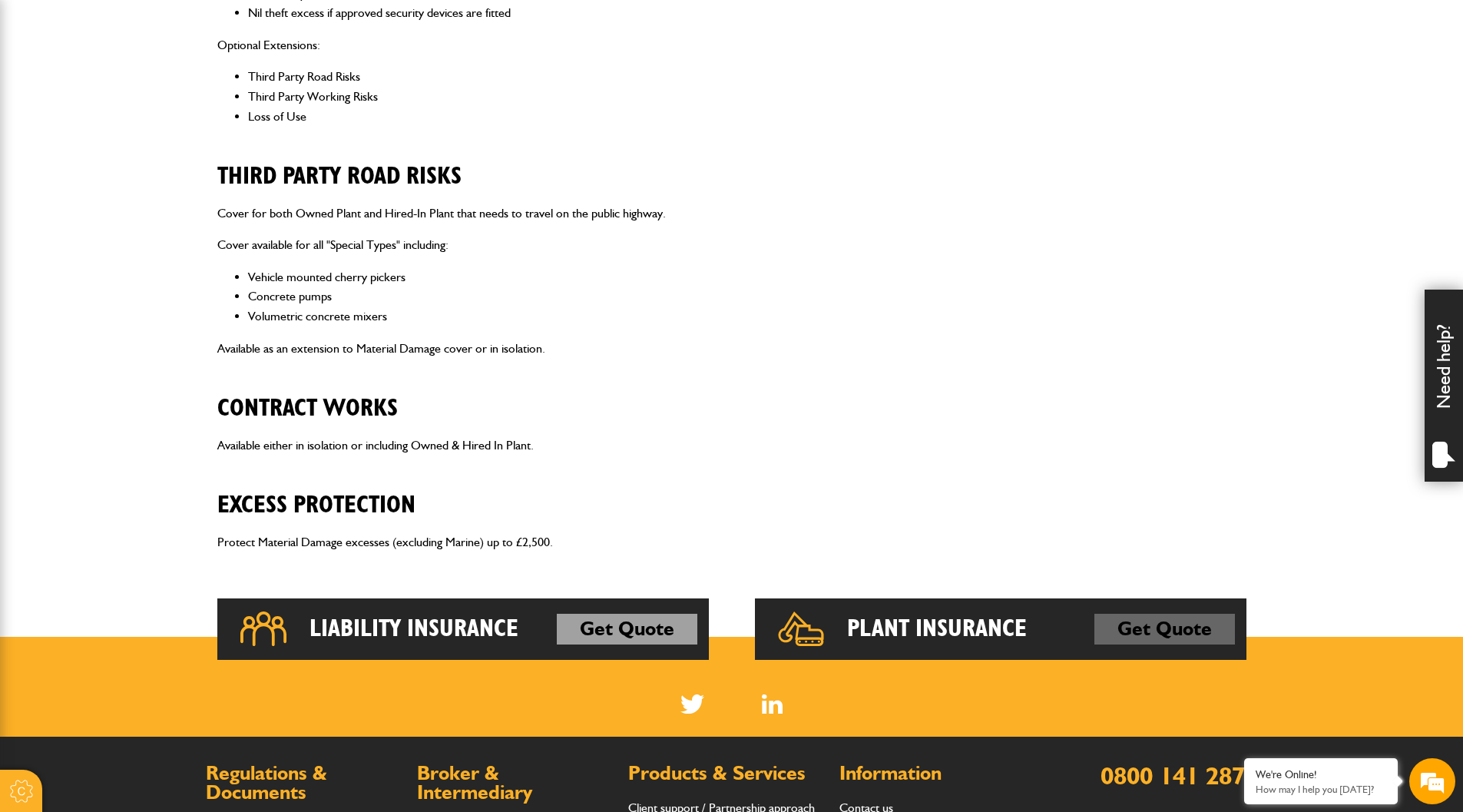
click at [1168, 628] on link "Get Quote" at bounding box center [1165, 629] width 140 height 31
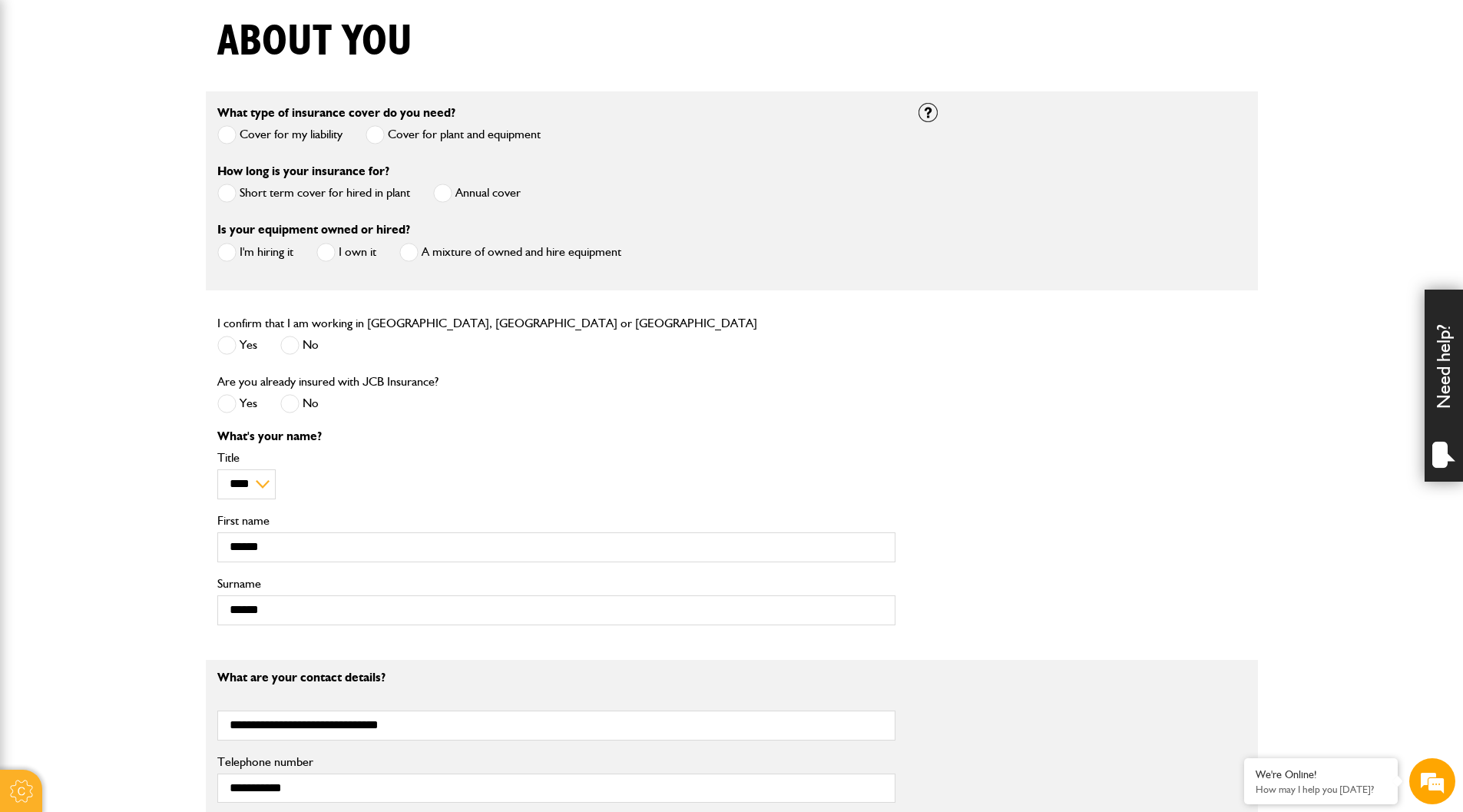
scroll to position [384, 0]
click at [228, 138] on span at bounding box center [227, 136] width 19 height 19
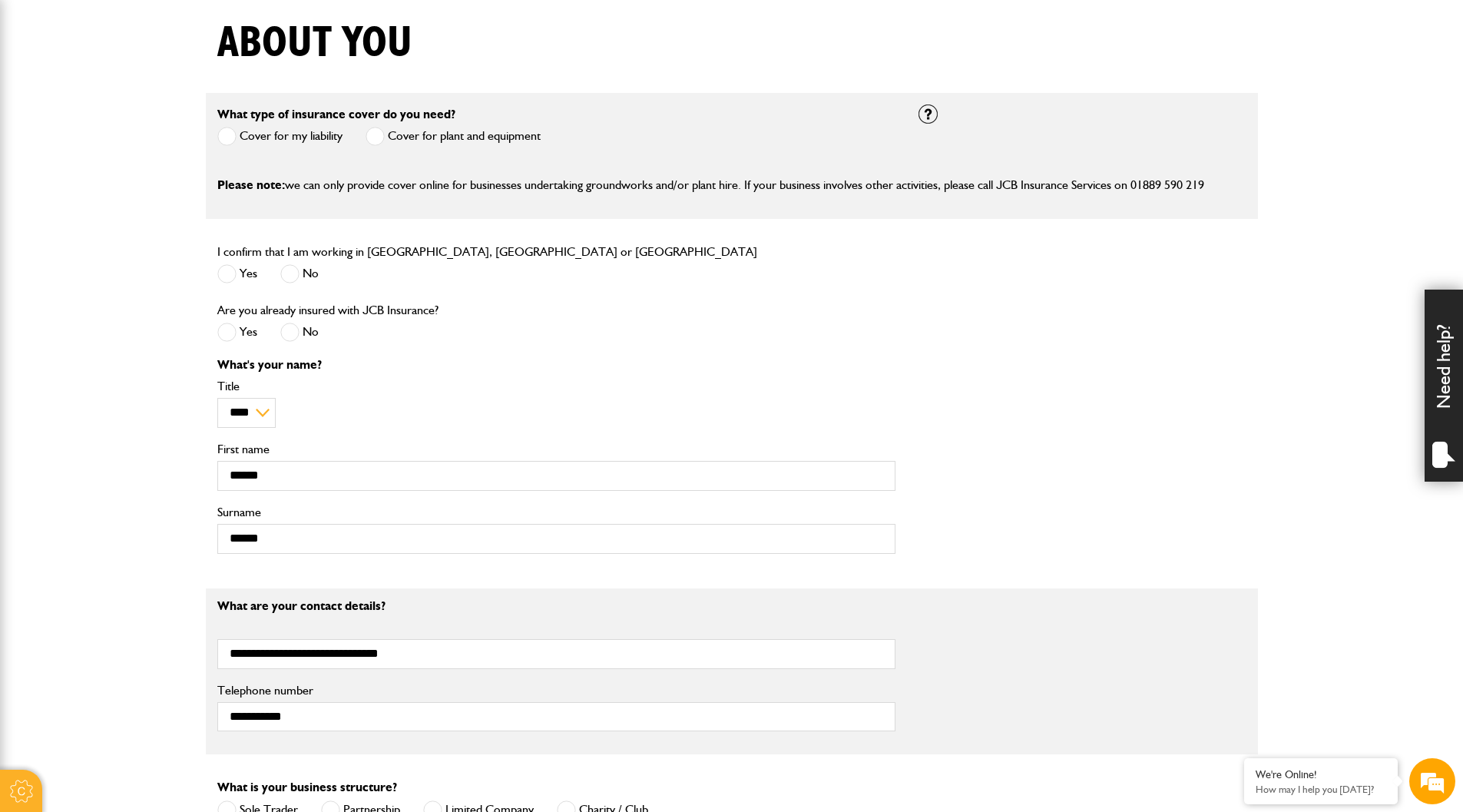
click at [378, 133] on span at bounding box center [375, 136] width 19 height 19
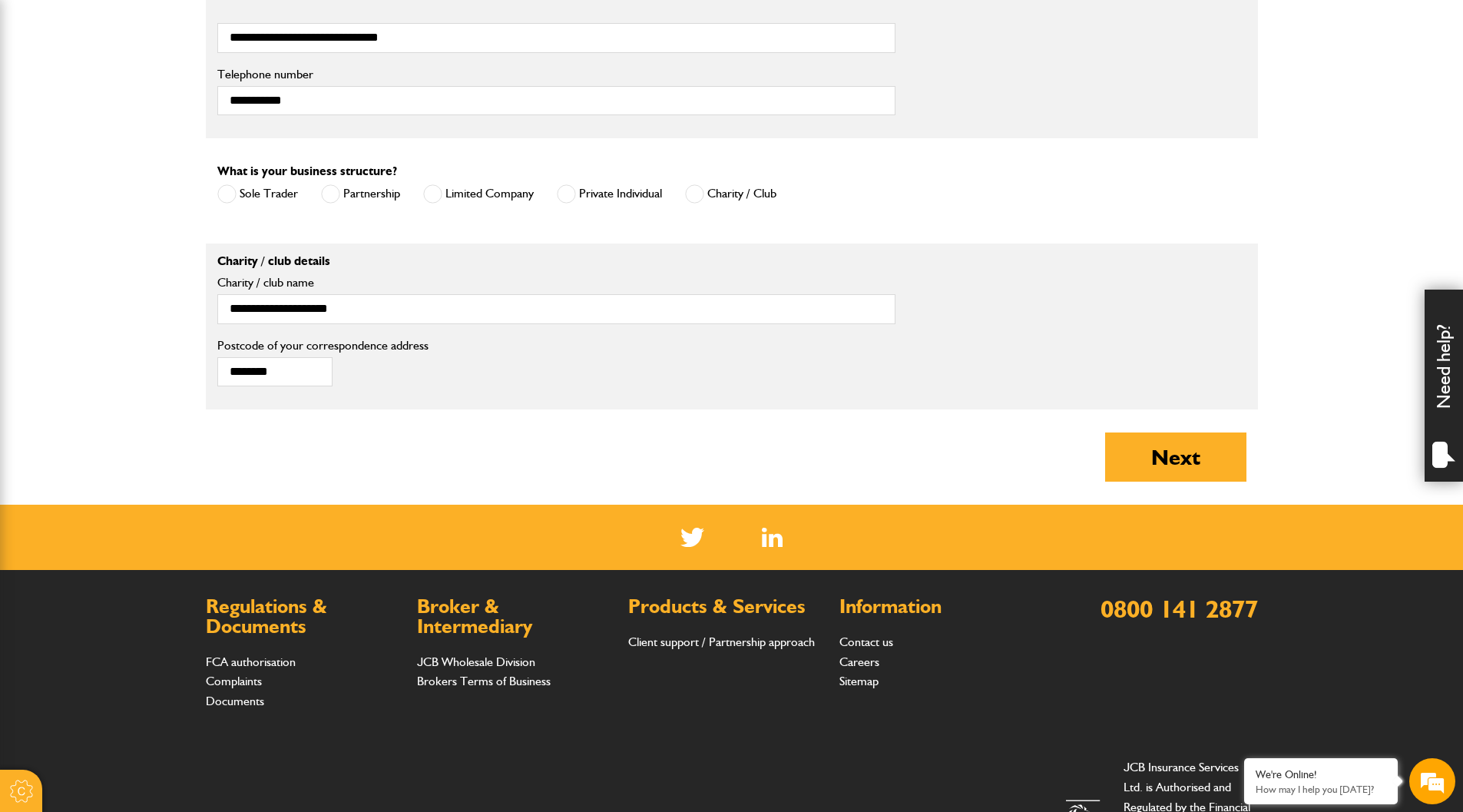
scroll to position [1075, 0]
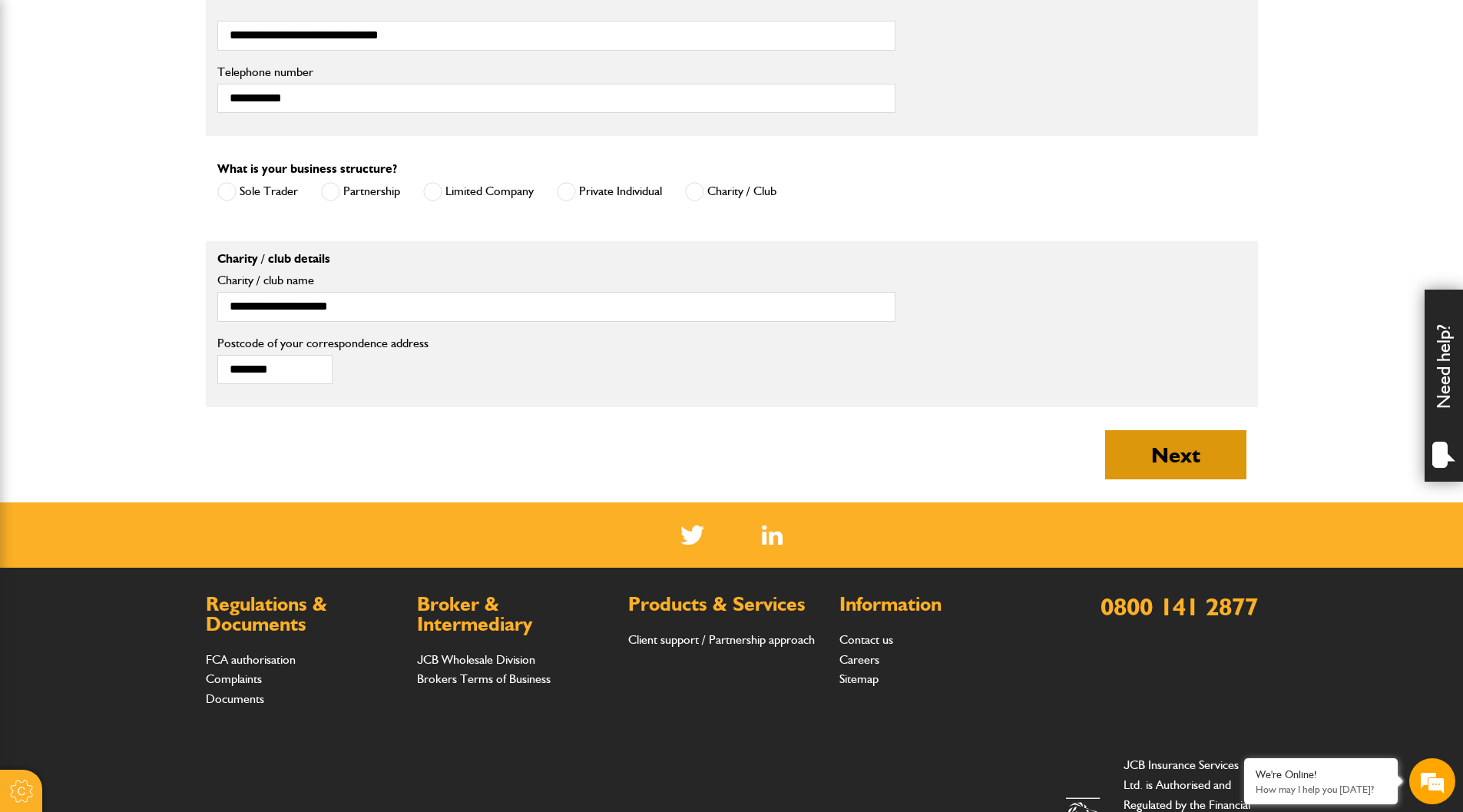
click at [1208, 457] on button "Next" at bounding box center [1175, 455] width 141 height 49
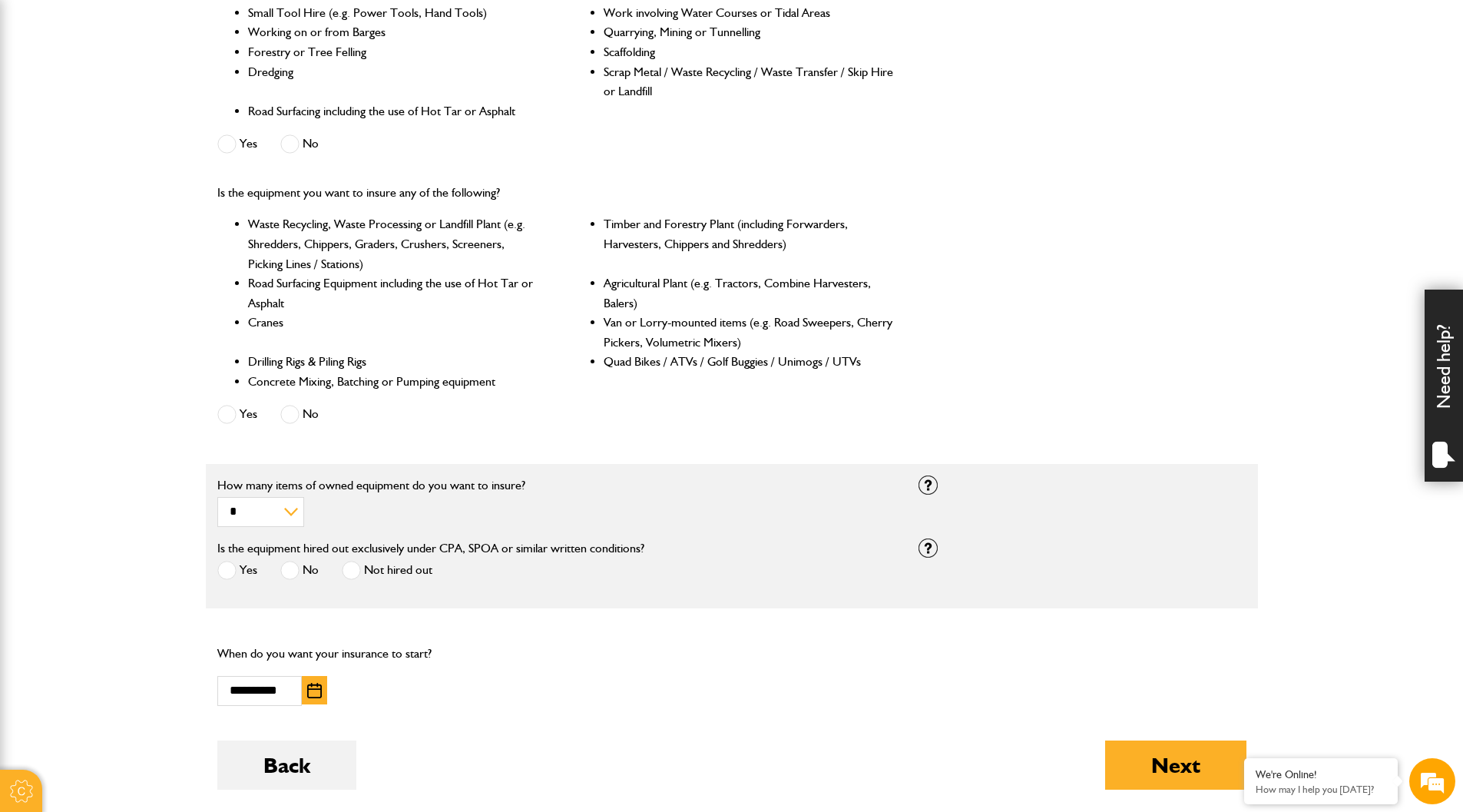
scroll to position [615, 0]
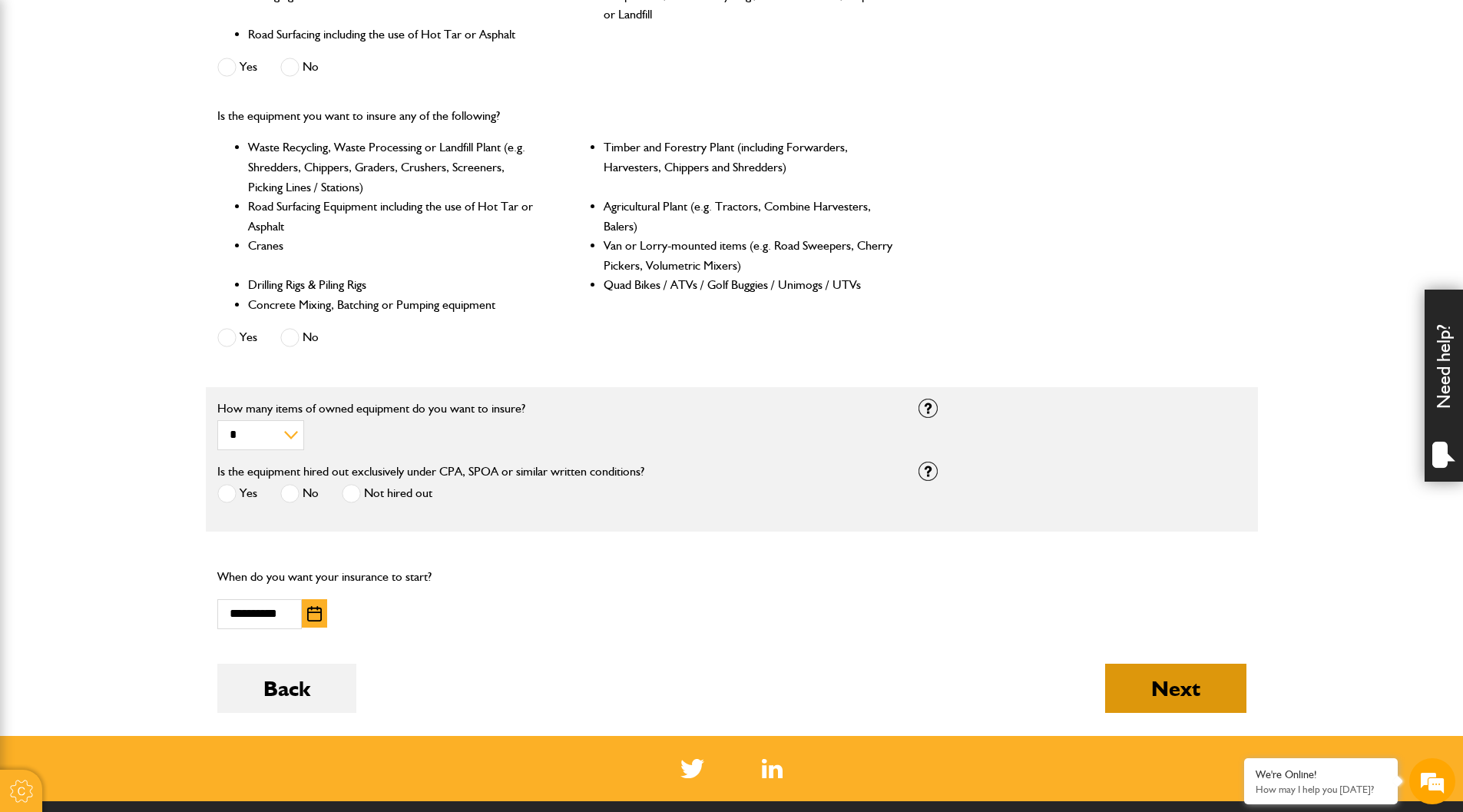
click at [1167, 692] on button "Next" at bounding box center [1175, 688] width 141 height 49
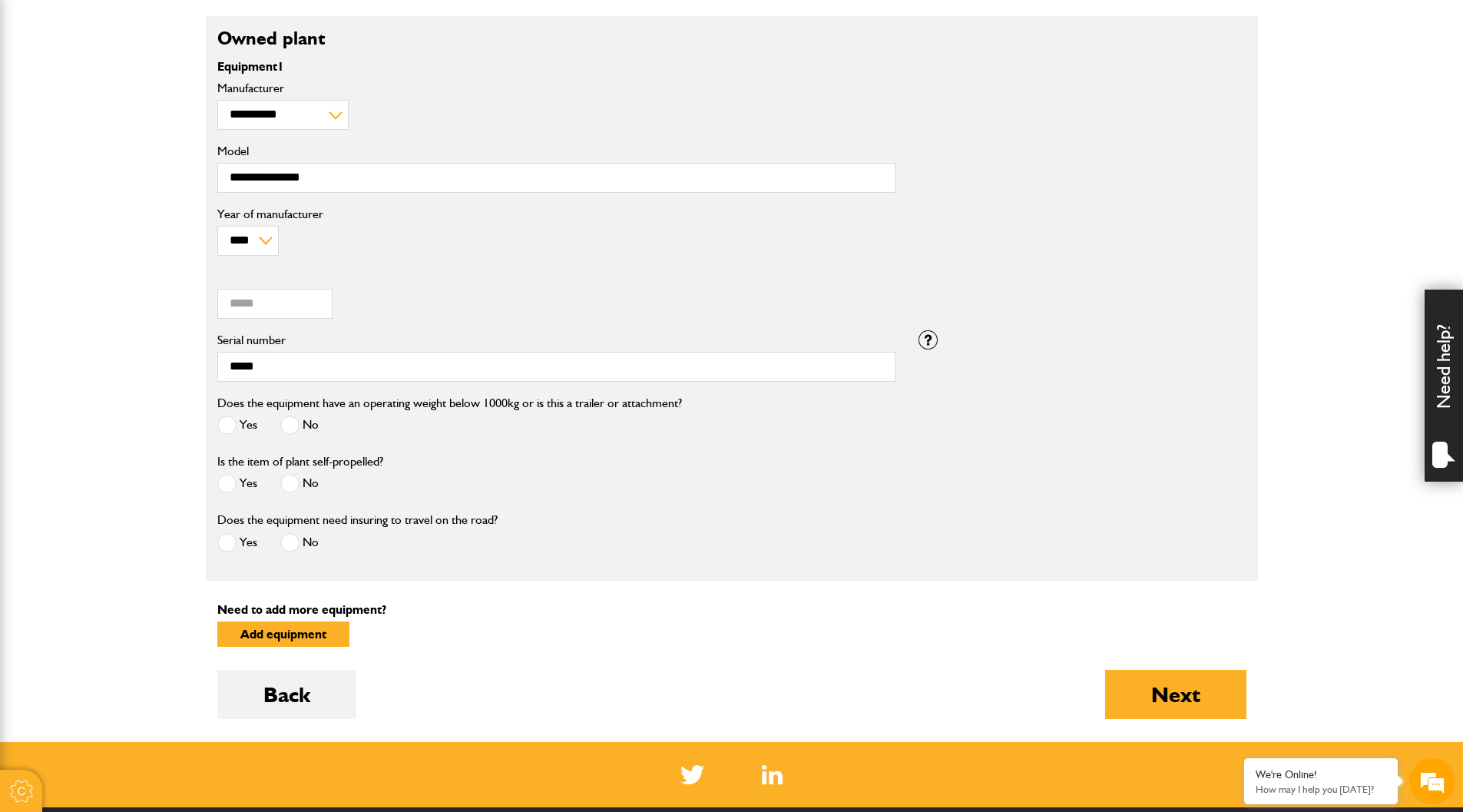
scroll to position [537, 0]
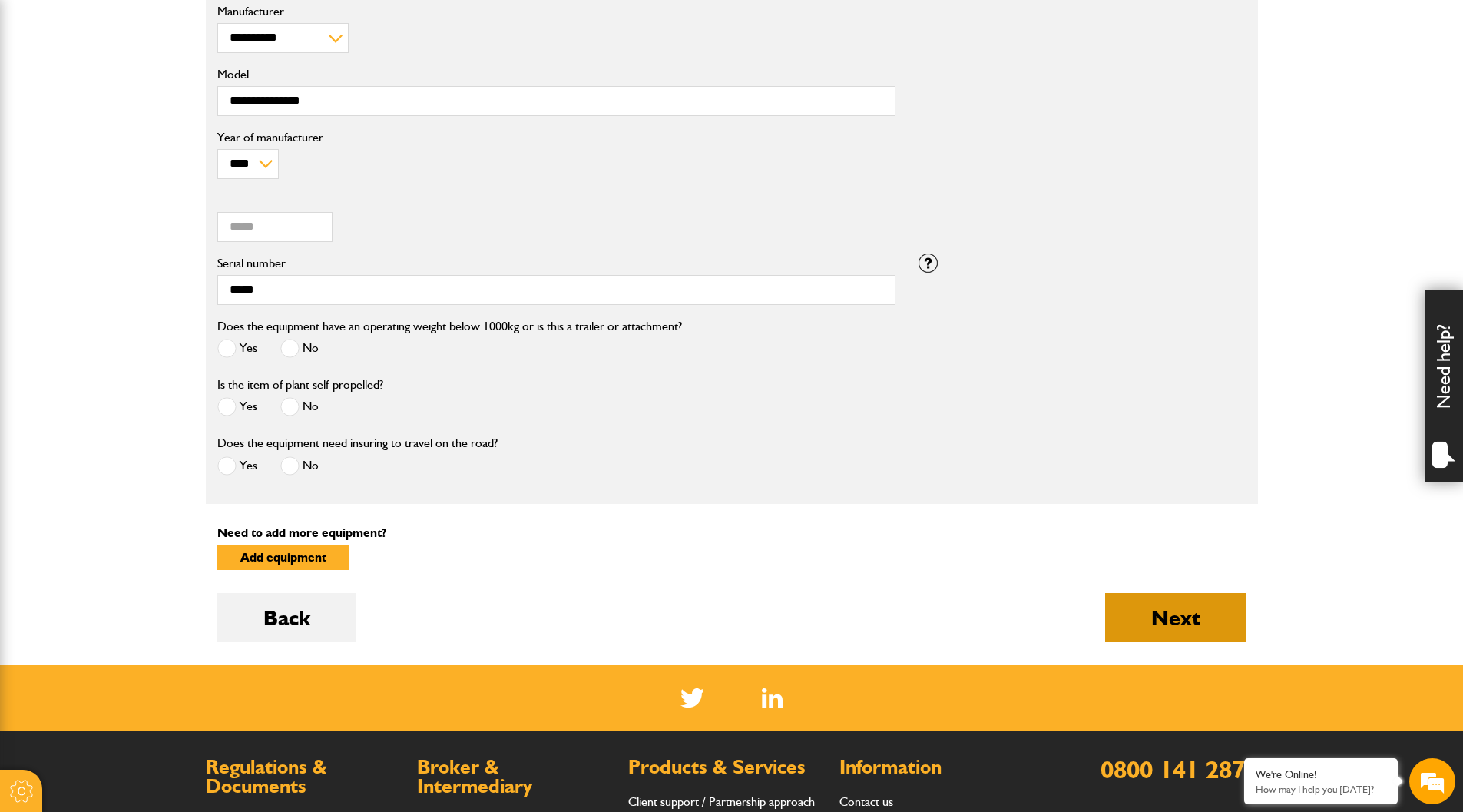
click at [1161, 628] on button "Next" at bounding box center [1175, 618] width 141 height 49
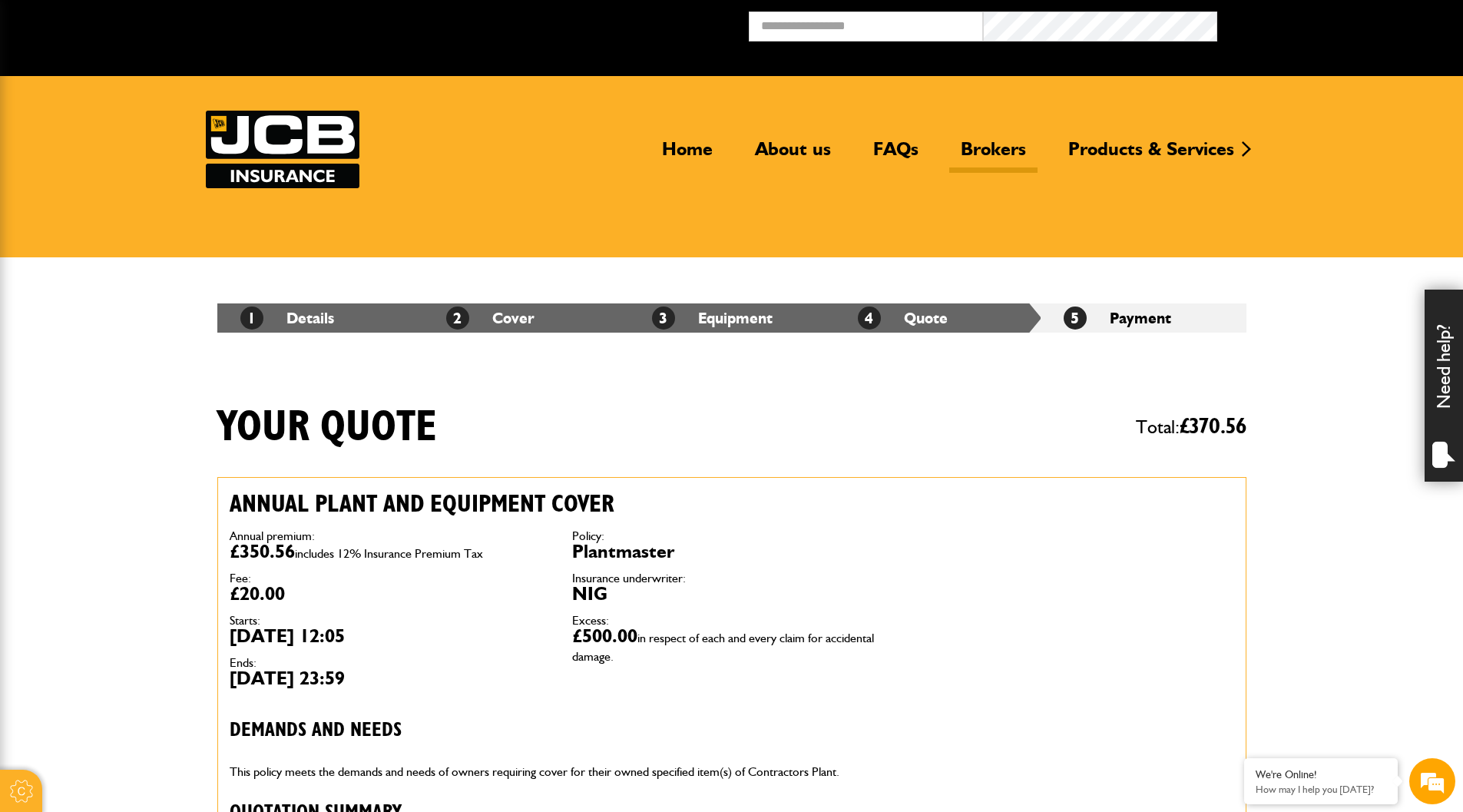
click at [1020, 147] on link "Brokers" at bounding box center [993, 155] width 89 height 35
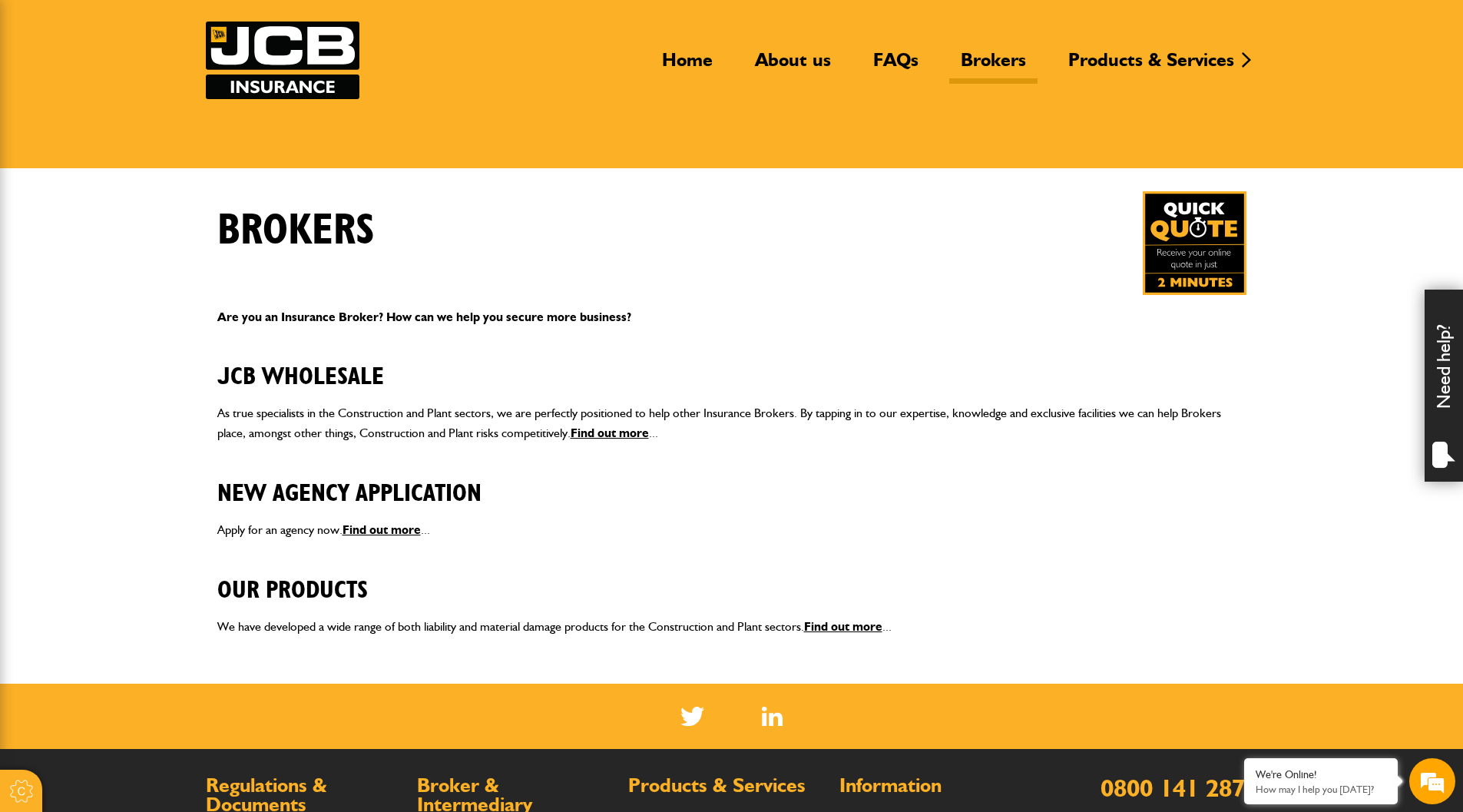
scroll to position [231, 0]
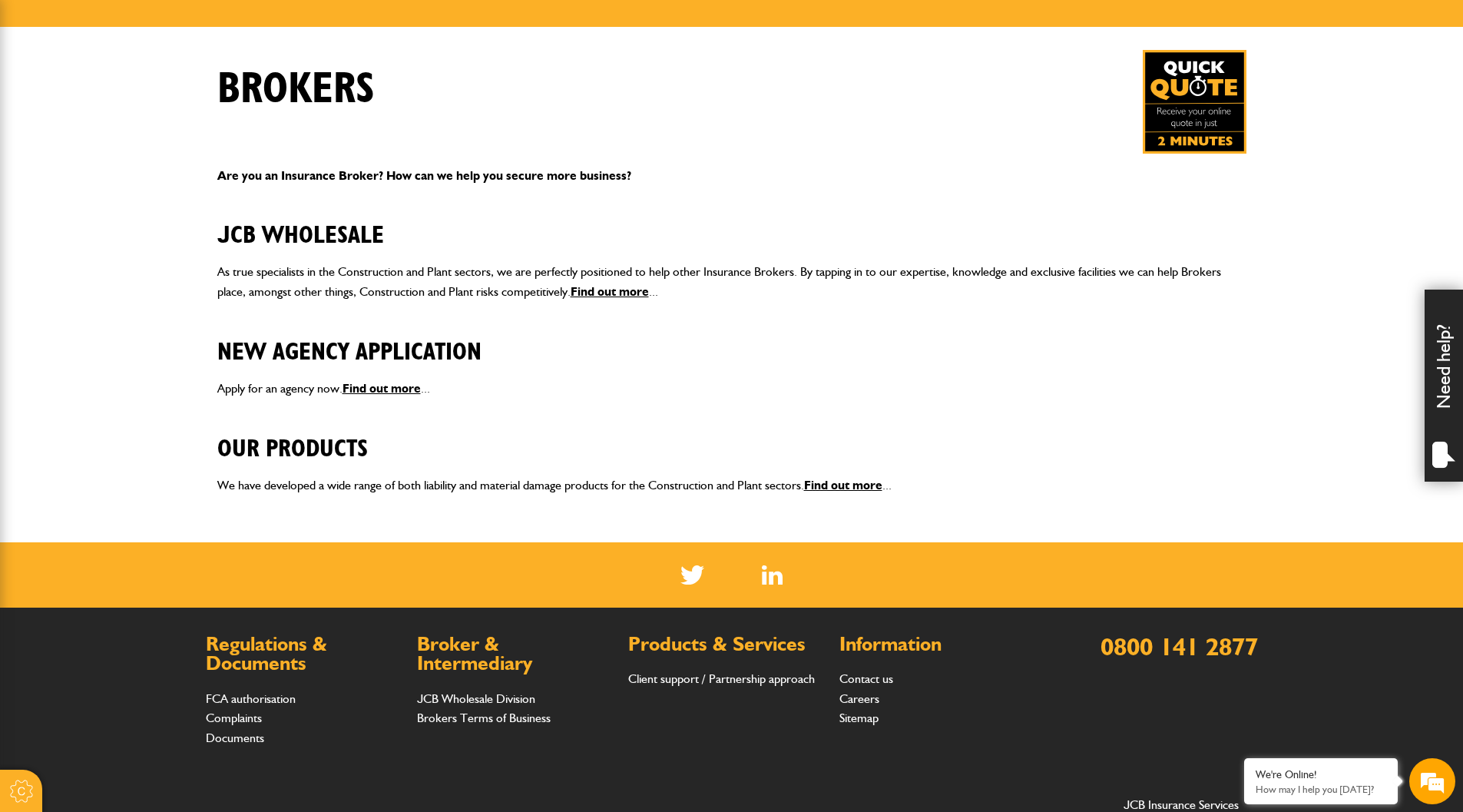
click at [1205, 106] on img at bounding box center [1195, 102] width 103 height 103
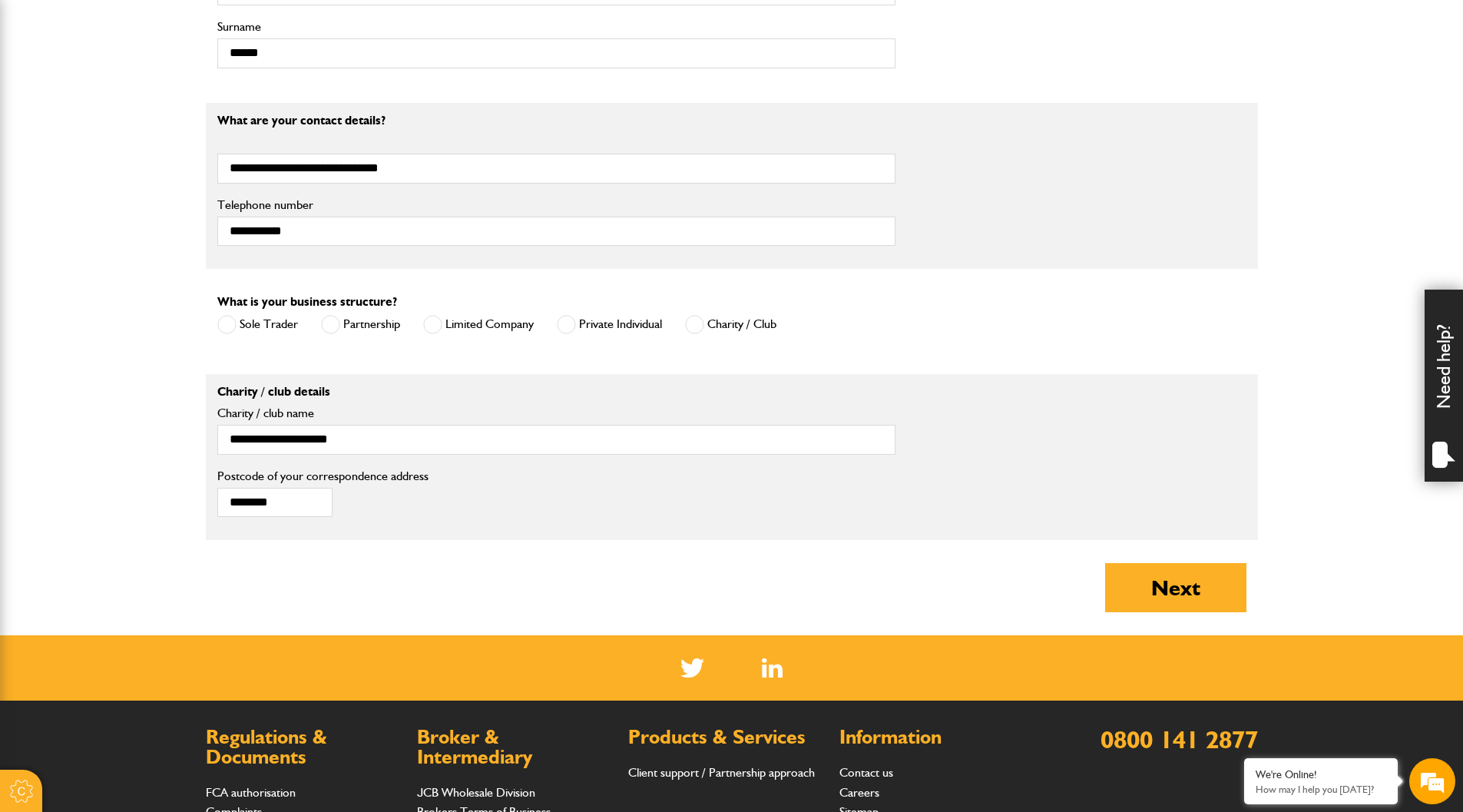
scroll to position [999, 0]
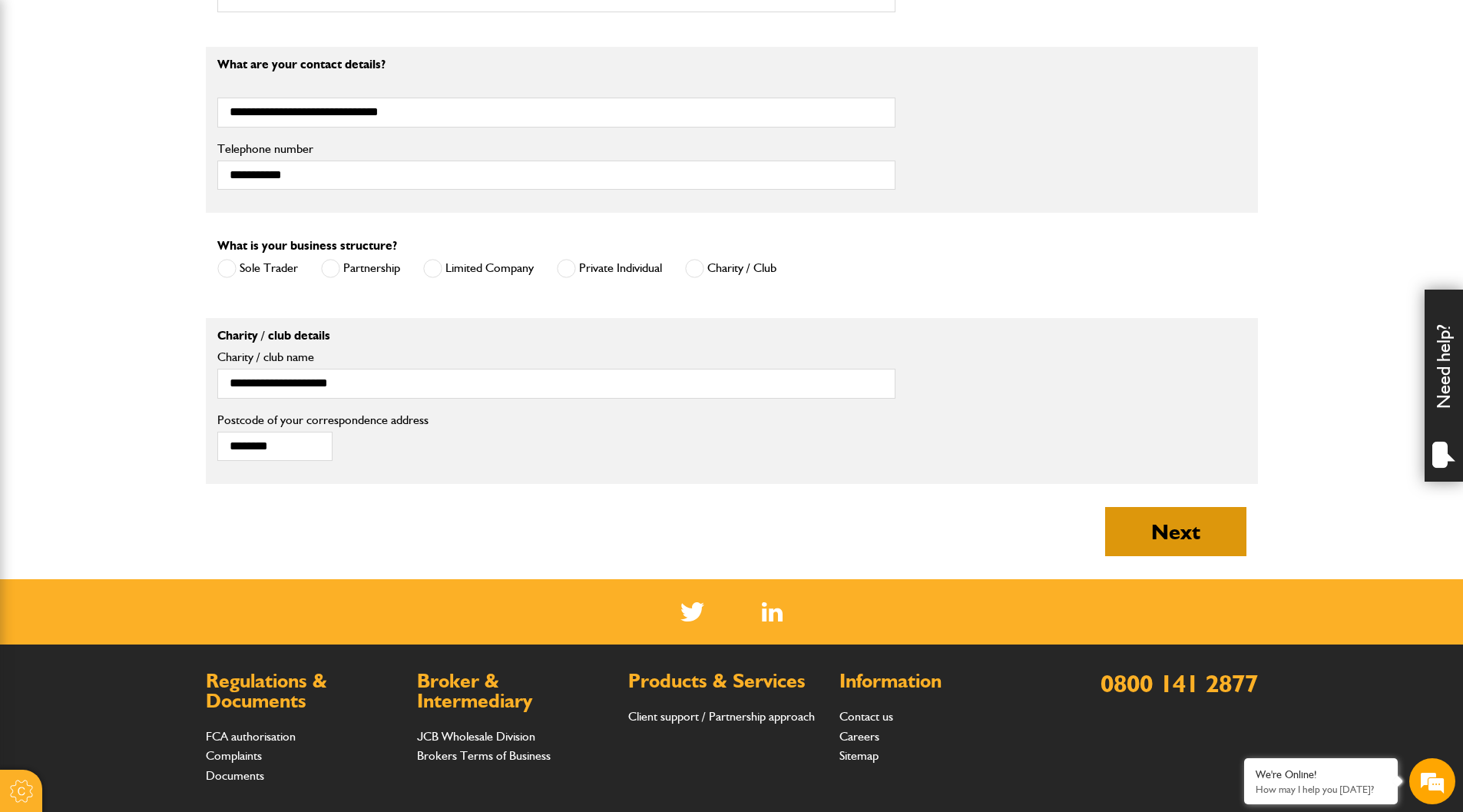
click at [1184, 544] on button "Next" at bounding box center [1175, 531] width 141 height 49
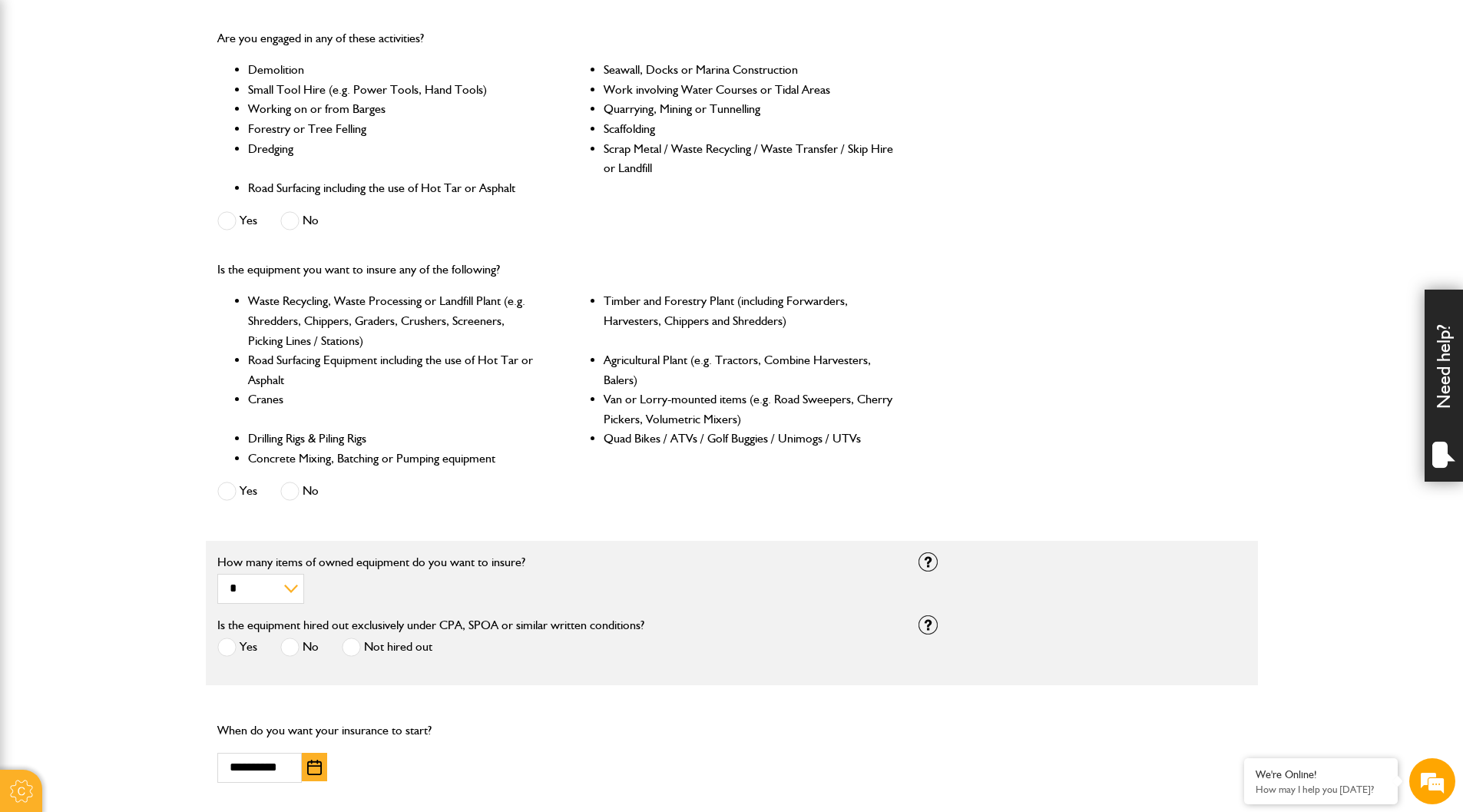
scroll to position [615, 0]
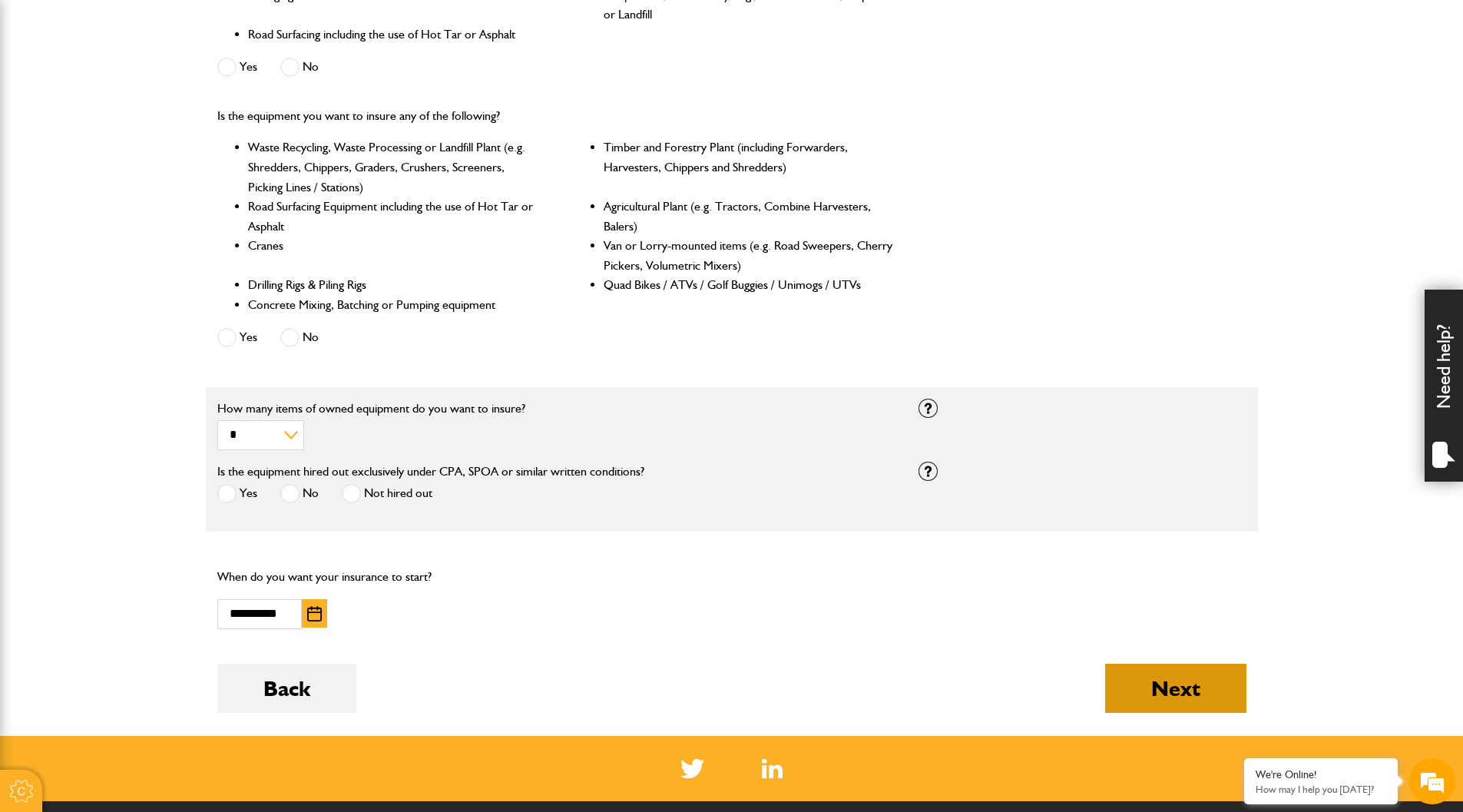
click at [1188, 677] on button "Next" at bounding box center [1175, 688] width 141 height 49
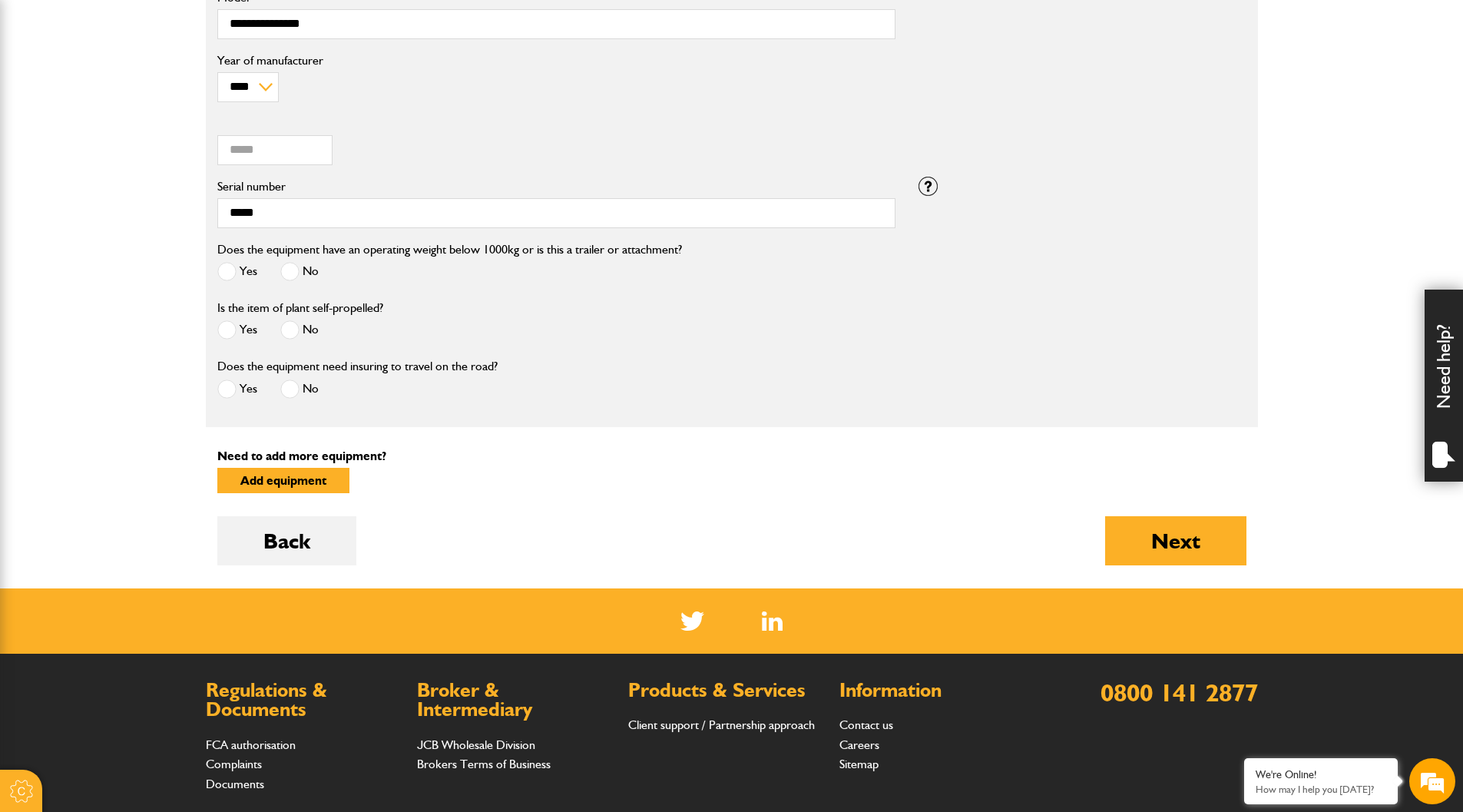
click at [232, 385] on span at bounding box center [227, 389] width 19 height 19
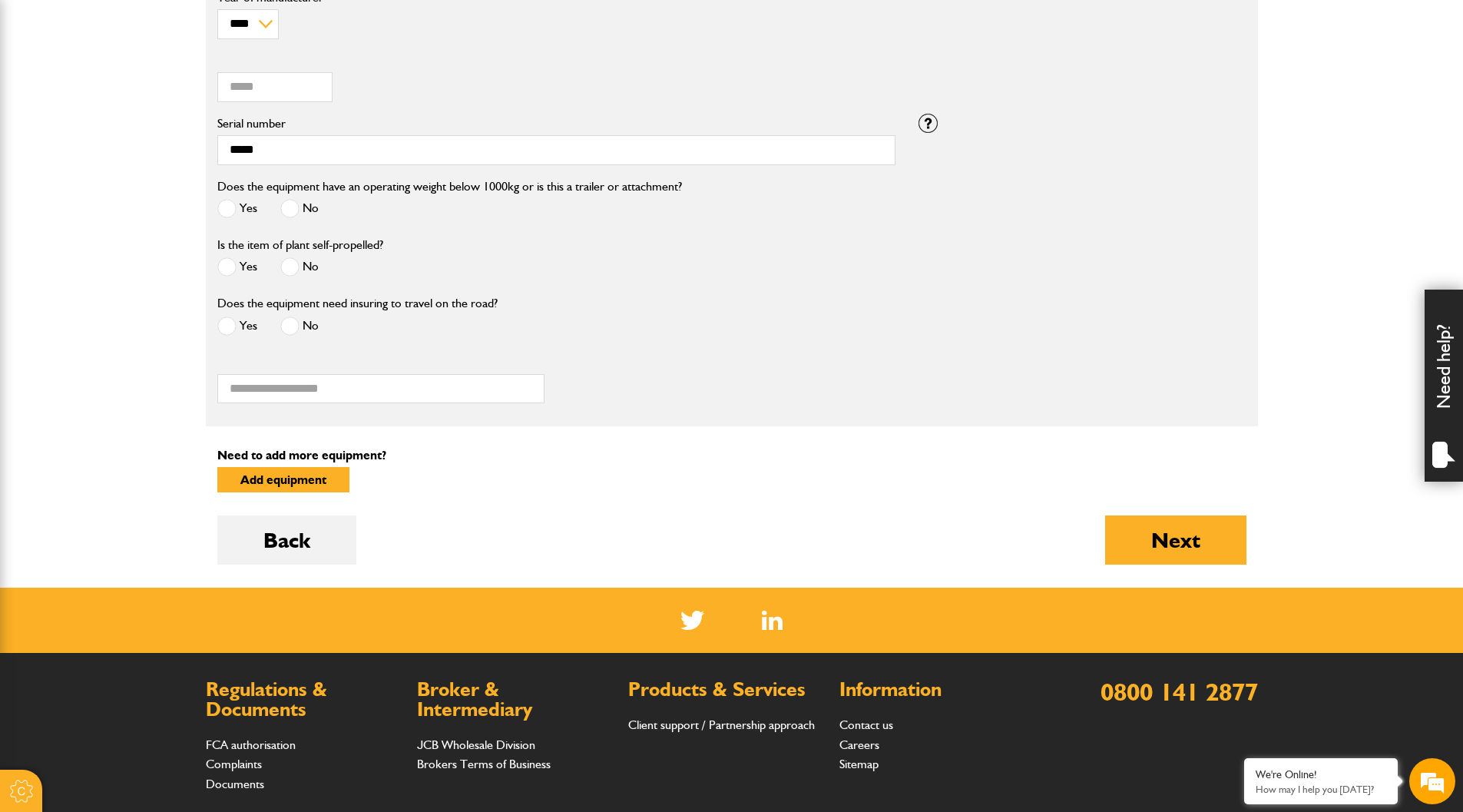
click at [280, 323] on span at bounding box center [289, 325] width 19 height 19
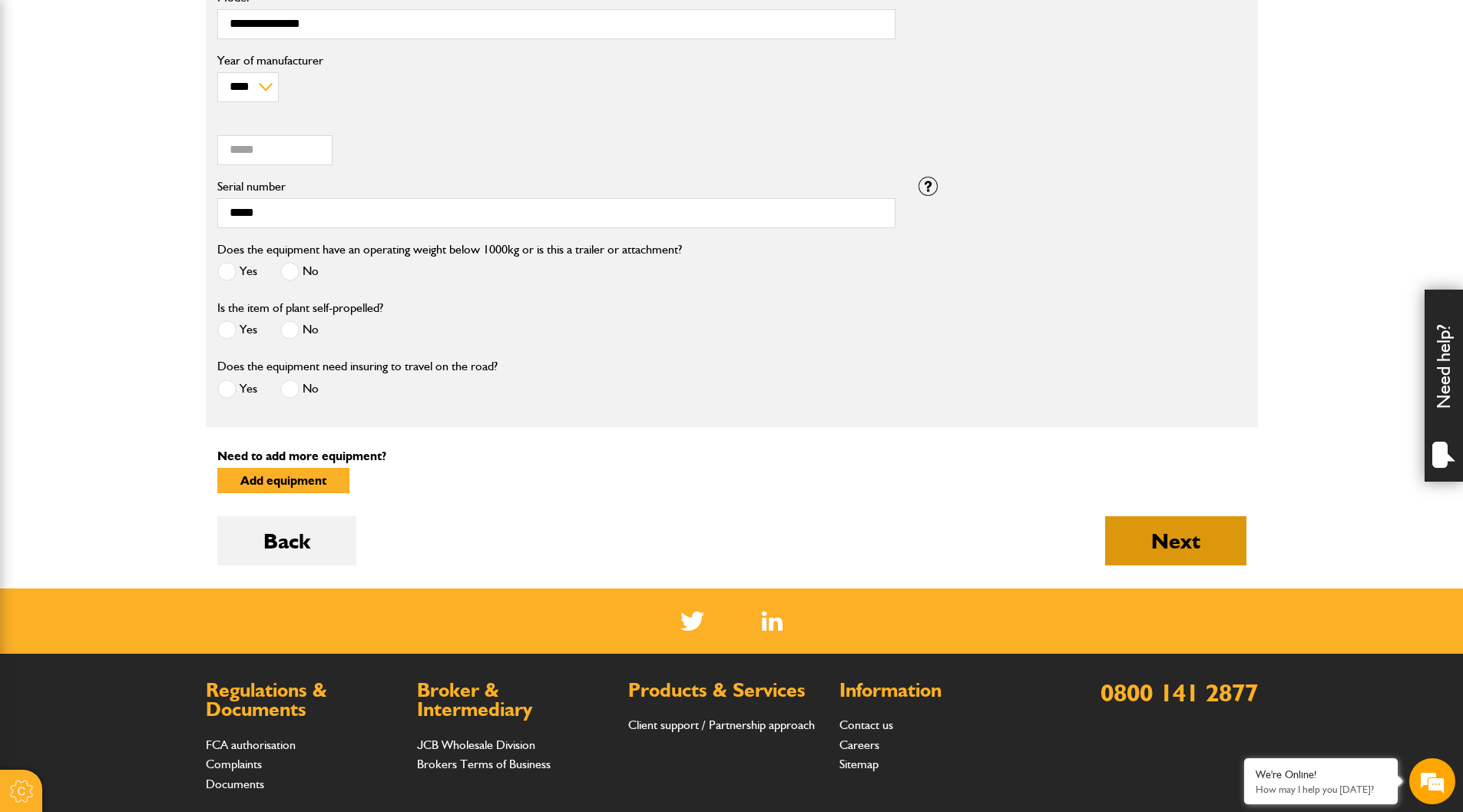
click at [1188, 537] on button "Next" at bounding box center [1175, 541] width 141 height 49
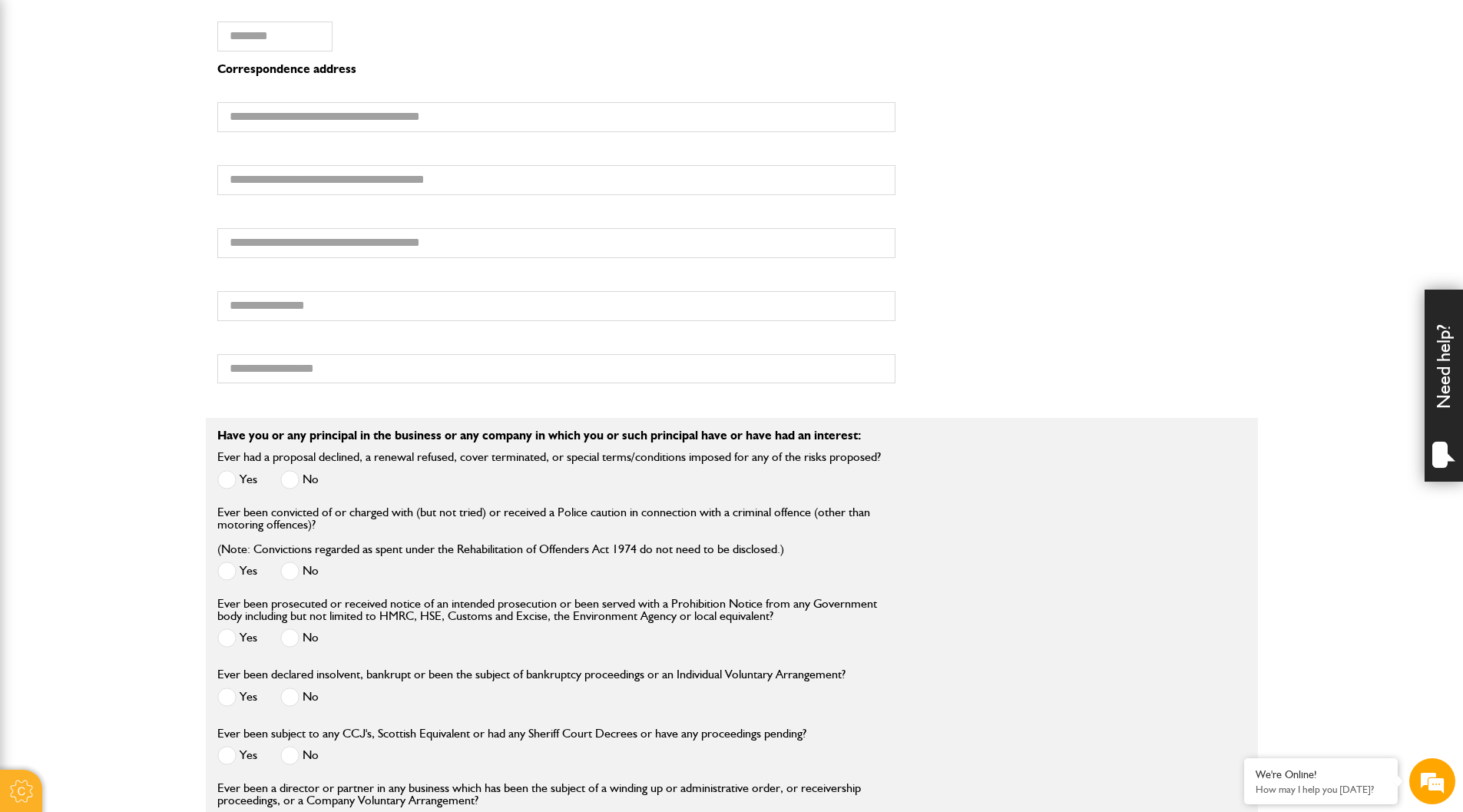
scroll to position [1228, 0]
click at [288, 480] on span at bounding box center [289, 476] width 19 height 19
click at [288, 570] on span at bounding box center [289, 568] width 19 height 19
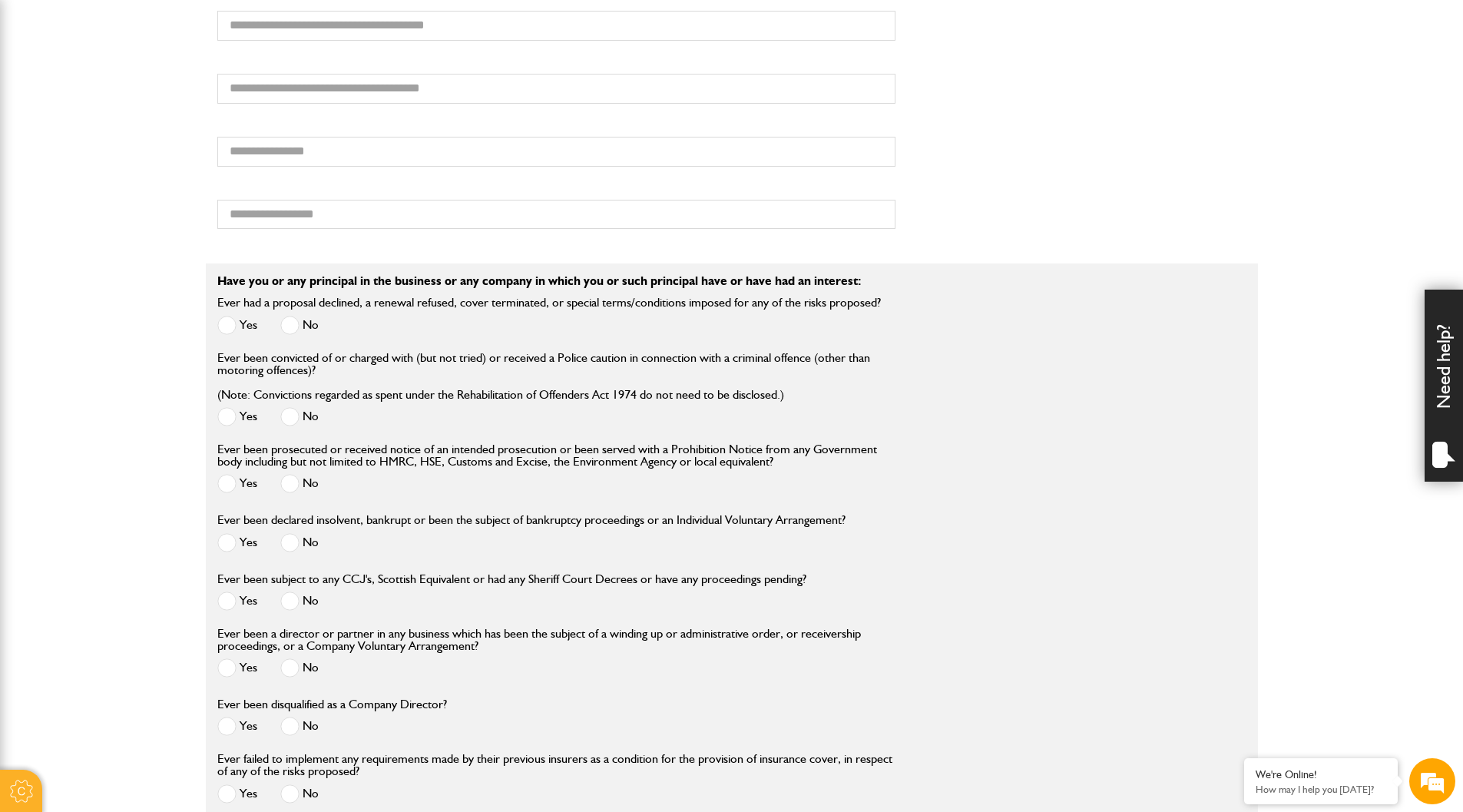
scroll to position [1383, 0]
click at [293, 488] on span at bounding box center [289, 480] width 19 height 19
click at [292, 534] on span at bounding box center [289, 540] width 19 height 19
click at [292, 601] on span at bounding box center [289, 598] width 19 height 19
click at [289, 670] on span at bounding box center [289, 665] width 19 height 19
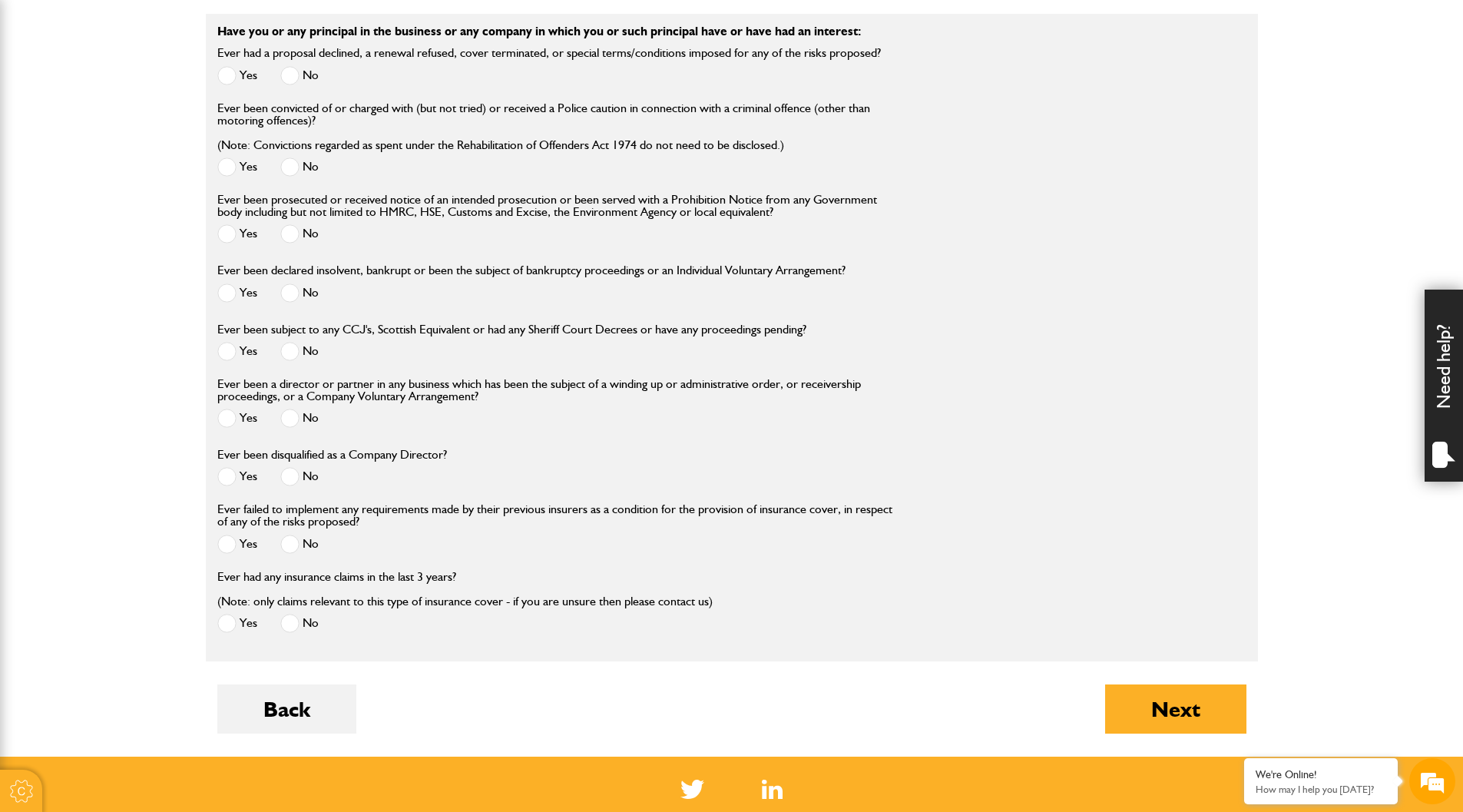
scroll to position [1690, 0]
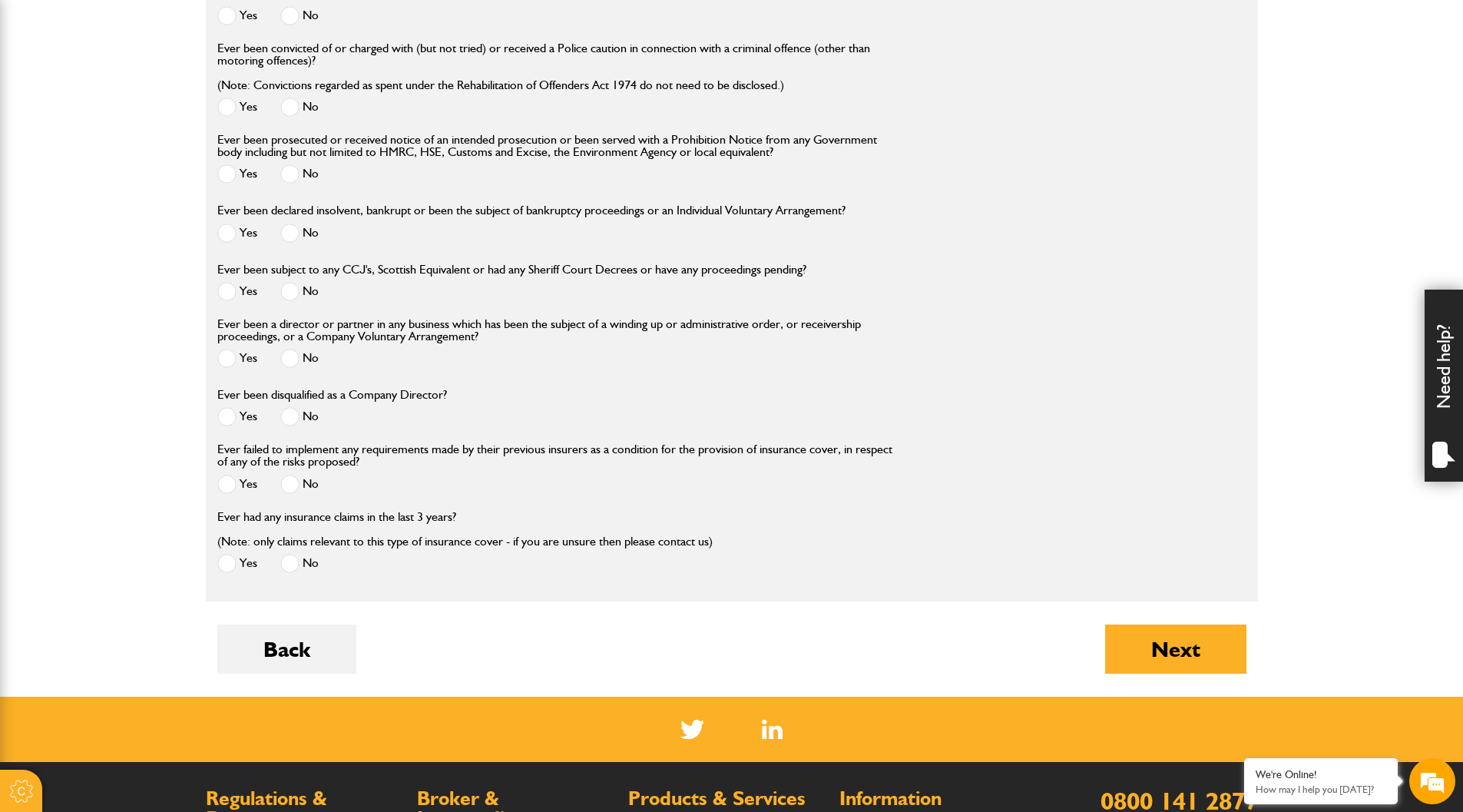
click at [287, 420] on span at bounding box center [289, 416] width 19 height 19
click at [284, 482] on span at bounding box center [289, 483] width 19 height 19
click at [285, 572] on span at bounding box center [289, 563] width 19 height 19
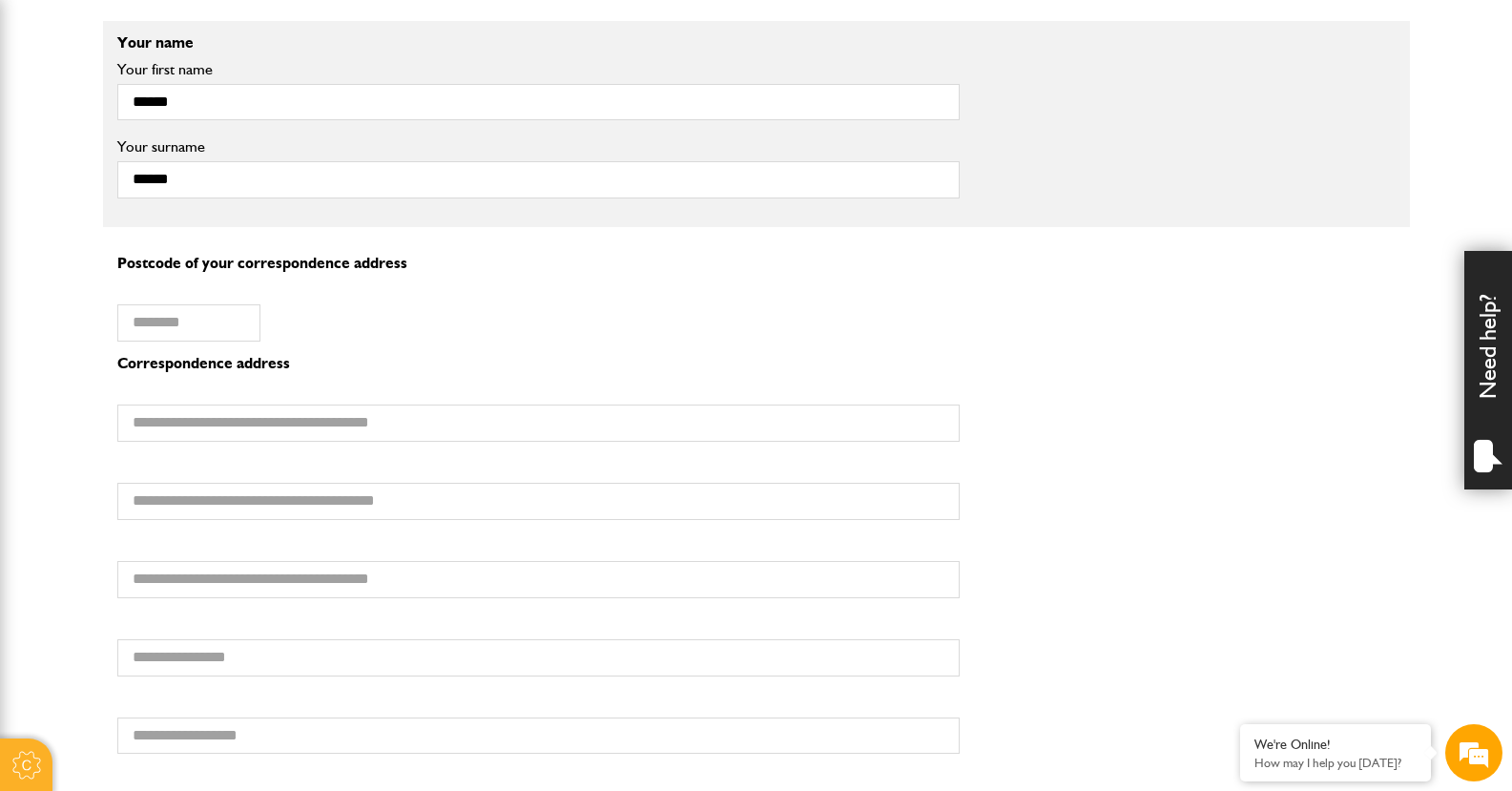
scroll to position [1248, 0]
click at [169, 317] on input "Postcode of your correspondence address" at bounding box center [188, 320] width 143 height 37
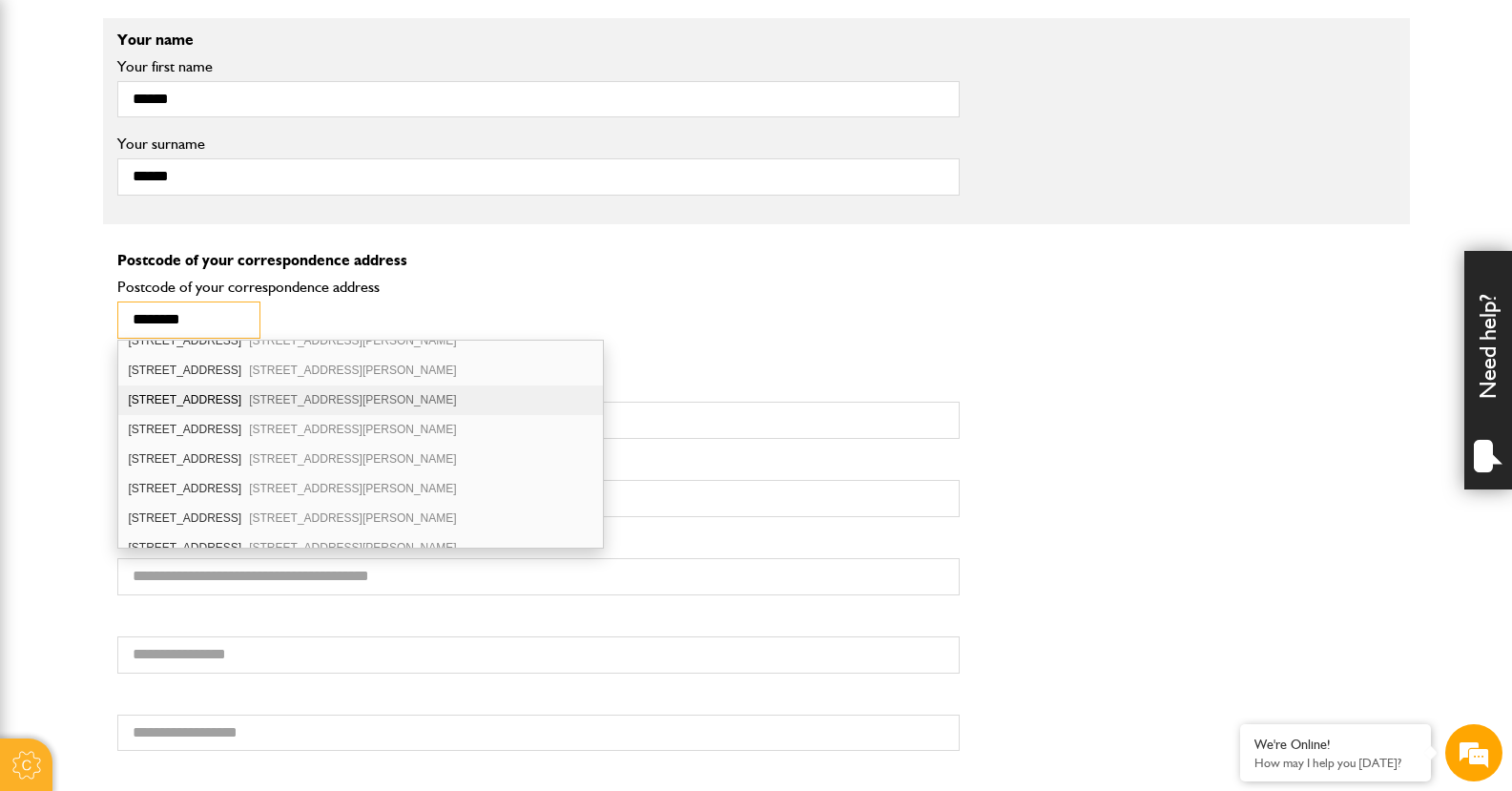
scroll to position [191, 0]
type input "********"
click at [195, 431] on div "10 Elsdon Place St. Georges Wood Morpeth NE61 2GY" at bounding box center [360, 430] width 485 height 30
type input "**********"
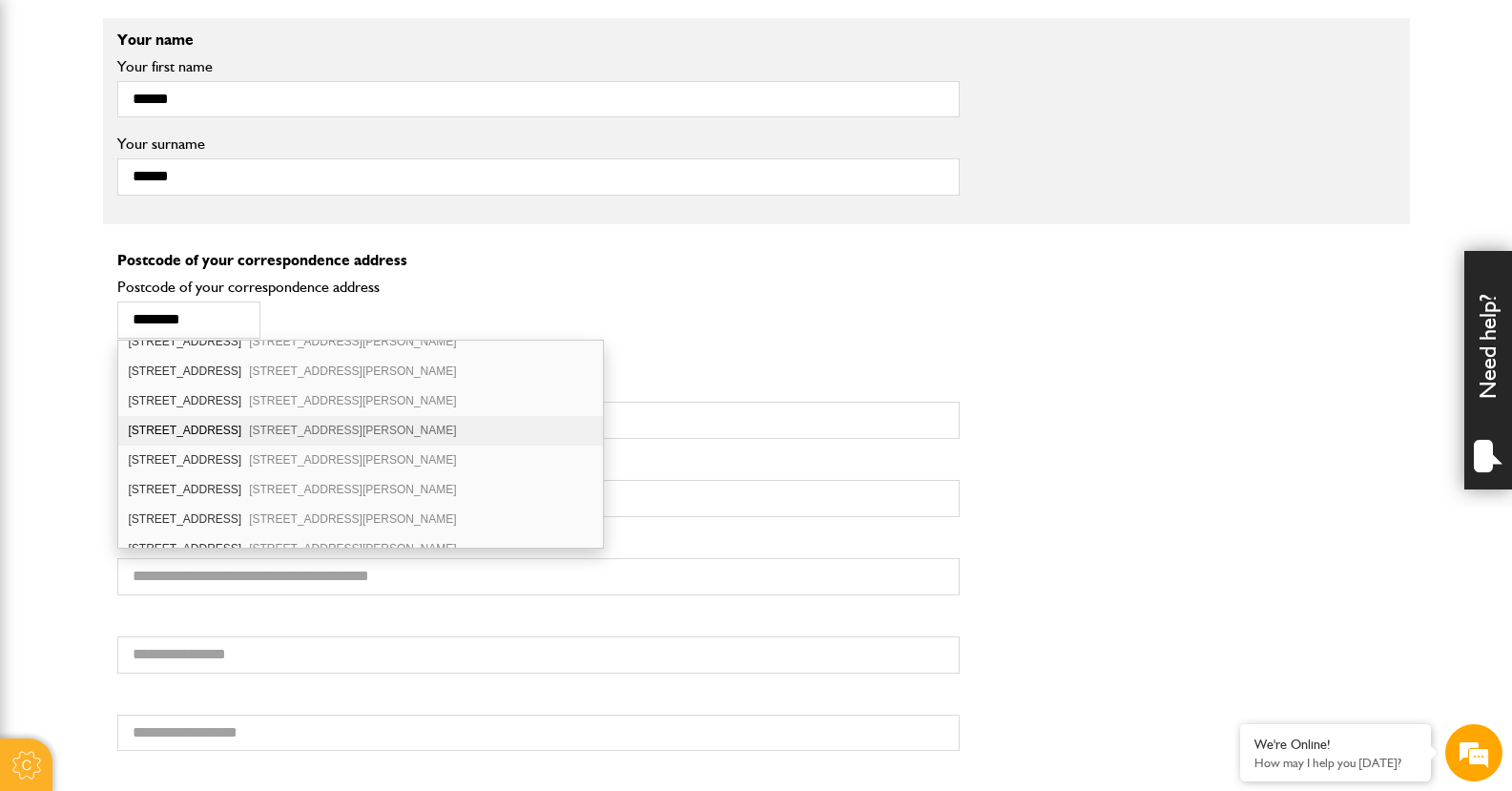
type input "*******"
type input "**********"
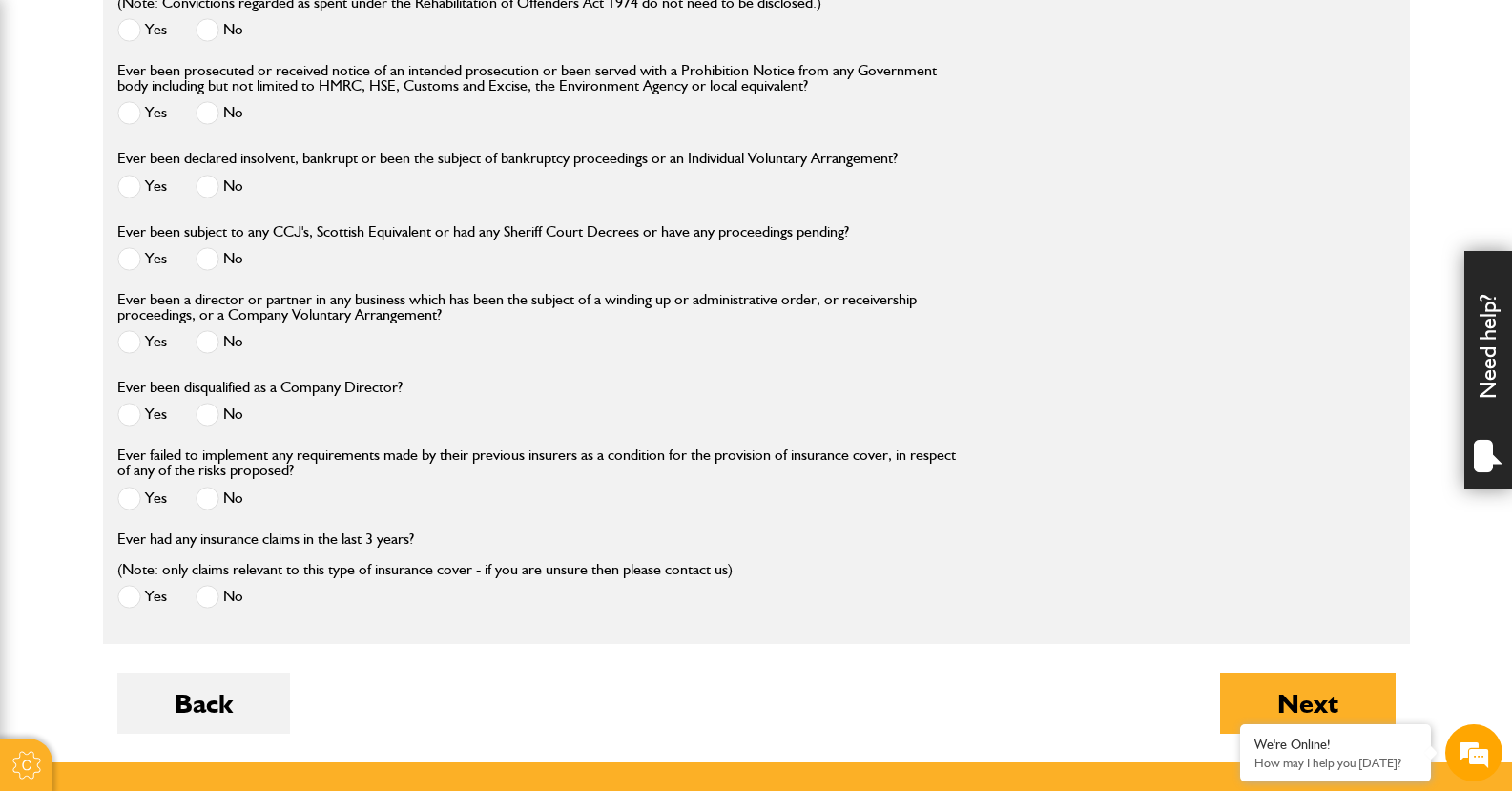
scroll to position [2583, 0]
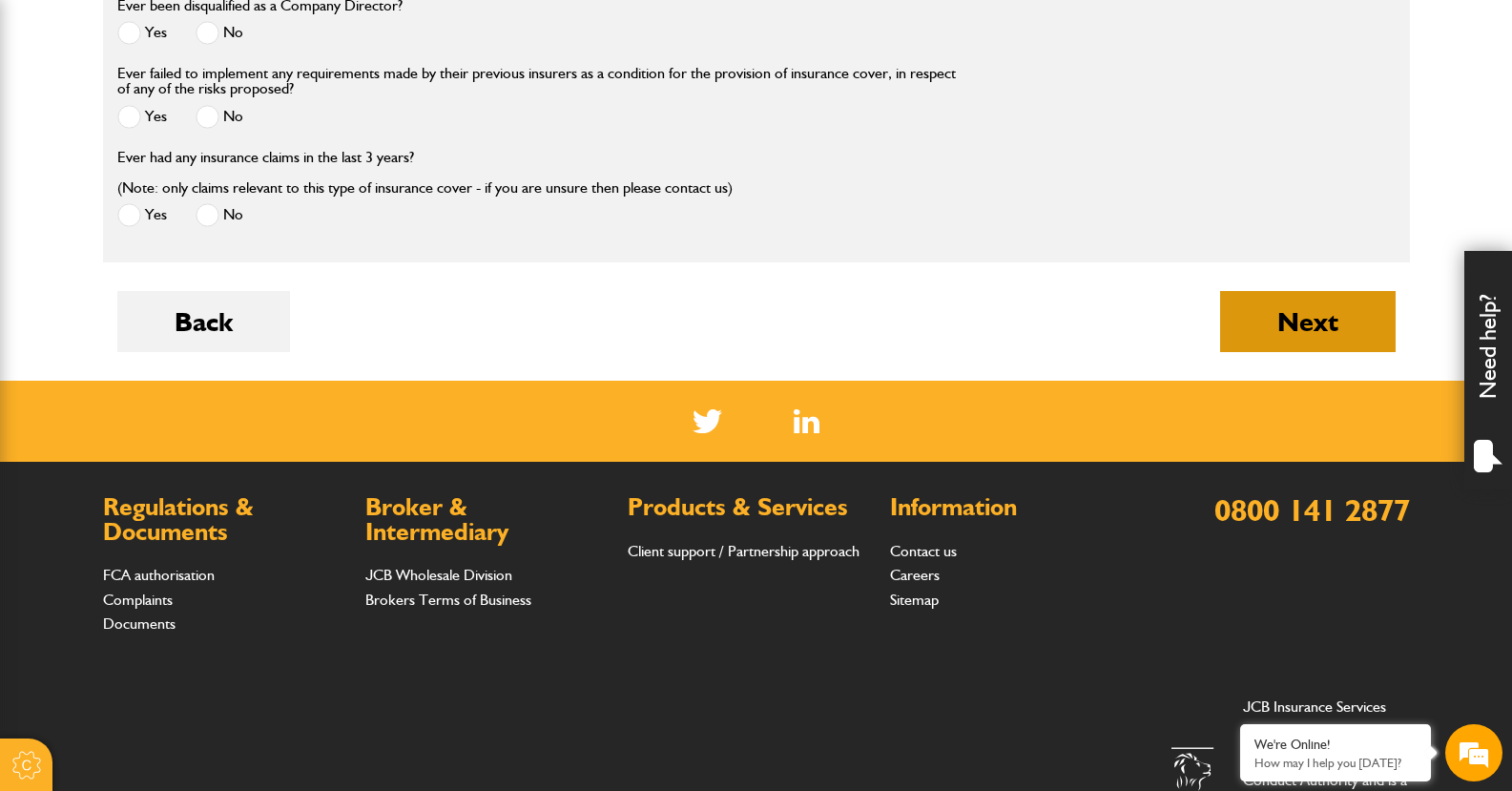
click at [1295, 325] on button "Next" at bounding box center [1308, 322] width 175 height 61
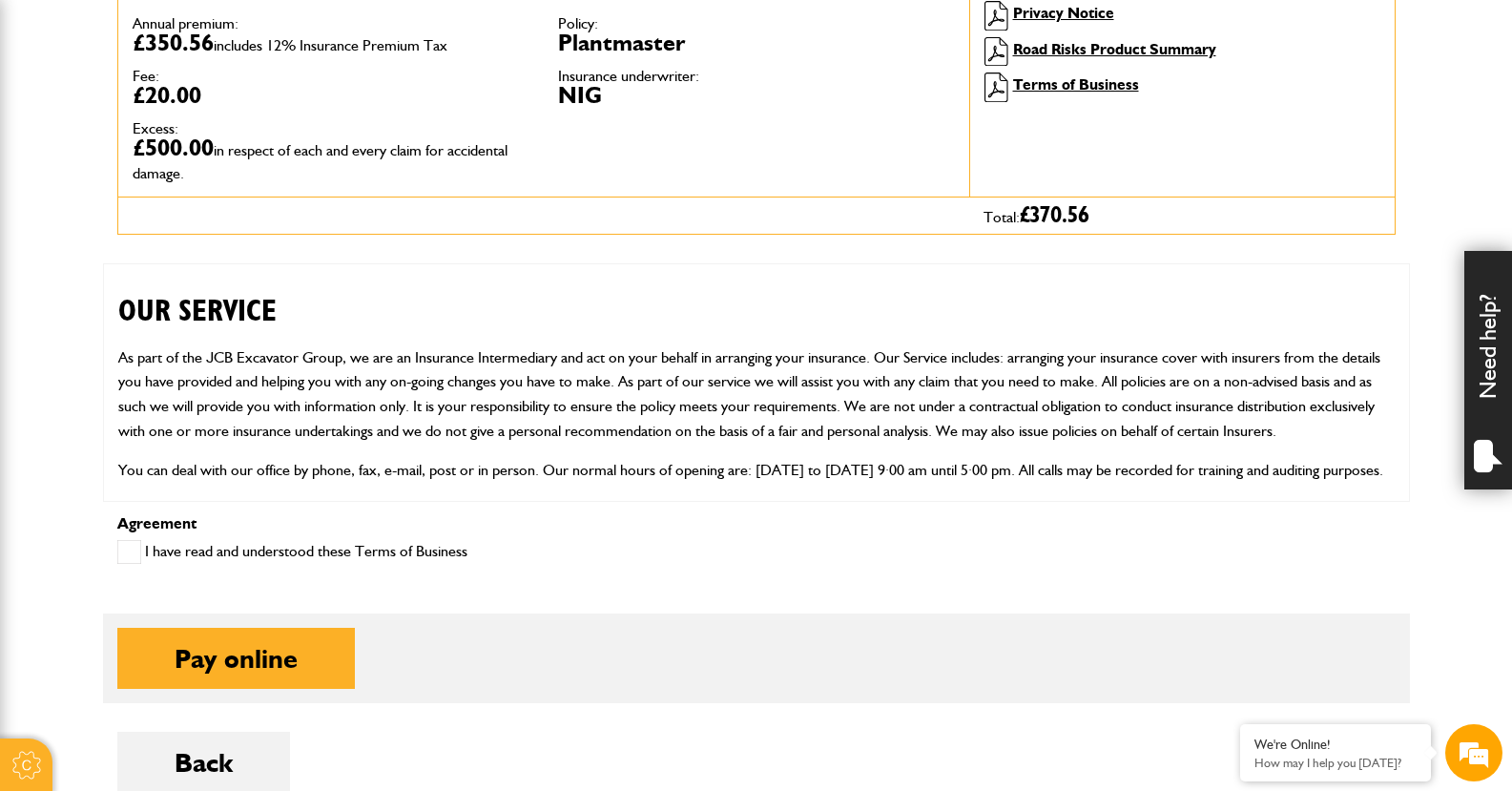
scroll to position [477, 0]
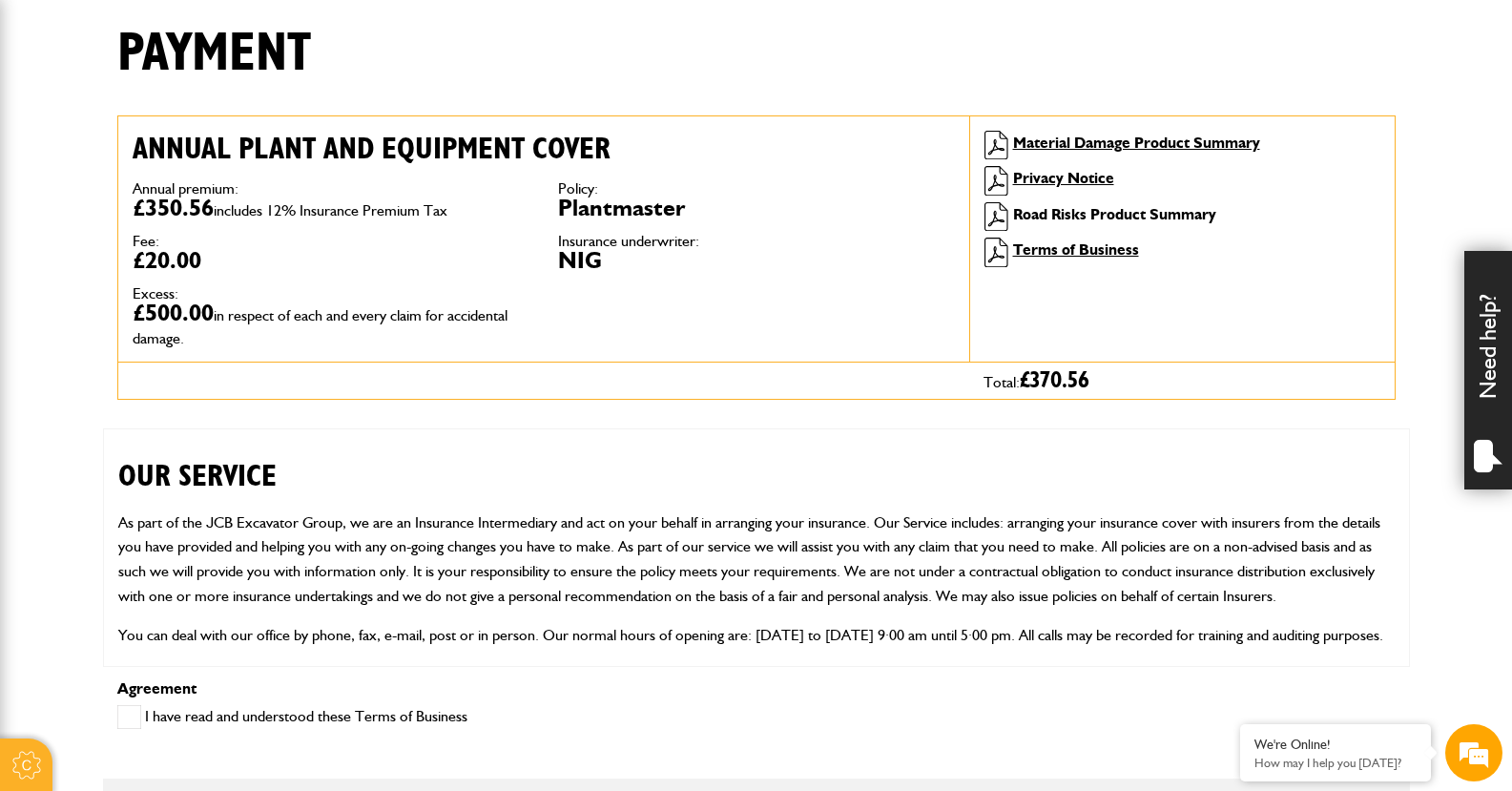
click at [1070, 215] on link "Road Risks Product Summary" at bounding box center [1115, 214] width 203 height 18
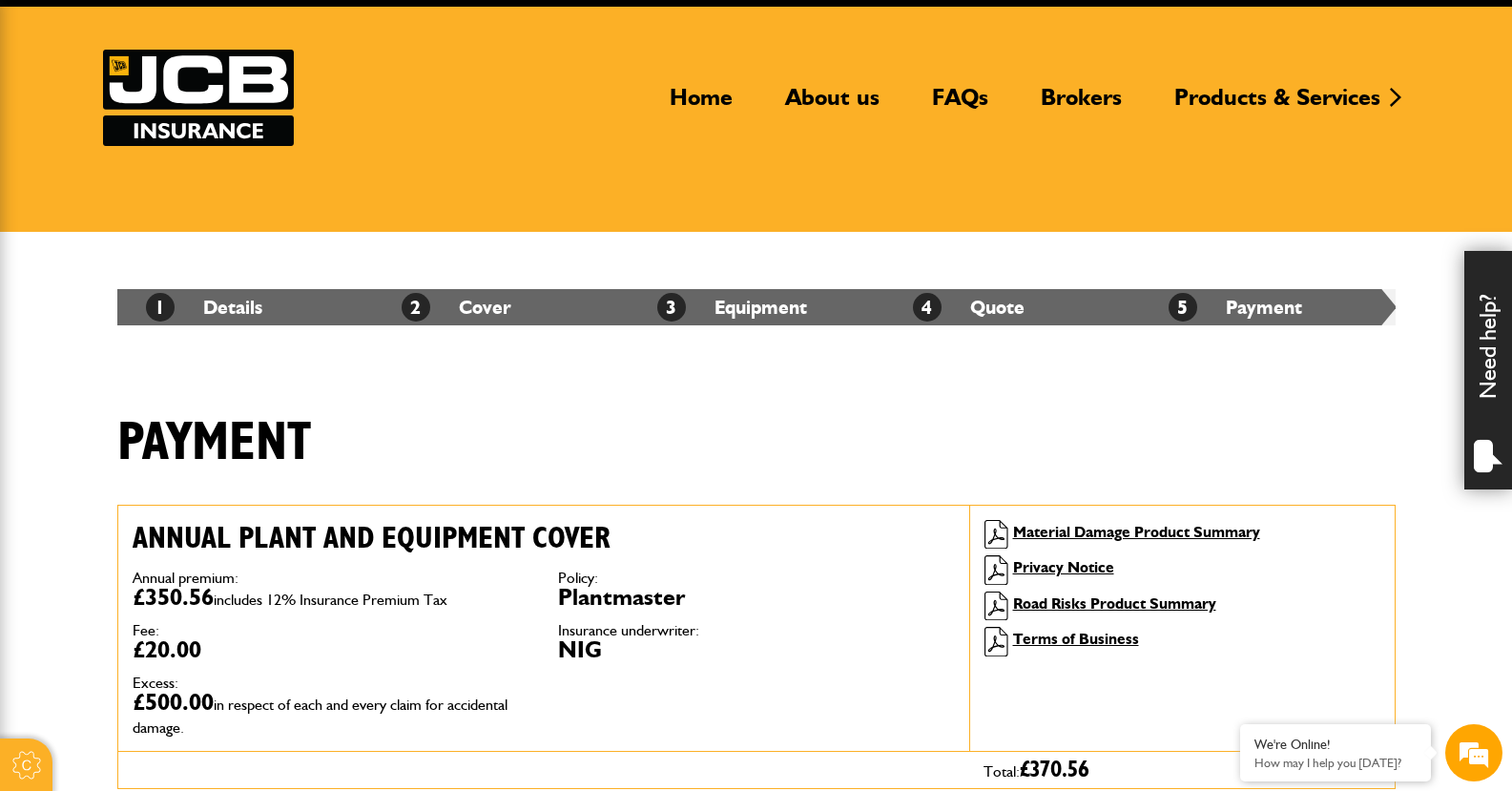
scroll to position [0, 0]
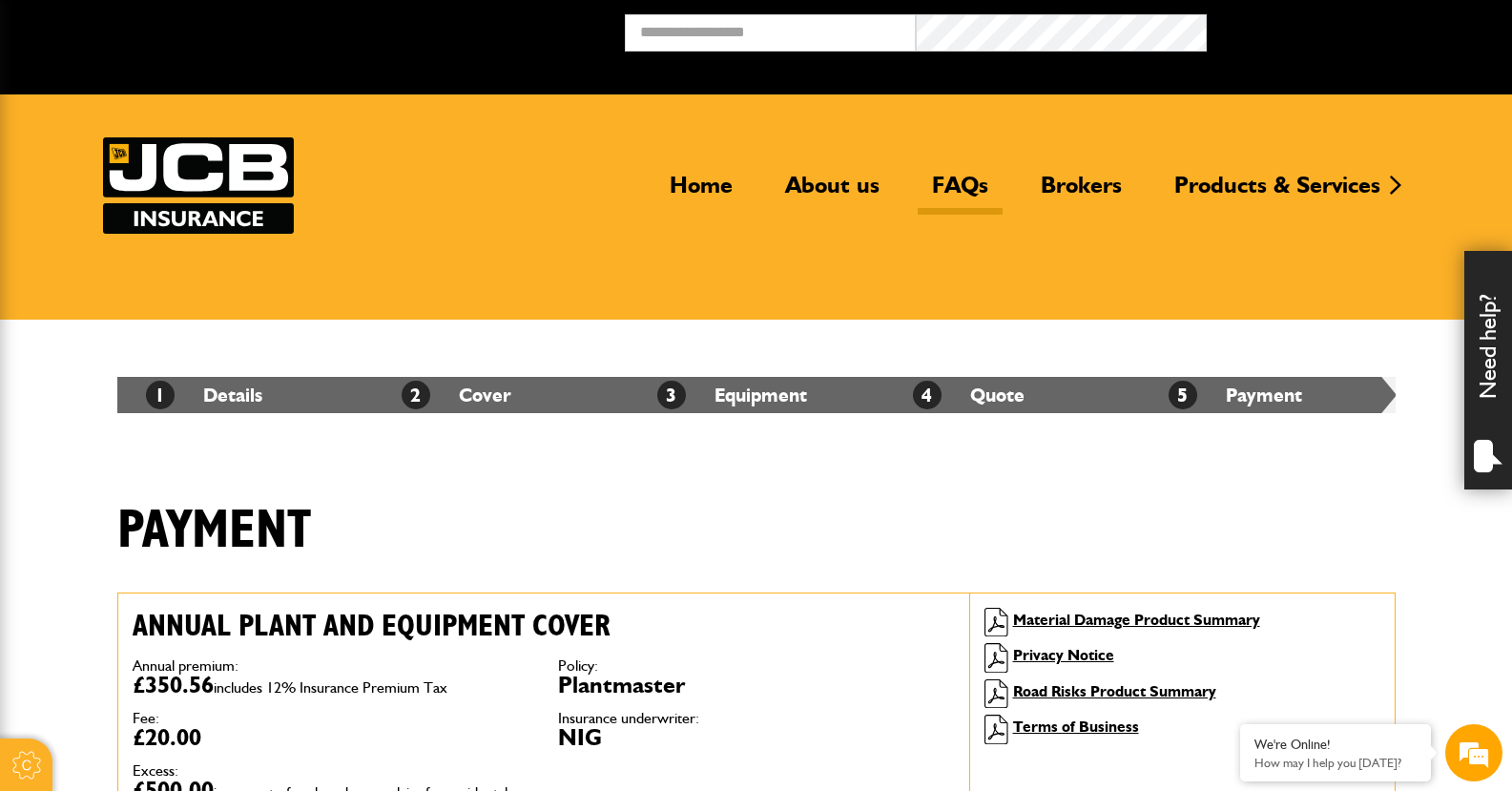
click at [950, 185] on link "FAQs" at bounding box center [960, 192] width 85 height 44
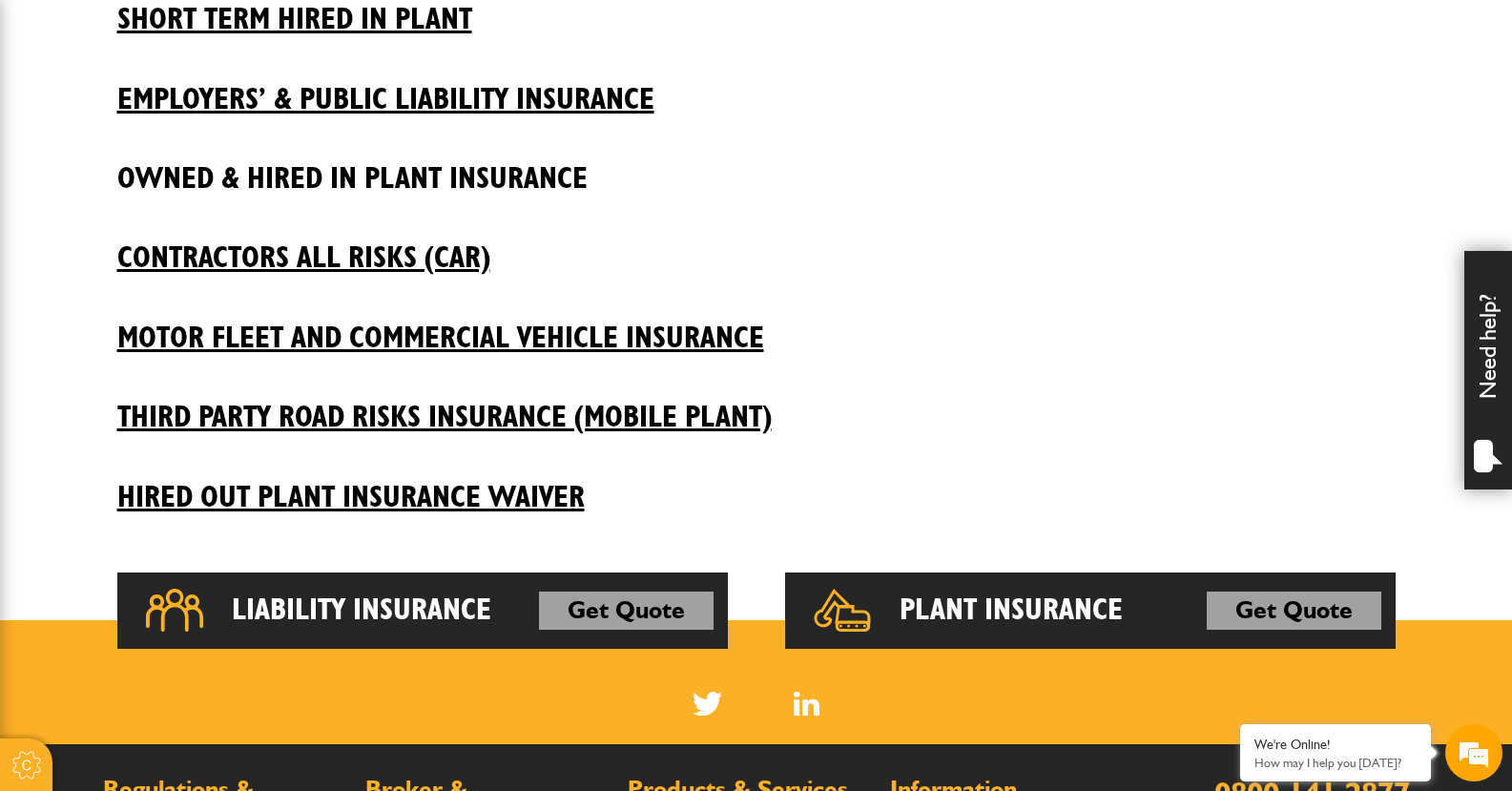
scroll to position [667, 0]
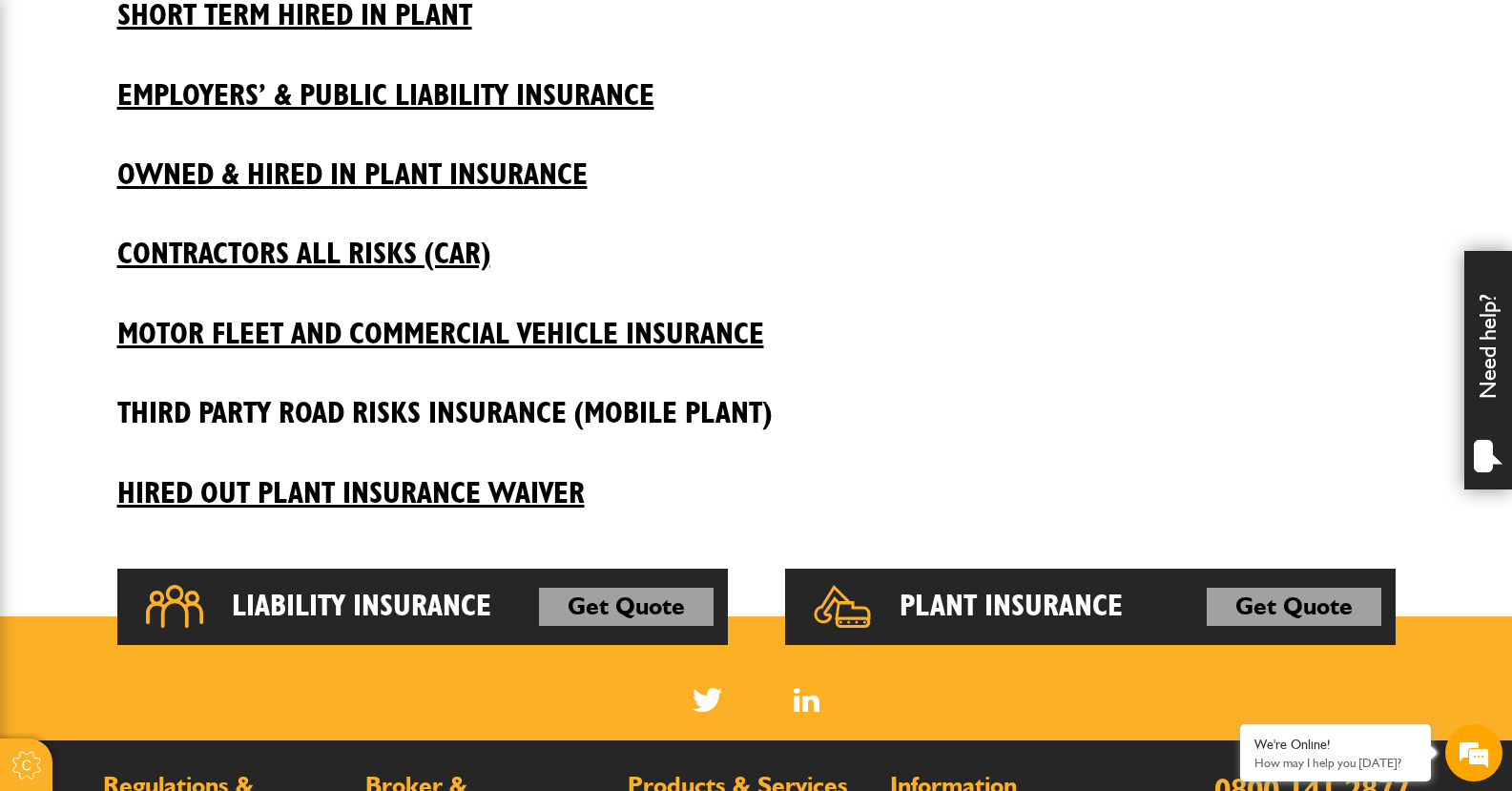
click at [422, 409] on h2 "Third Party Road Risks Insurance (Mobile Plant)" at bounding box center [756, 398] width 1278 height 65
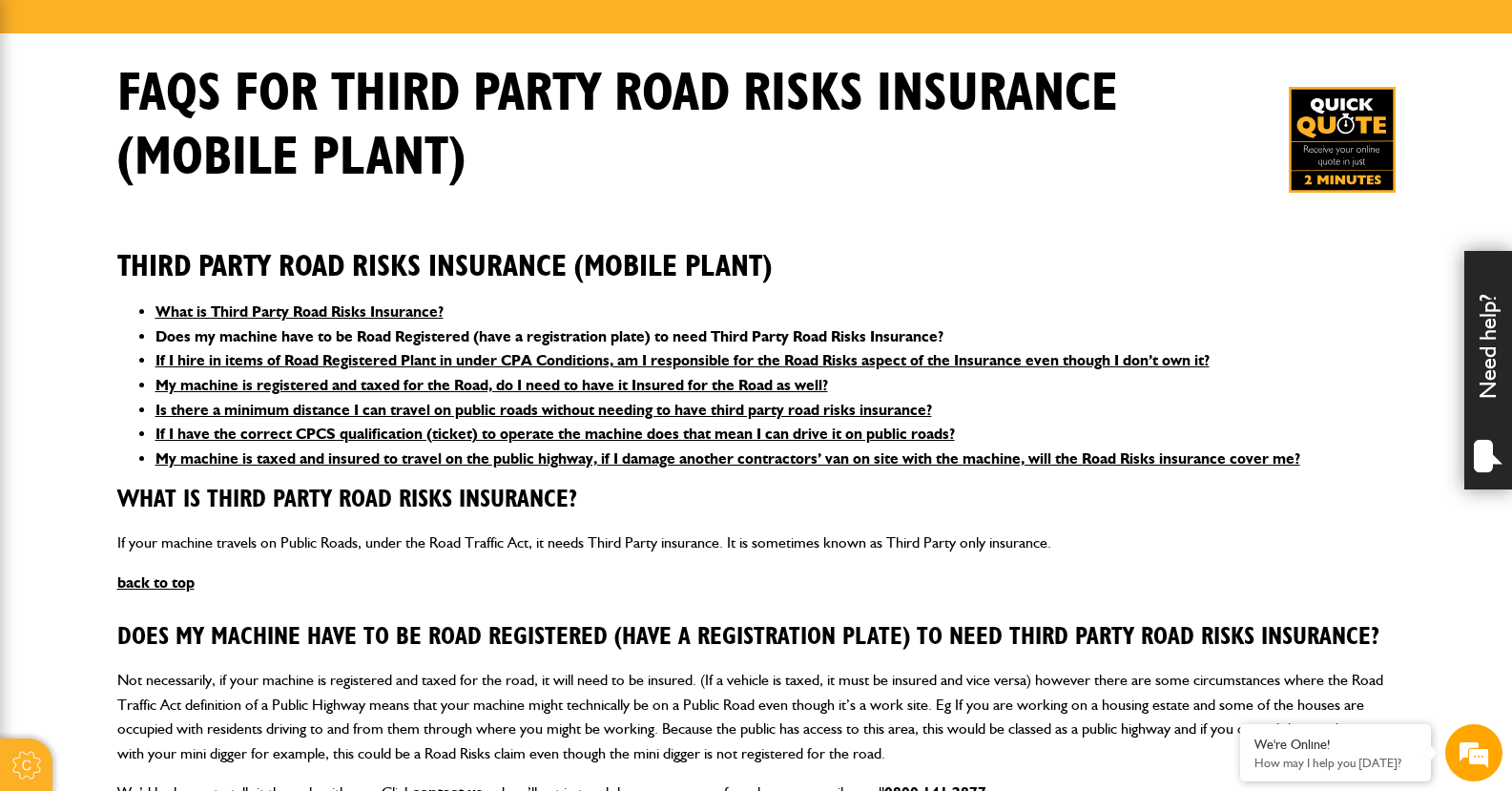
click at [738, 330] on link "Does my machine have to be Road Registered (have a registration plate) to need …" at bounding box center [549, 336] width 789 height 18
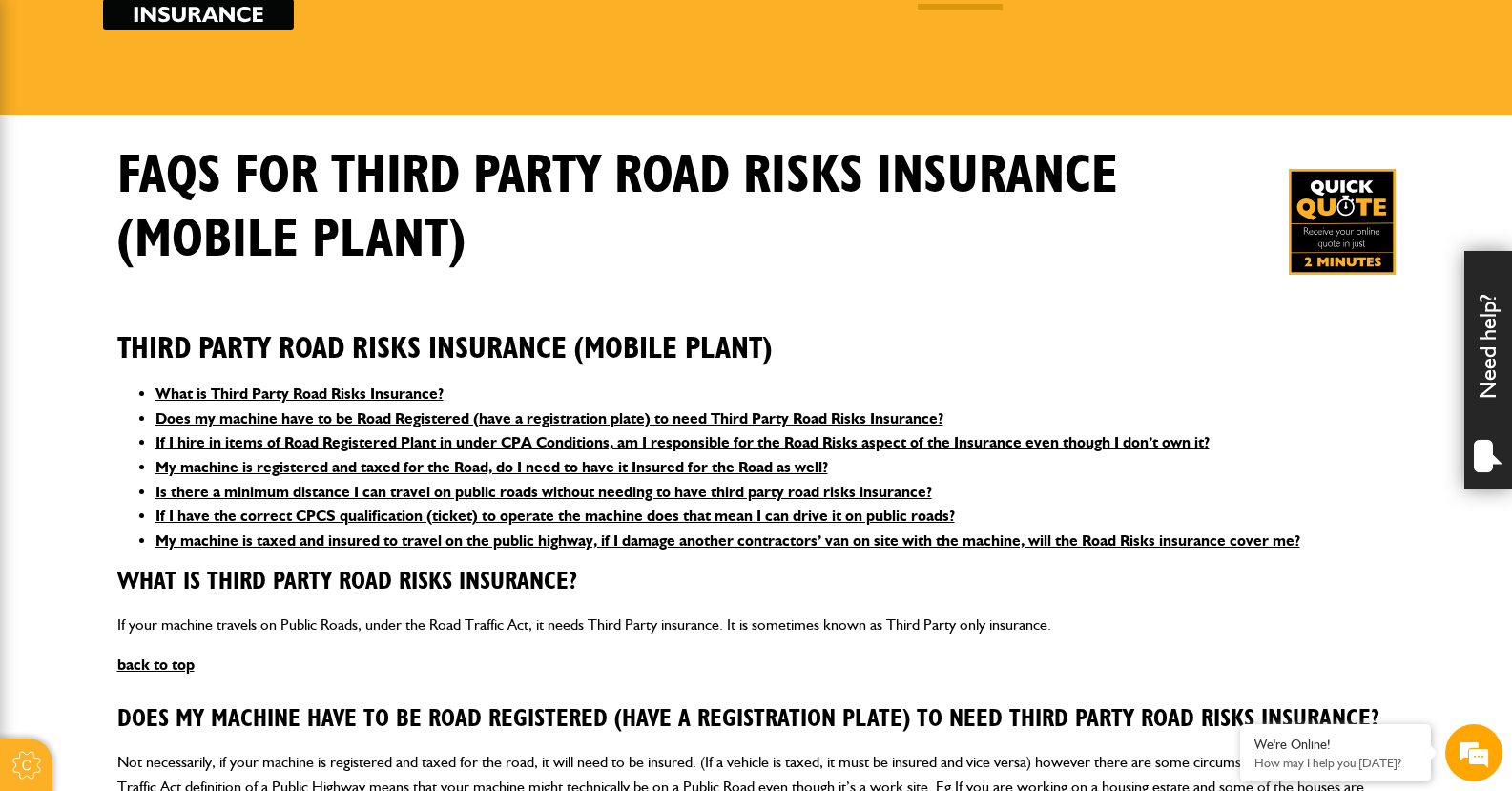
scroll to position [146, 0]
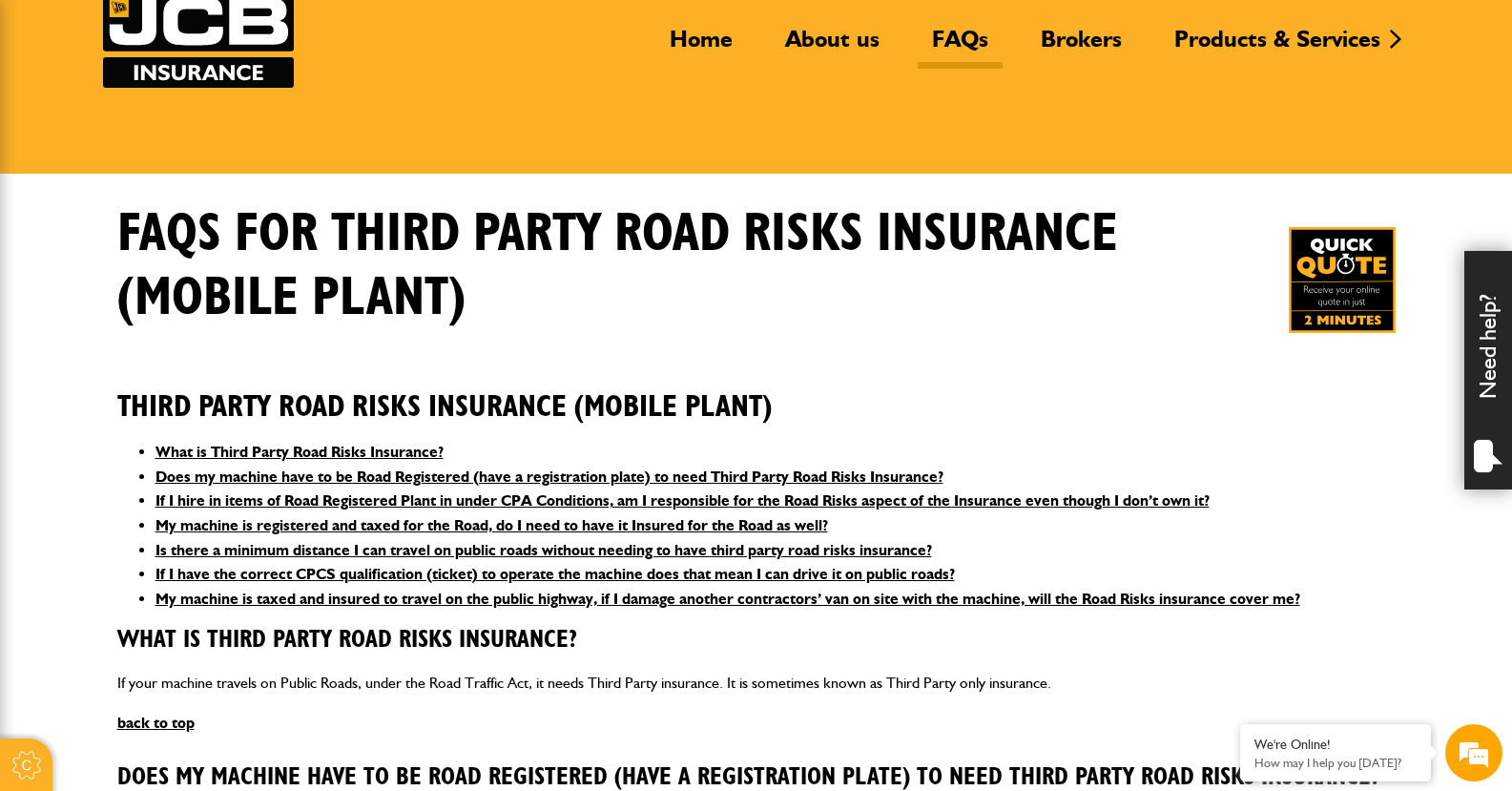
click at [956, 30] on link "FAQs" at bounding box center [960, 47] width 85 height 44
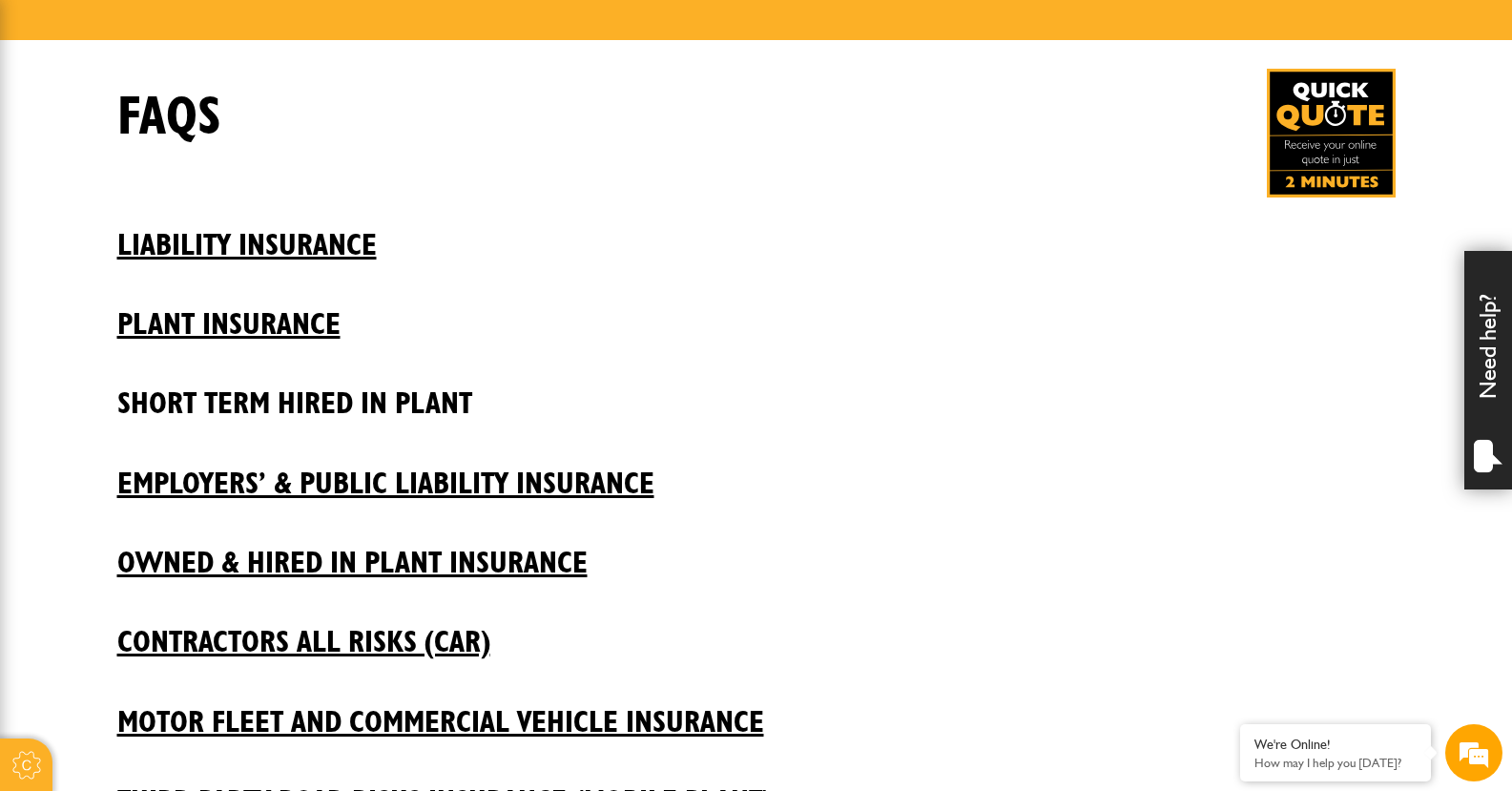
scroll to position [286, 0]
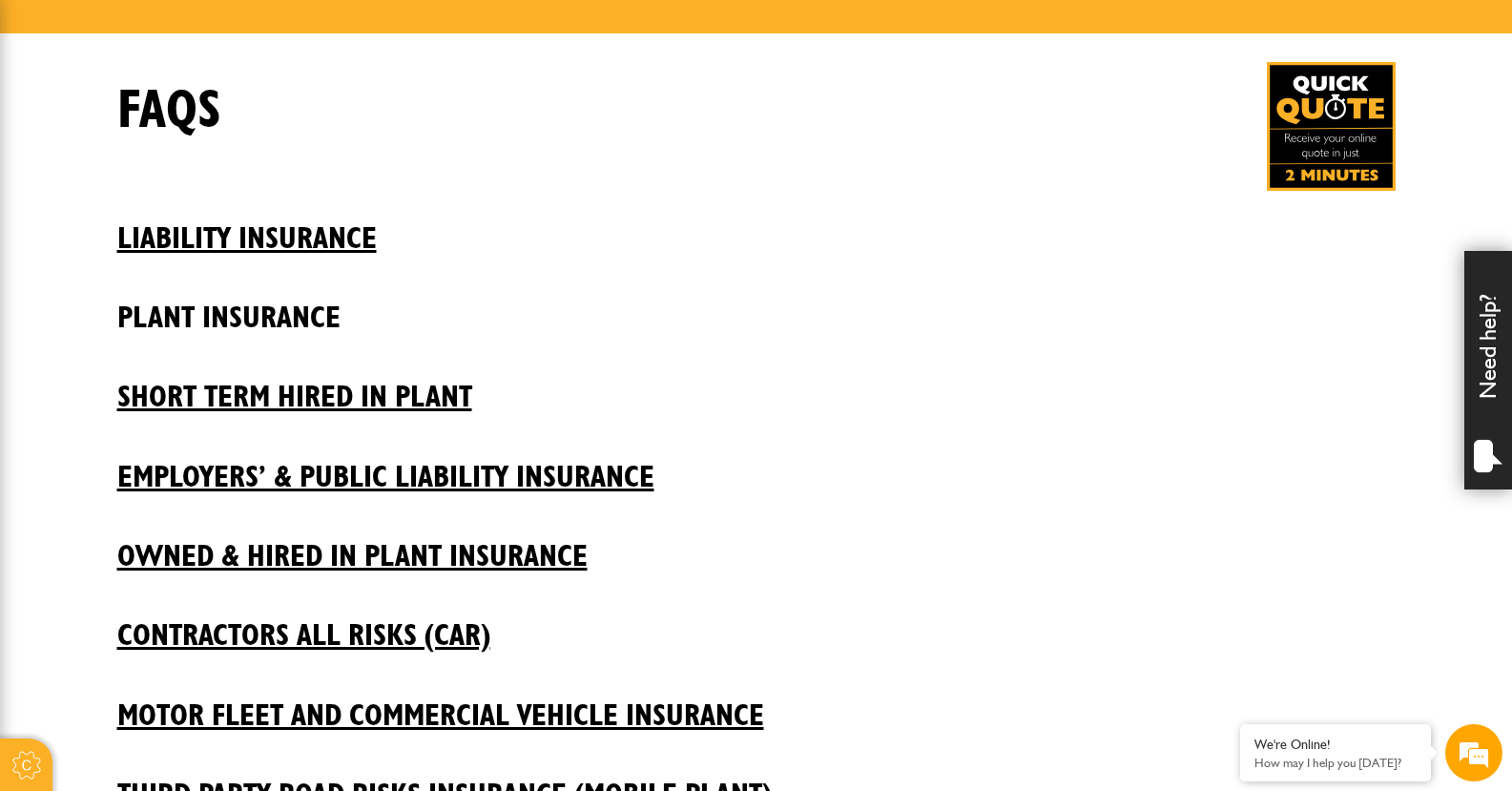
click at [286, 316] on h2 "Plant insurance" at bounding box center [756, 304] width 1278 height 65
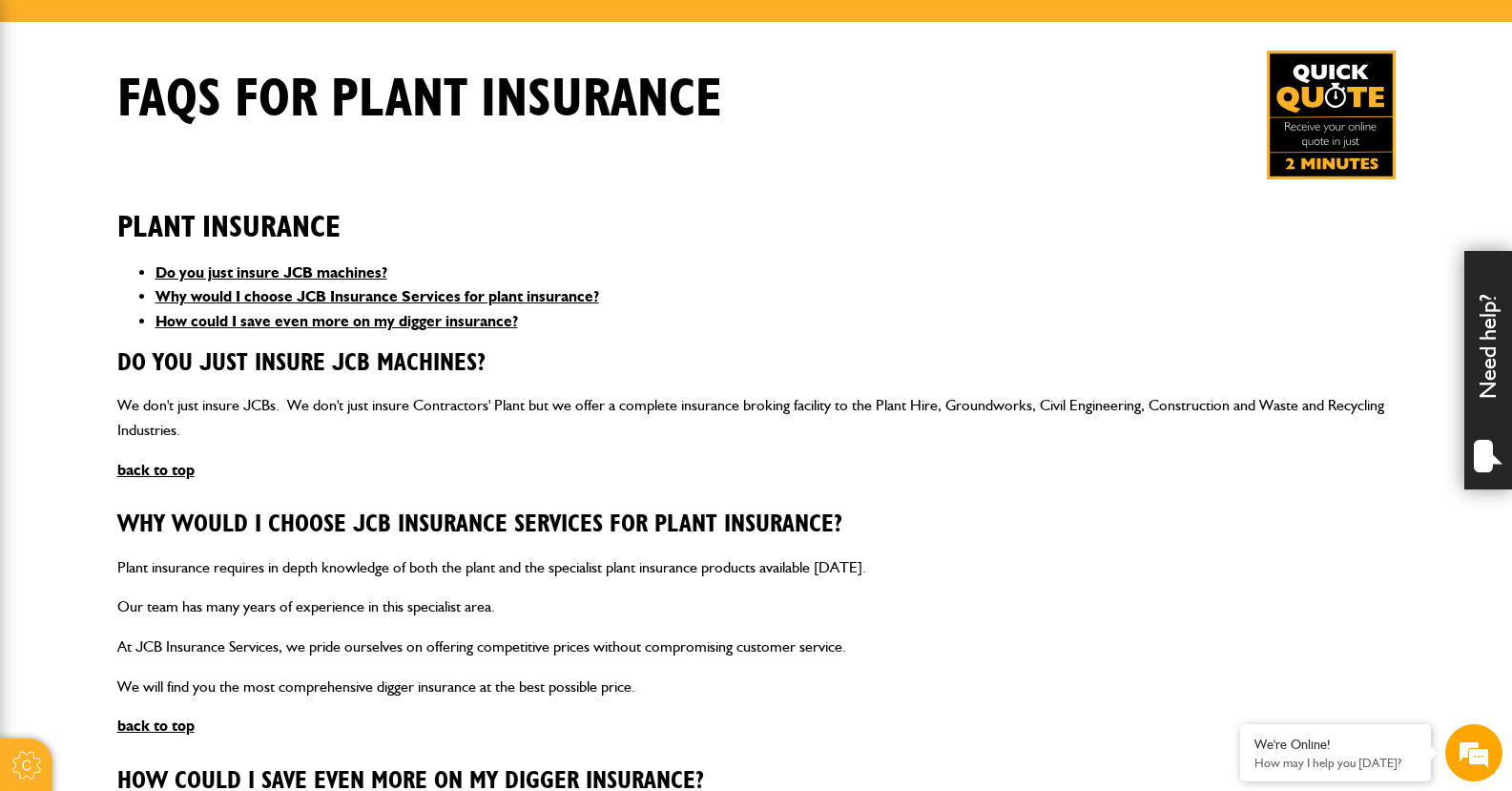
scroll to position [286, 0]
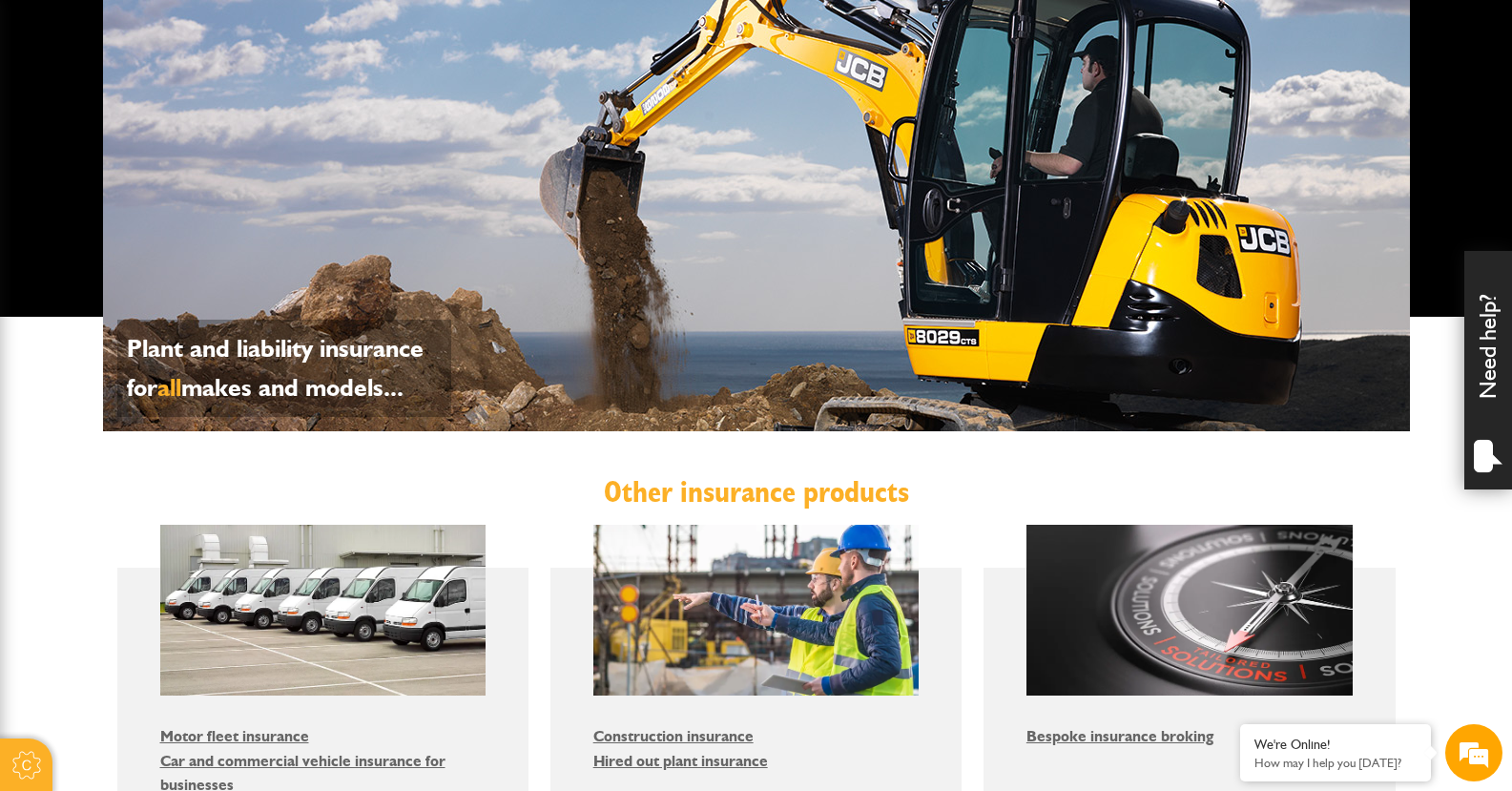
scroll to position [954, 0]
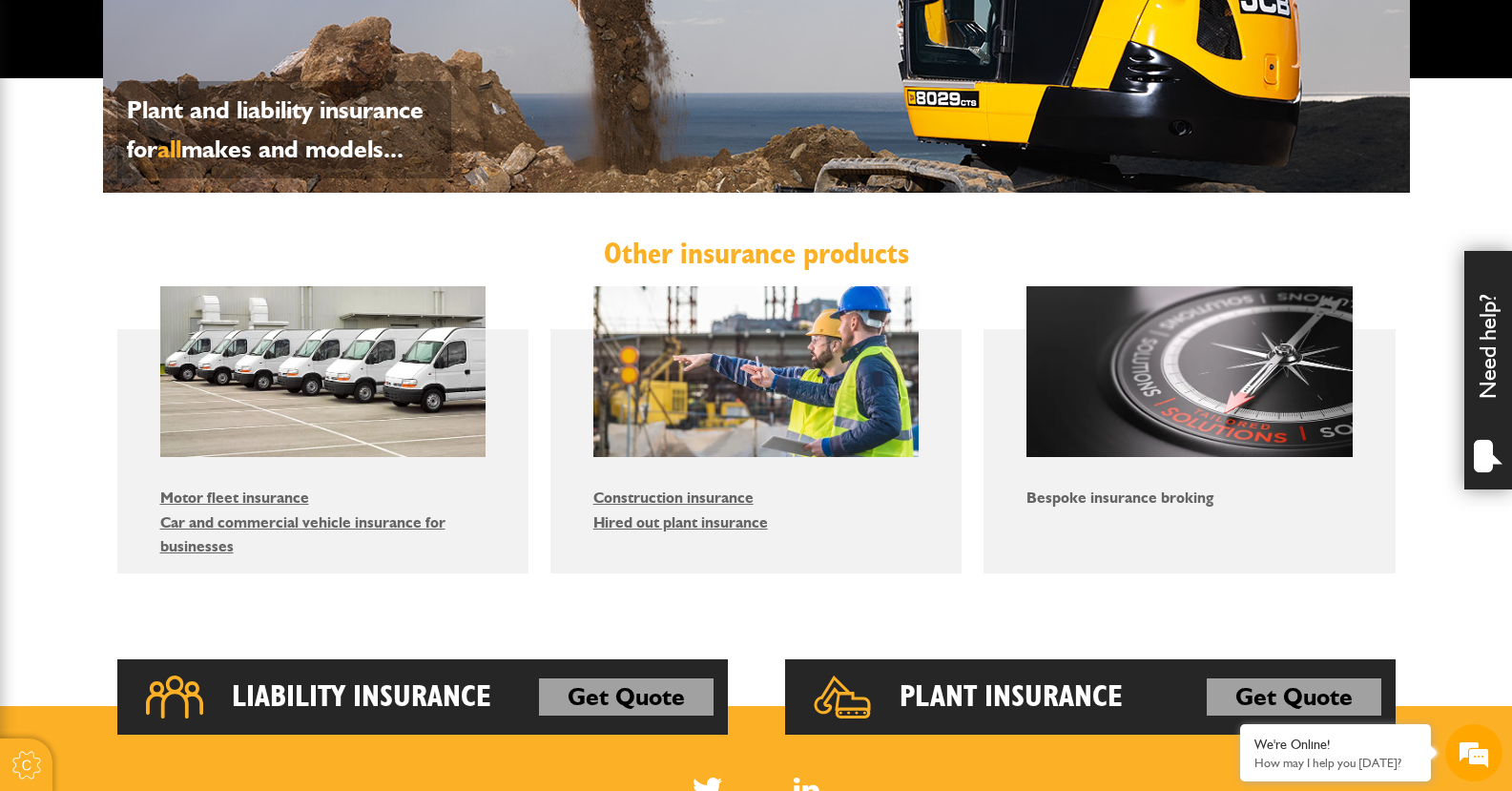
click at [972, 500] on link "Bespoke insurance broking" at bounding box center [1120, 497] width 187 height 18
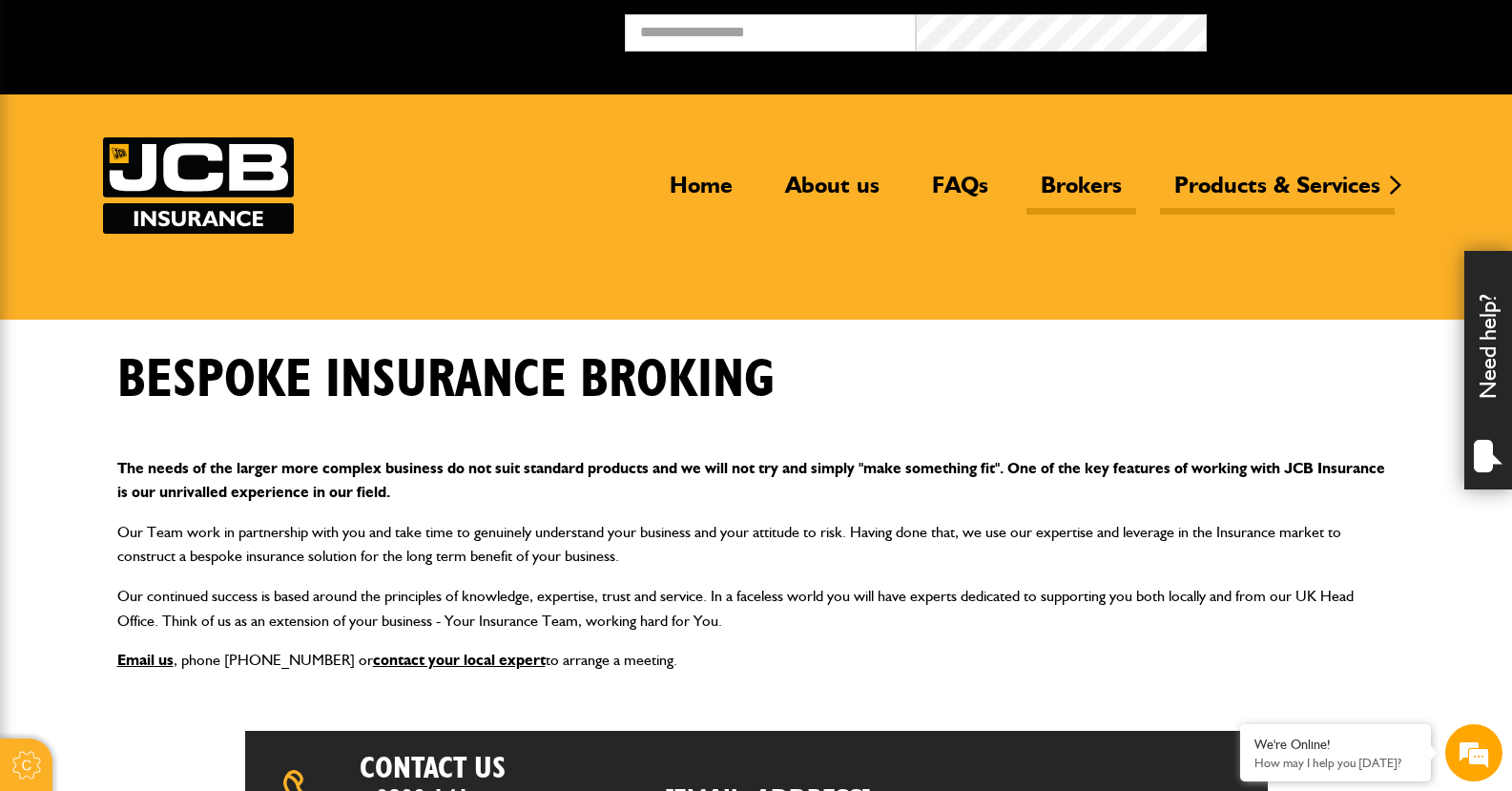
click at [1072, 182] on link "Brokers" at bounding box center [1082, 192] width 110 height 44
